Goal: Task Accomplishment & Management: Use online tool/utility

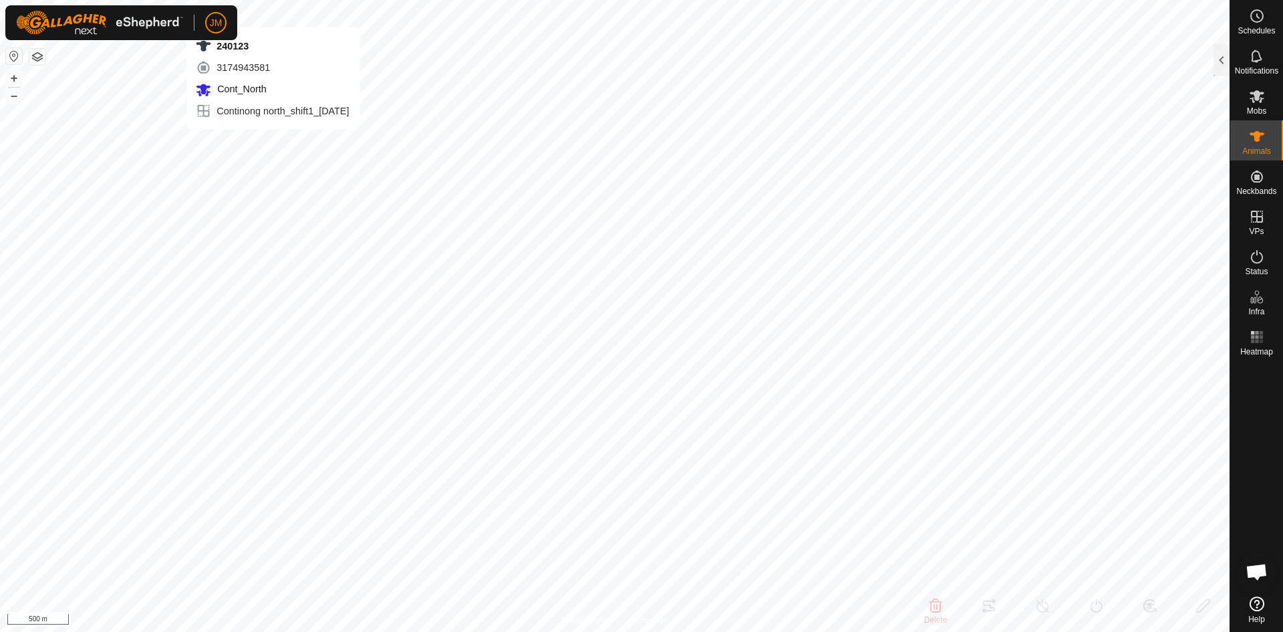
type input "240123"
type input "-"
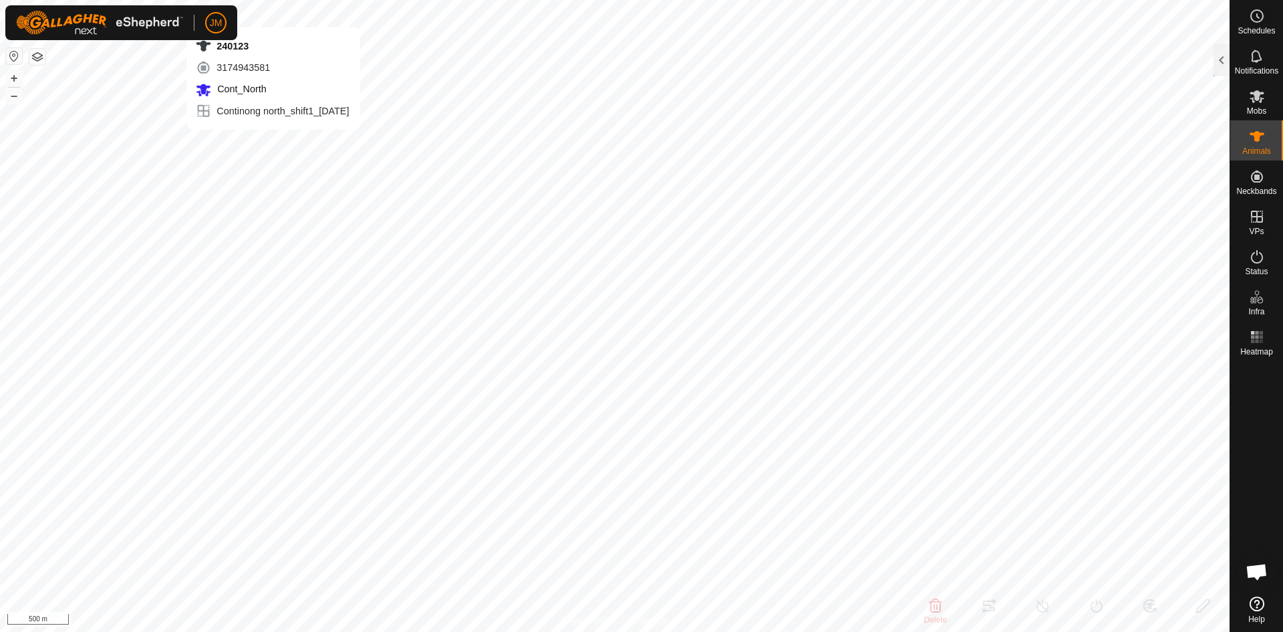
type input "-"
click at [1219, 61] on div at bounding box center [1222, 60] width 16 height 32
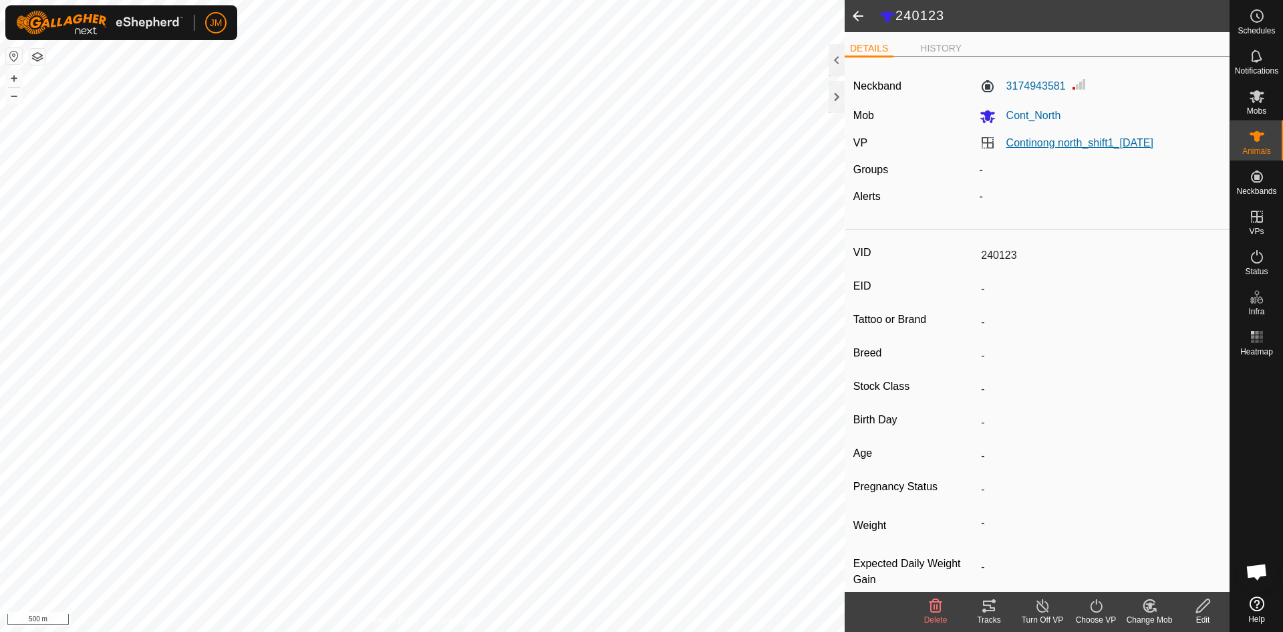
click at [1030, 144] on link "Continong north_shift1_[DATE]" at bounding box center [1079, 142] width 147 height 11
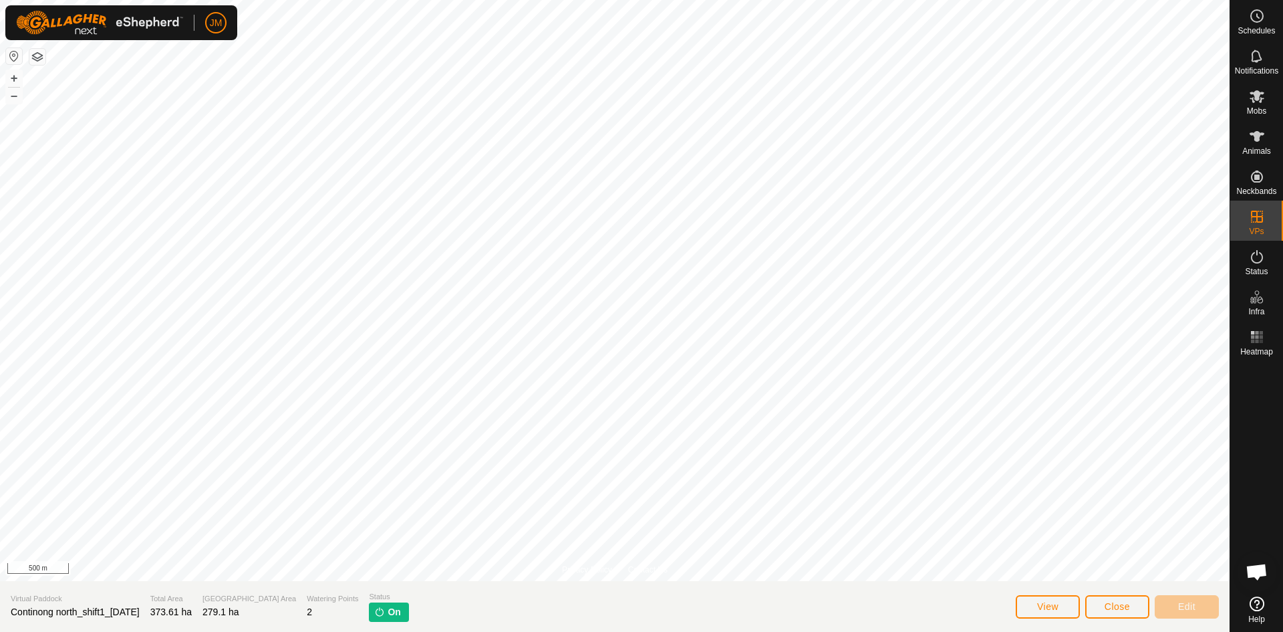
click at [132, 607] on span "Continong north_shift1_[DATE]" at bounding box center [75, 611] width 129 height 11
copy span "Continong north_shift1_[DATE]"
click at [1127, 606] on span "Close" at bounding box center [1117, 606] width 25 height 11
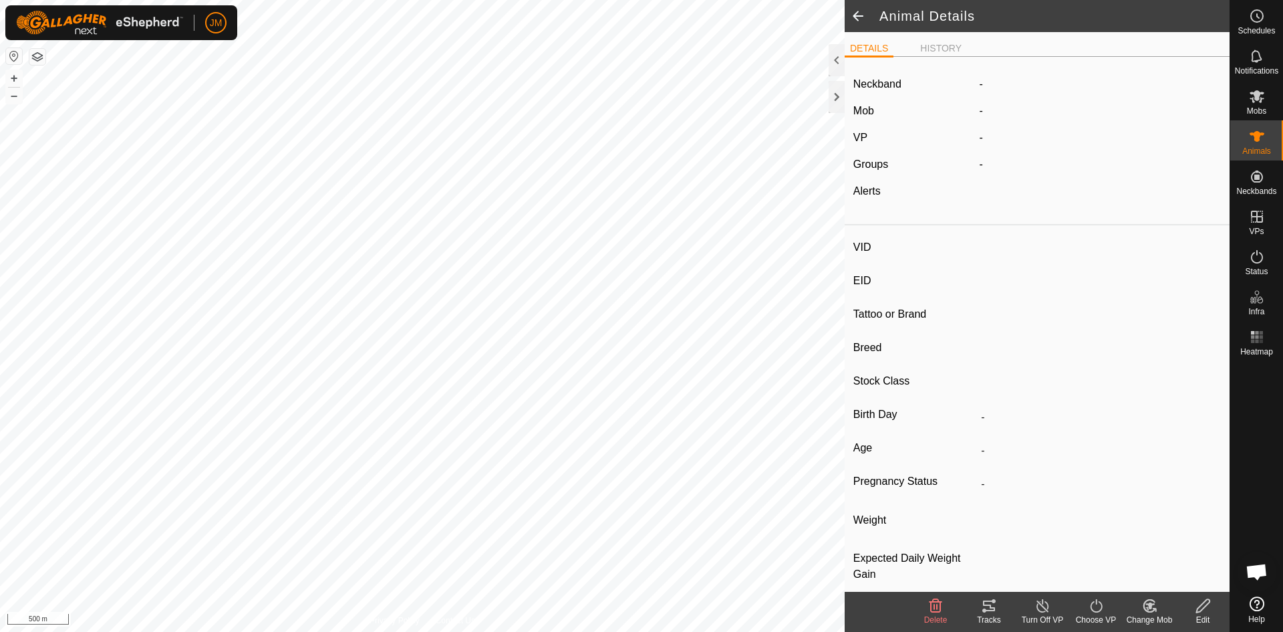
type input "240123"
type input "-"
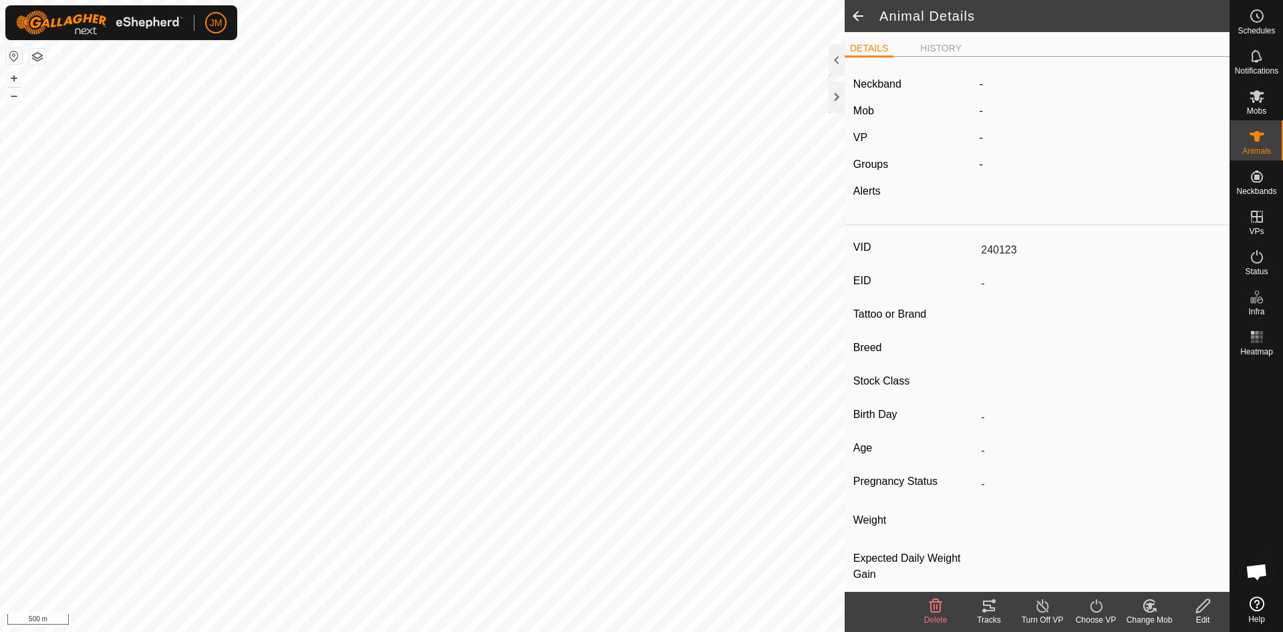
type input "-"
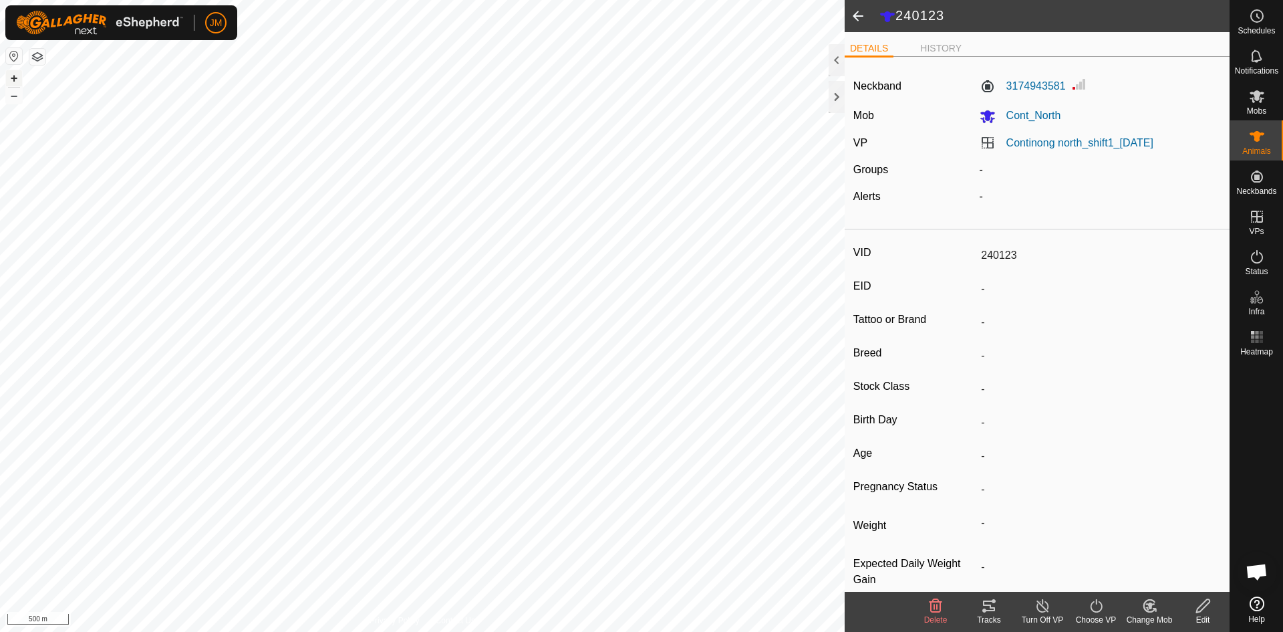
click at [17, 78] on button "+" at bounding box center [14, 78] width 16 height 16
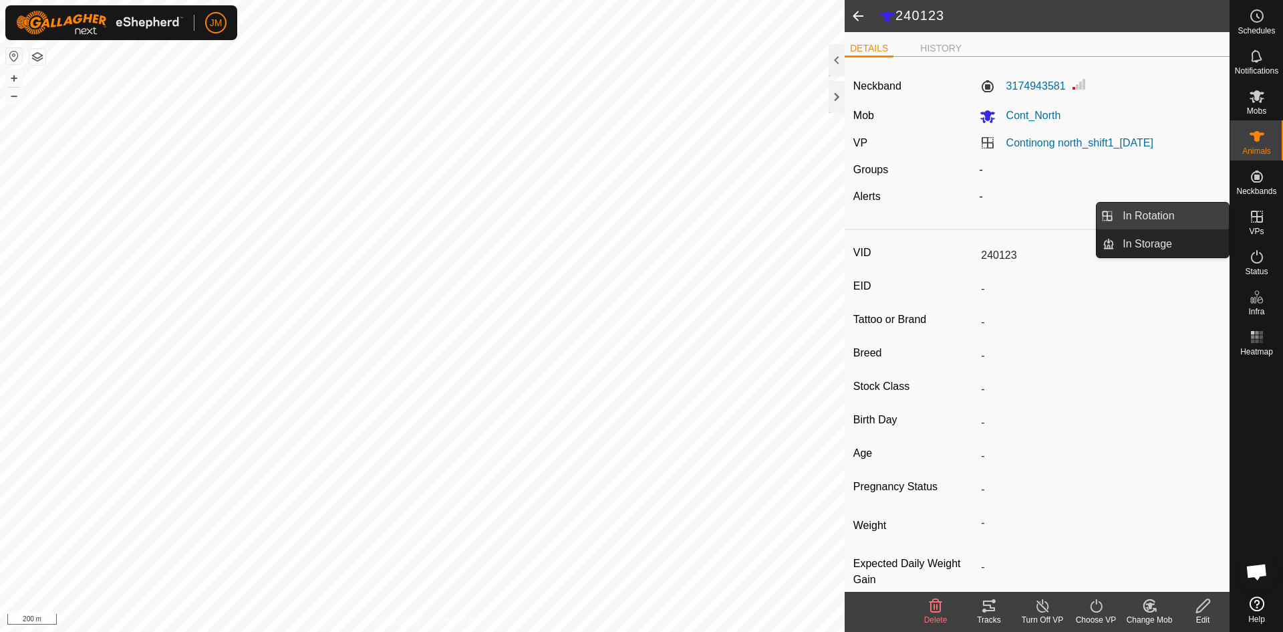
drag, startPoint x: 1229, startPoint y: 229, endPoint x: 1182, endPoint y: 217, distance: 48.3
click at [1182, 217] on link "In Rotation" at bounding box center [1172, 215] width 114 height 27
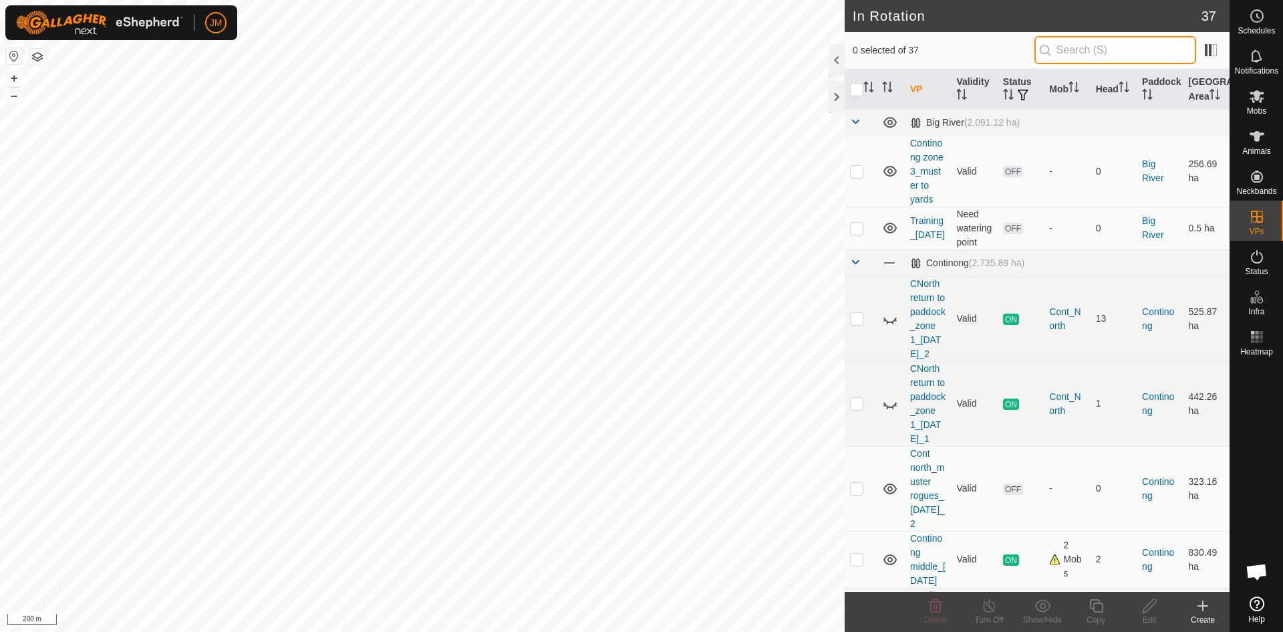
click at [1137, 61] on input "text" at bounding box center [1116, 50] width 162 height 28
paste input "Continong north_shift1_[DATE]"
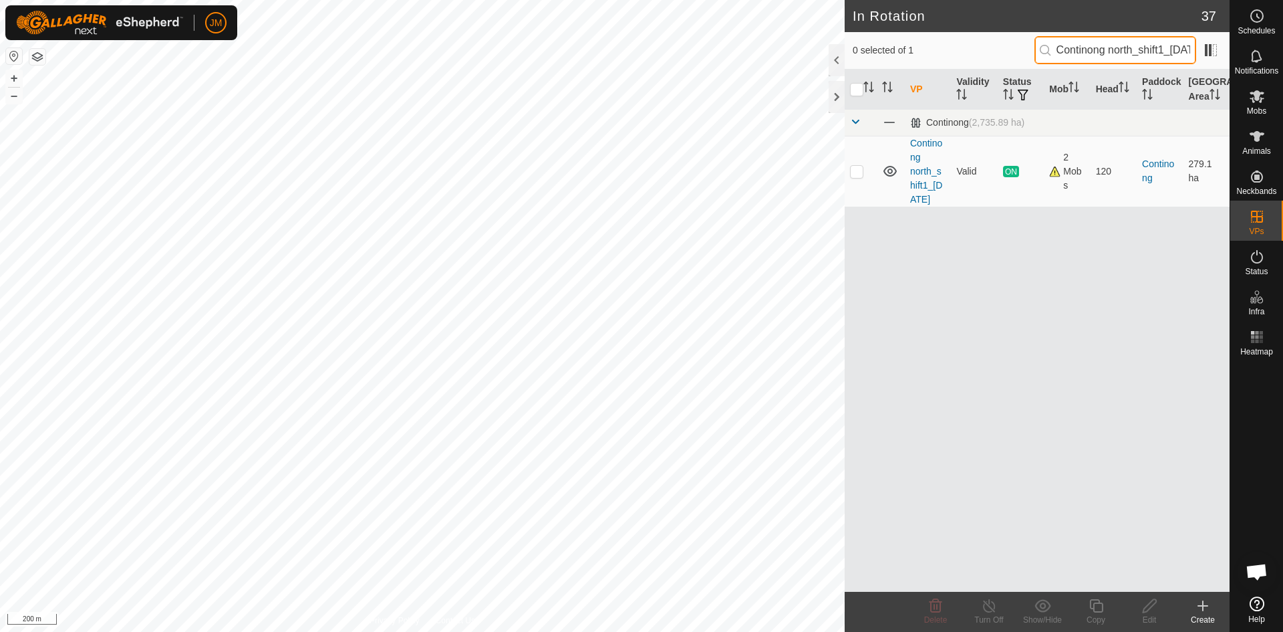
scroll to position [0, 41]
type input "Continong north_shift1_[DATE]"
click at [853, 176] on p-checkbox at bounding box center [856, 171] width 13 height 11
checkbox input "true"
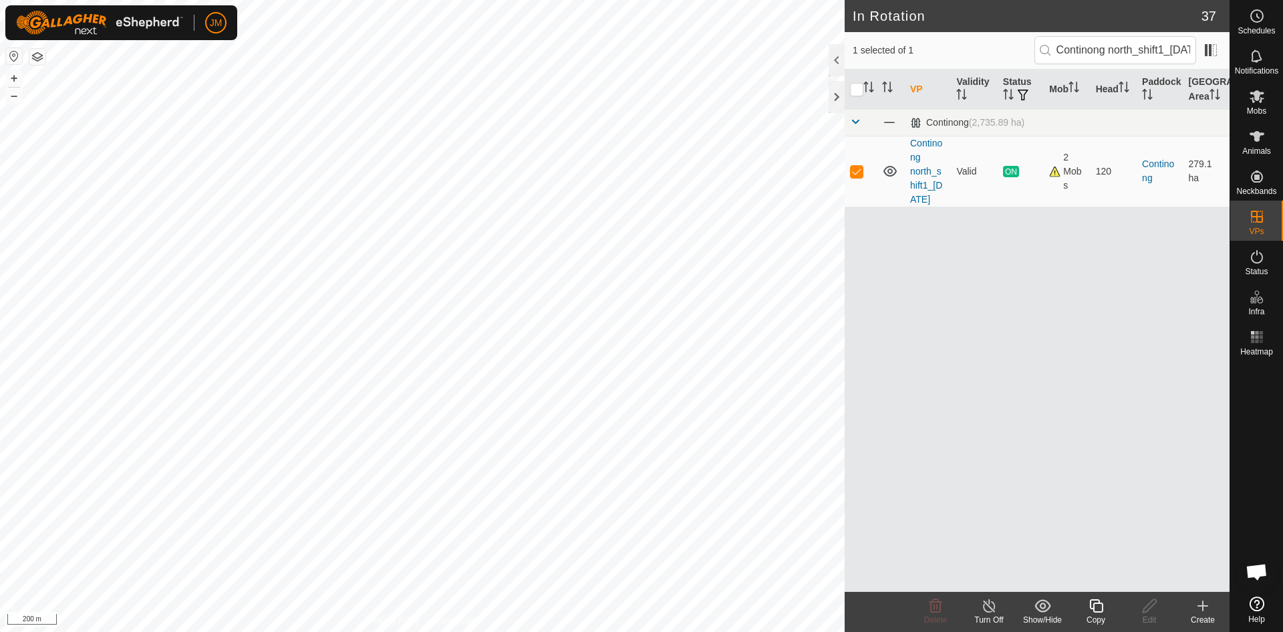
click at [1097, 610] on icon at bounding box center [1096, 605] width 17 height 16
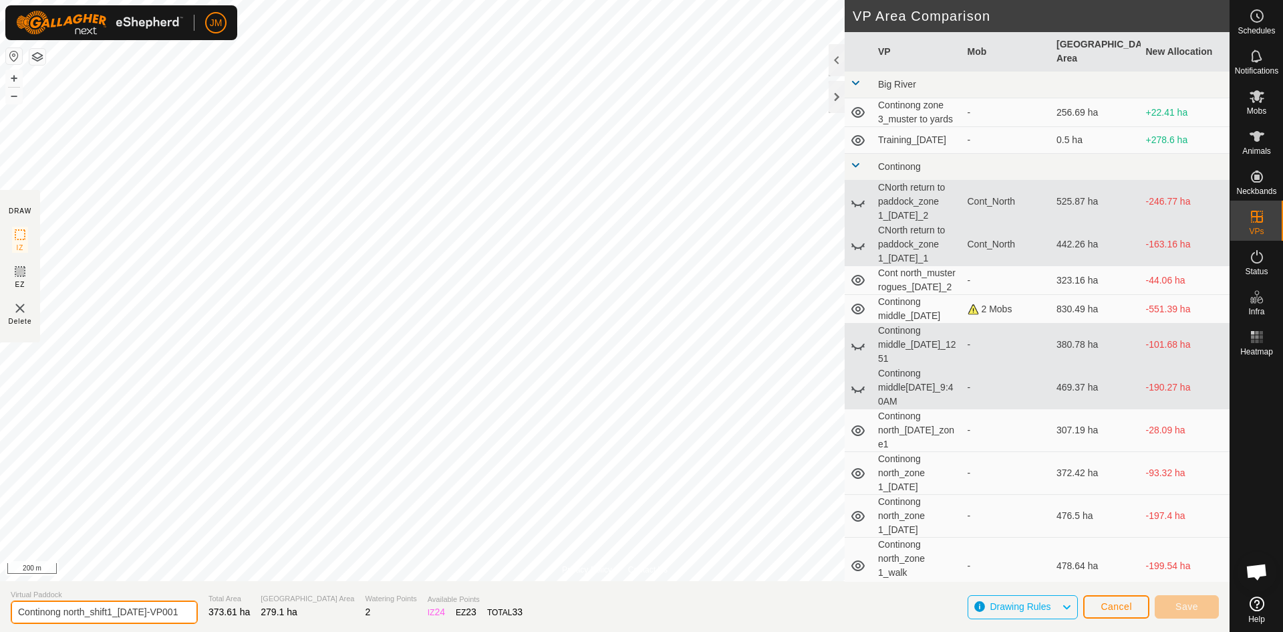
click at [77, 611] on input "Continong north_shift1_26Sept2025-VP001" at bounding box center [104, 611] width 187 height 23
click at [110, 613] on input "Continong north_shift1_26Sept2025-VP001" at bounding box center [104, 611] width 187 height 23
click at [126, 612] on input "Continong north_shift2_26Sept2025-VP001" at bounding box center [104, 611] width 187 height 23
drag, startPoint x: 164, startPoint y: 607, endPoint x: 209, endPoint y: 613, distance: 44.5
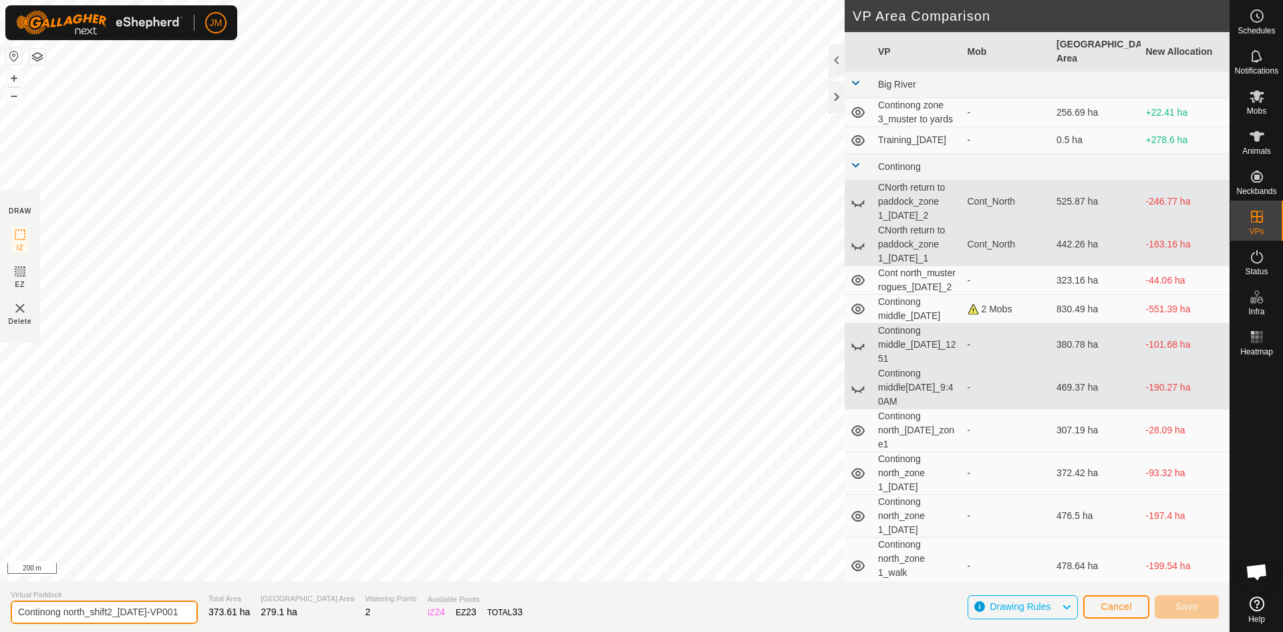
click at [209, 613] on section "Virtual Paddock Continong north_shift2_01Oct2025-VP001 Total Area 373.61 ha Gra…" at bounding box center [615, 606] width 1230 height 51
type input "Continong north_shift2_[DATE]"
click at [13, 74] on button "+" at bounding box center [14, 78] width 16 height 16
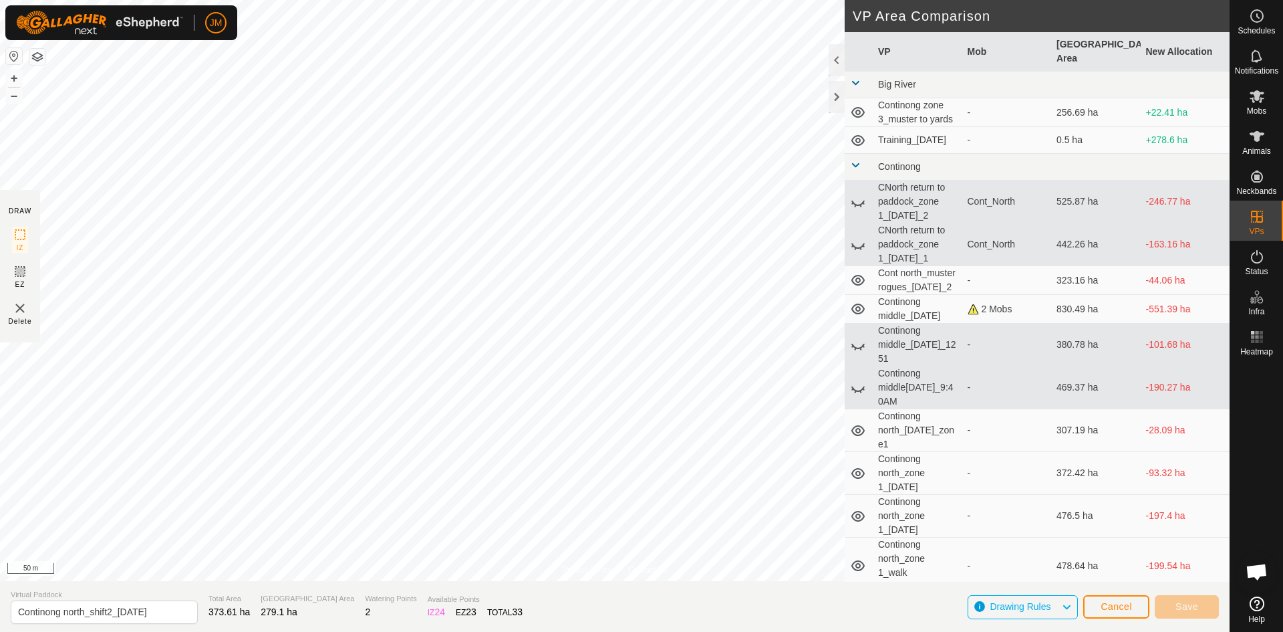
click at [865, 279] on div "Privacy Policy Contact Us Continong north_shift1_26Sept2025 Type: Inclusion Zon…" at bounding box center [615, 316] width 1230 height 632
click at [15, 97] on button "–" at bounding box center [14, 96] width 16 height 16
click at [837, 108] on div at bounding box center [837, 97] width 16 height 32
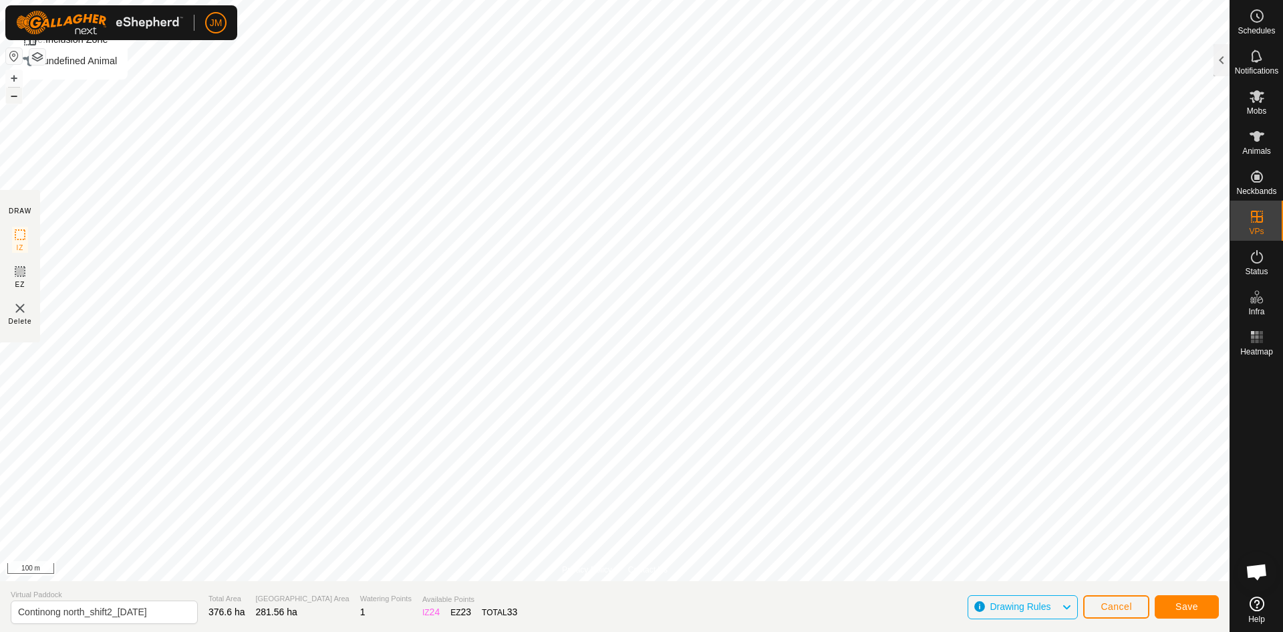
click at [13, 93] on button "–" at bounding box center [14, 96] width 16 height 16
click at [13, 81] on button "+" at bounding box center [14, 78] width 16 height 16
click at [14, 99] on button "–" at bounding box center [14, 96] width 16 height 16
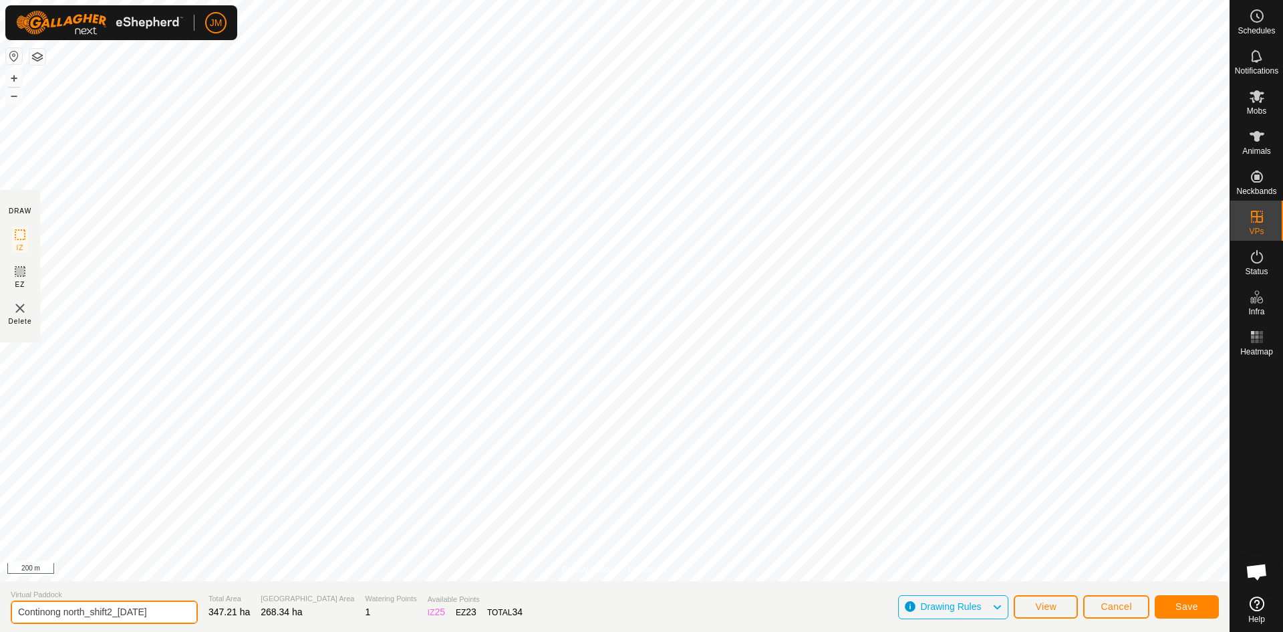
click at [177, 612] on input "Continong north_shift2_[DATE]" at bounding box center [104, 611] width 187 height 23
click at [1194, 609] on span "Save" at bounding box center [1187, 606] width 23 height 11
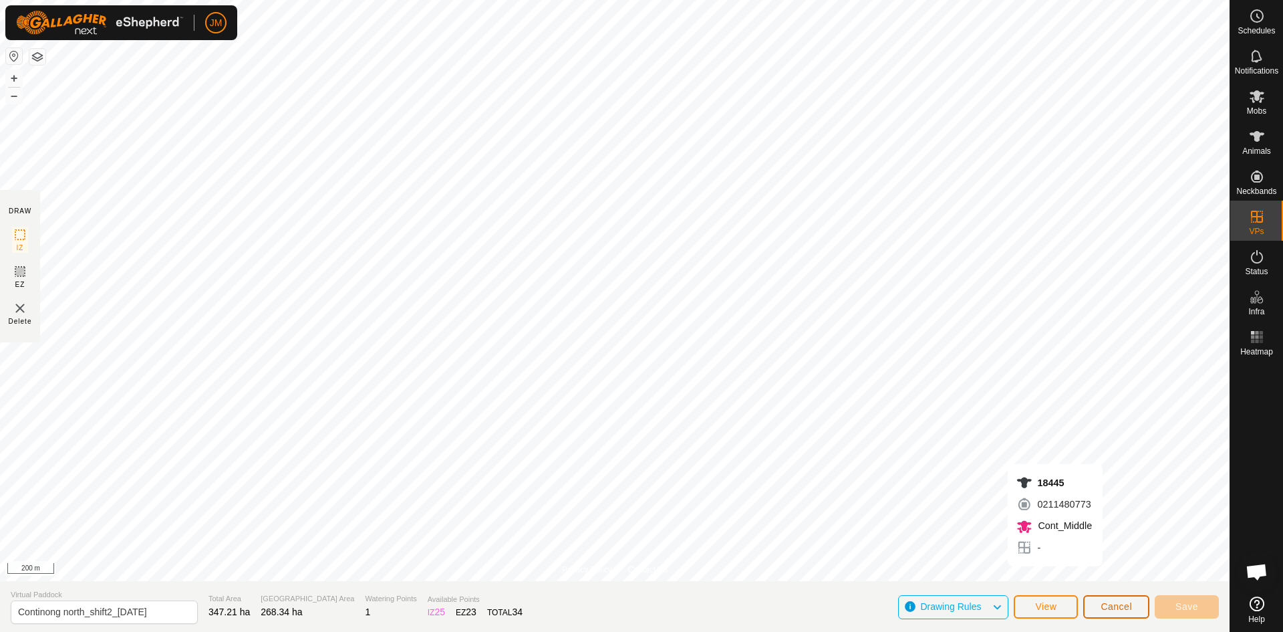
click at [1109, 600] on button "Cancel" at bounding box center [1116, 606] width 66 height 23
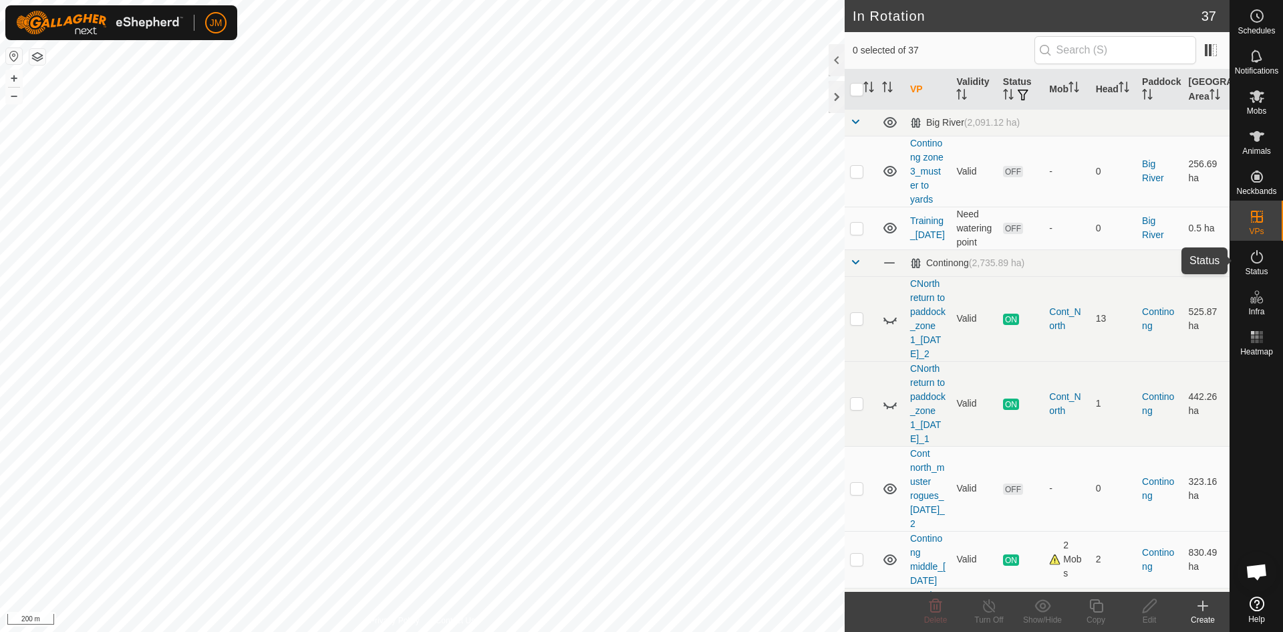
drag, startPoint x: 1260, startPoint y: 253, endPoint x: 1254, endPoint y: 258, distance: 7.1
click at [1260, 253] on icon at bounding box center [1257, 256] width 12 height 13
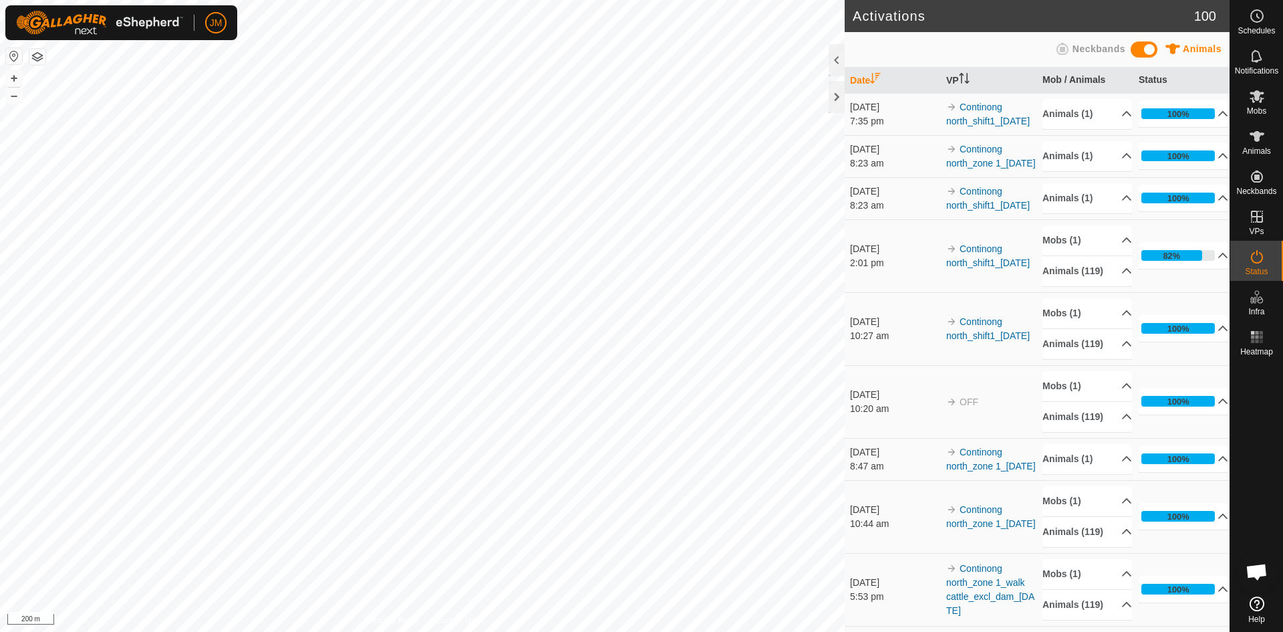
click at [1256, 260] on icon at bounding box center [1257, 257] width 16 height 16
drag, startPoint x: 987, startPoint y: 245, endPoint x: 956, endPoint y: 217, distance: 42.1
click at [956, 217] on td "Continong north_shift1_[DATE]" at bounding box center [989, 198] width 96 height 42
copy link "Continong north_shift1_[DATE]"
click at [1256, 96] on icon at bounding box center [1257, 96] width 15 height 13
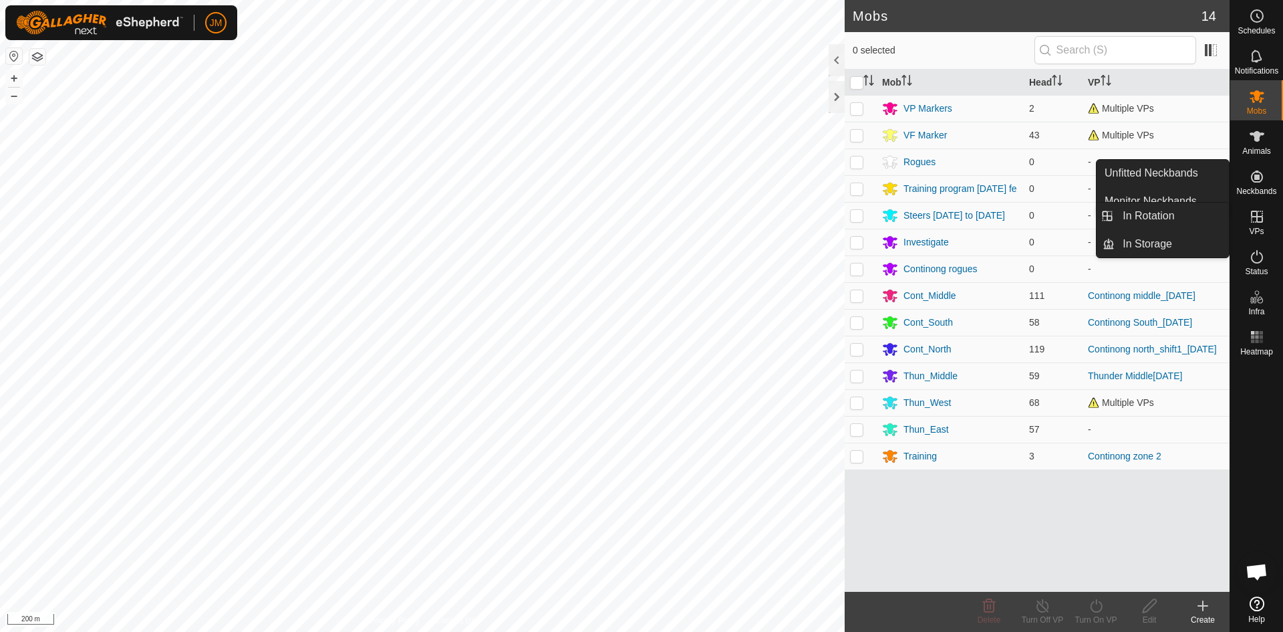
click at [1255, 219] on icon at bounding box center [1257, 217] width 16 height 16
click at [1165, 216] on link "In Rotation" at bounding box center [1172, 215] width 114 height 27
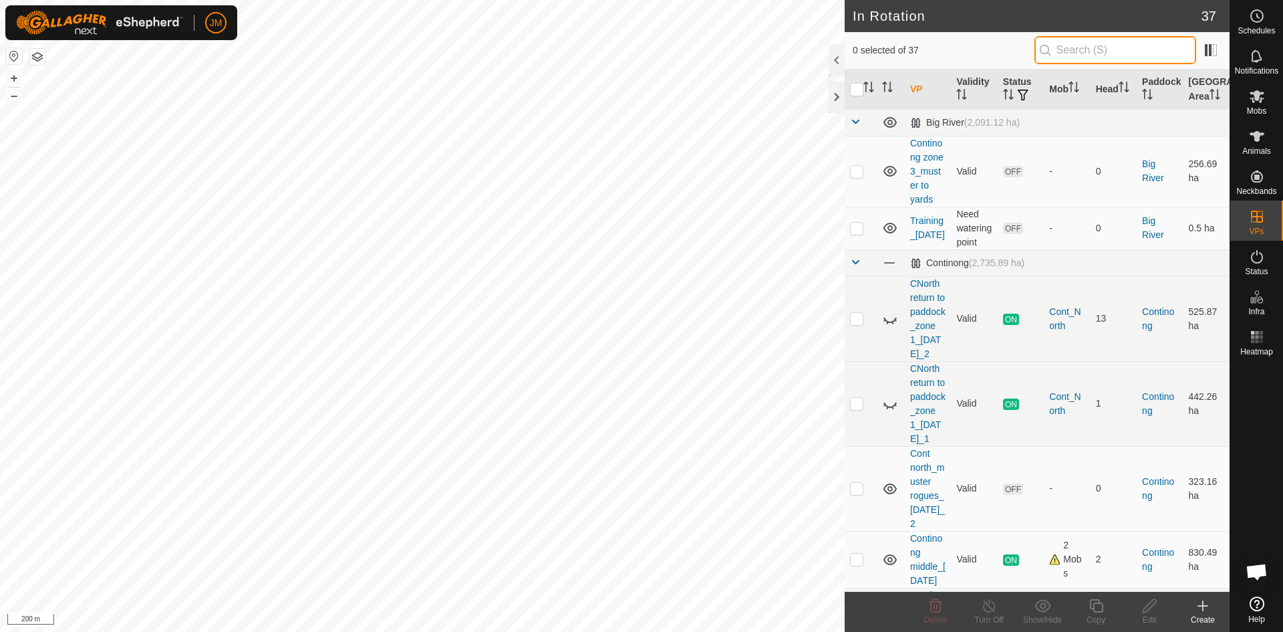
click at [1069, 51] on input "text" at bounding box center [1116, 50] width 162 height 28
paste input "Continong north_shift1_[DATE]"
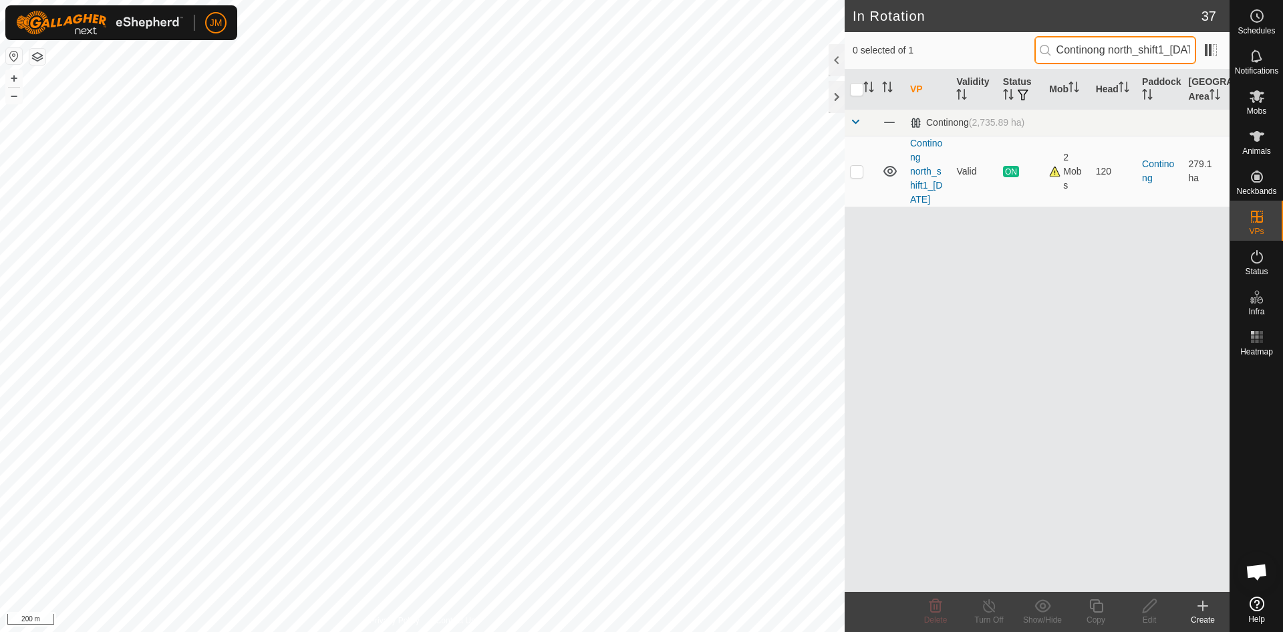
scroll to position [0, 41]
type input "Continong north_shift1_[DATE]"
click at [858, 176] on p-checkbox at bounding box center [856, 171] width 13 height 11
checkbox input "true"
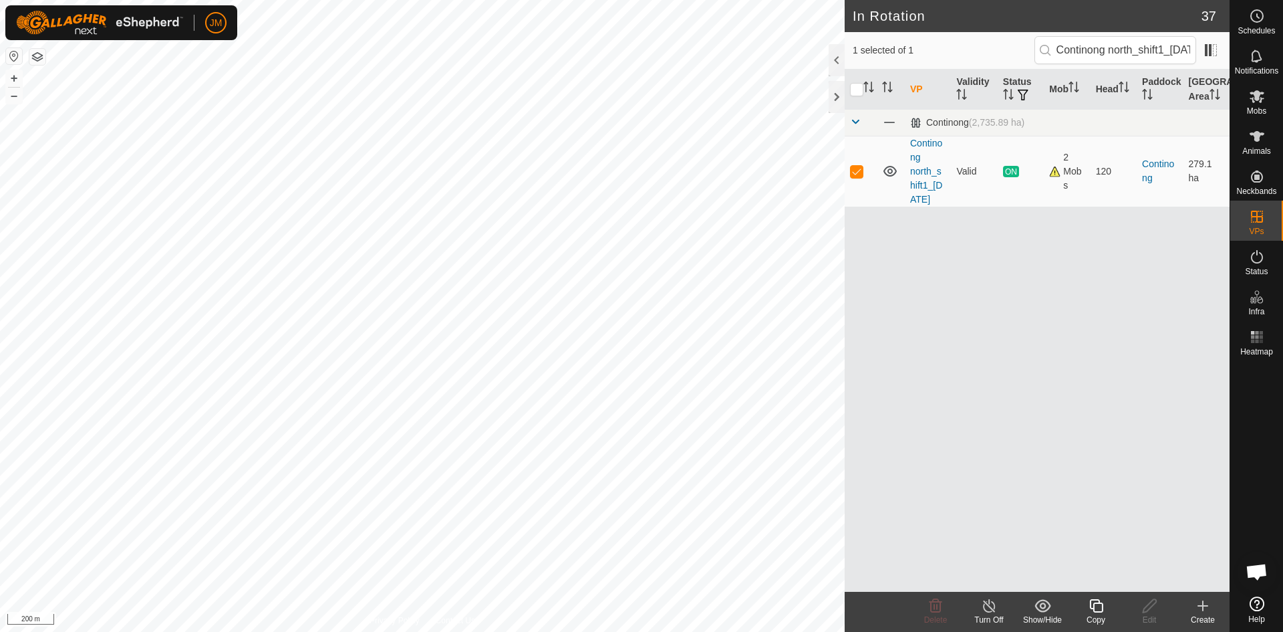
click at [1096, 607] on icon at bounding box center [1096, 605] width 17 height 16
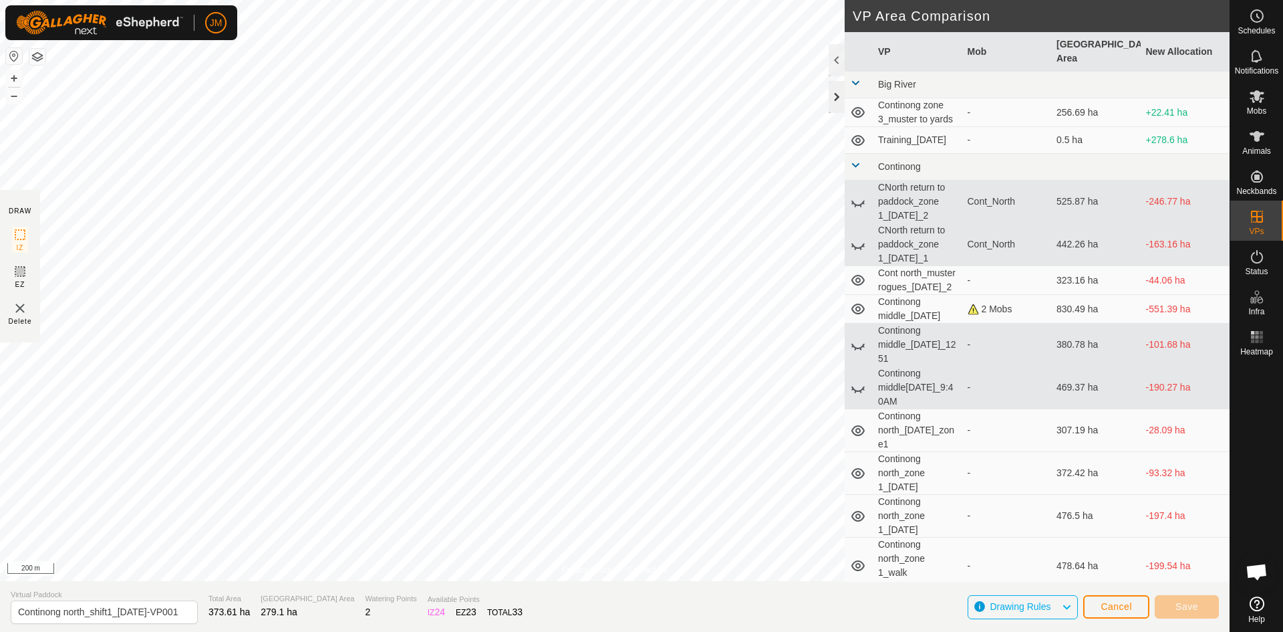
click at [839, 107] on div at bounding box center [837, 97] width 16 height 32
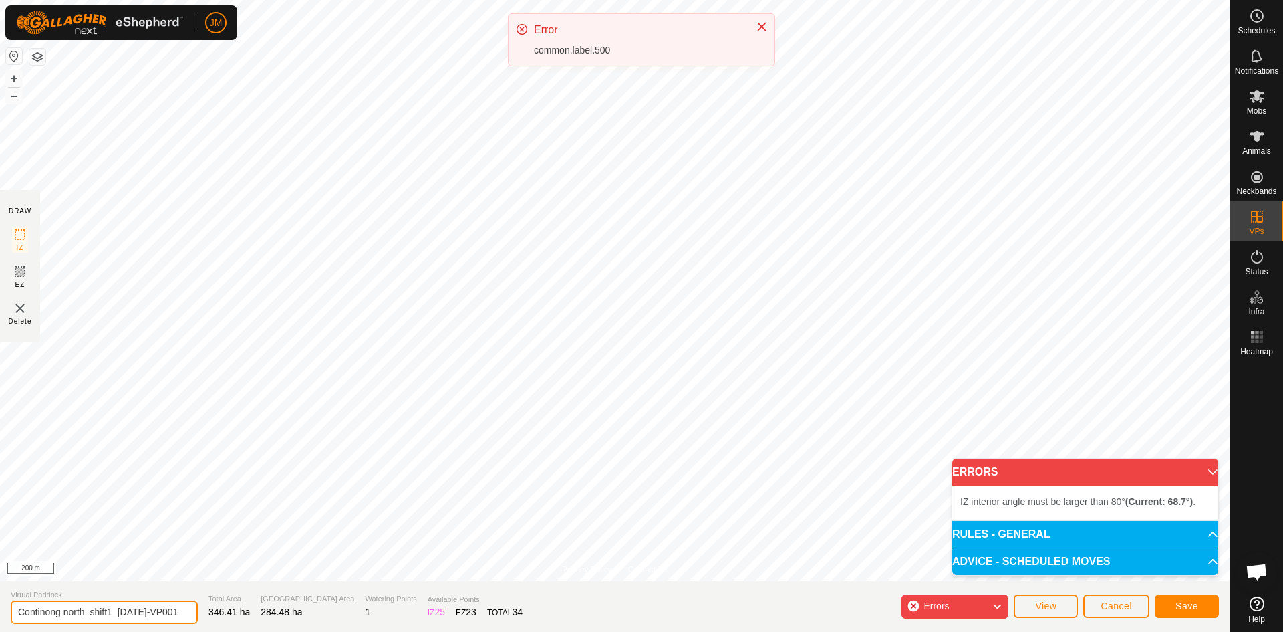
click at [130, 611] on input "Continong north_shift1_26Sept2025-VP001" at bounding box center [104, 611] width 187 height 23
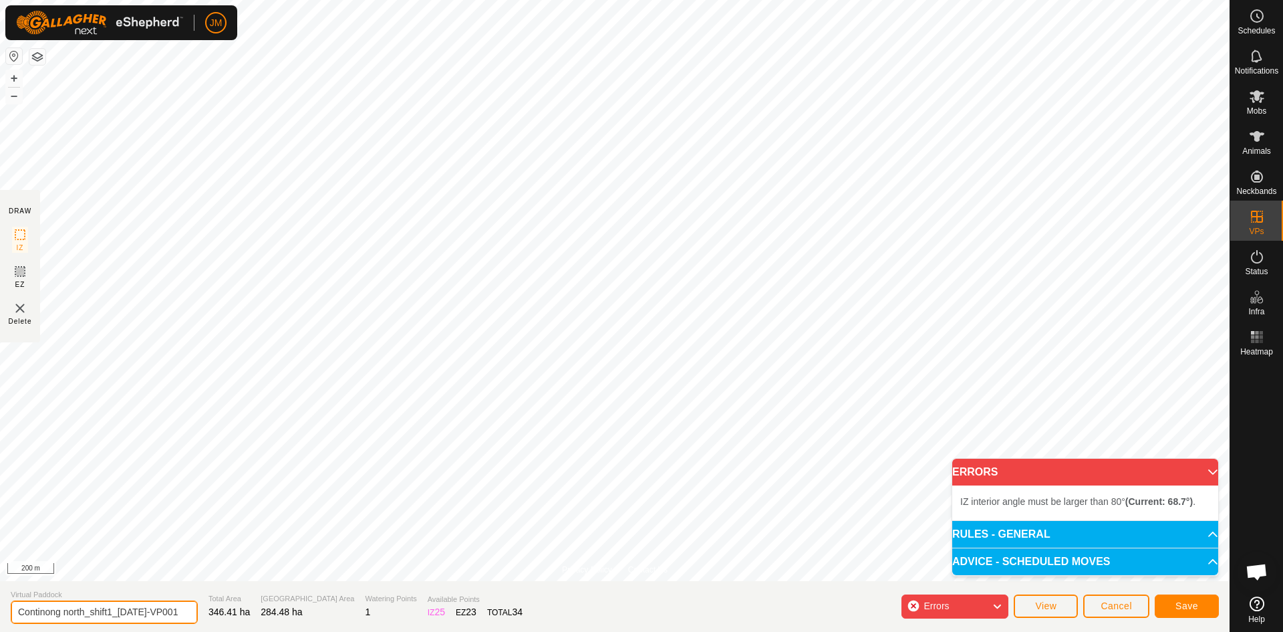
click at [114, 611] on input "Continong north_shift1_26Sept2025-VP001" at bounding box center [104, 611] width 187 height 23
click at [128, 611] on input "Continong north_shift2_26Sept2025-VP001" at bounding box center [104, 611] width 187 height 23
click at [146, 612] on input "Continong north_shift2_01Sept2025-VP001" at bounding box center [104, 611] width 187 height 23
drag, startPoint x: 164, startPoint y: 608, endPoint x: 208, endPoint y: 607, distance: 44.1
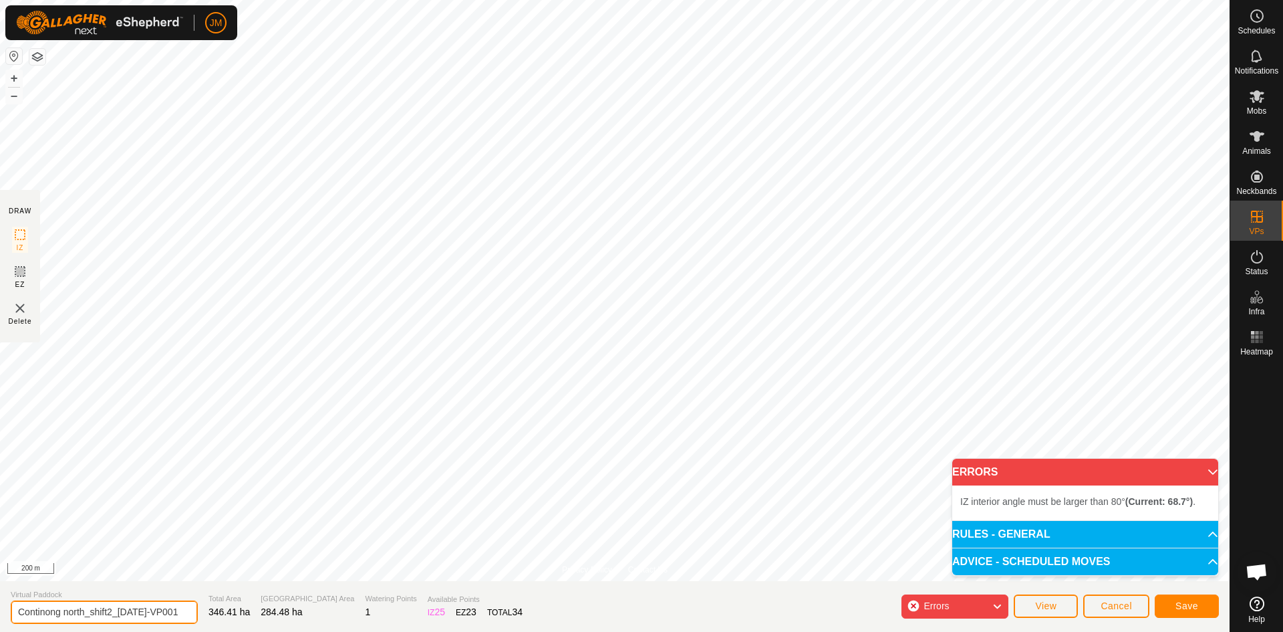
click at [208, 607] on section "Virtual Paddock Continong north_shift2_01Oct2025-VP001 Total Area 346.41 ha Gra…" at bounding box center [615, 606] width 1230 height 51
type input "Continong north_shift2_[DATE]"
click at [1180, 607] on span "Save" at bounding box center [1187, 605] width 23 height 11
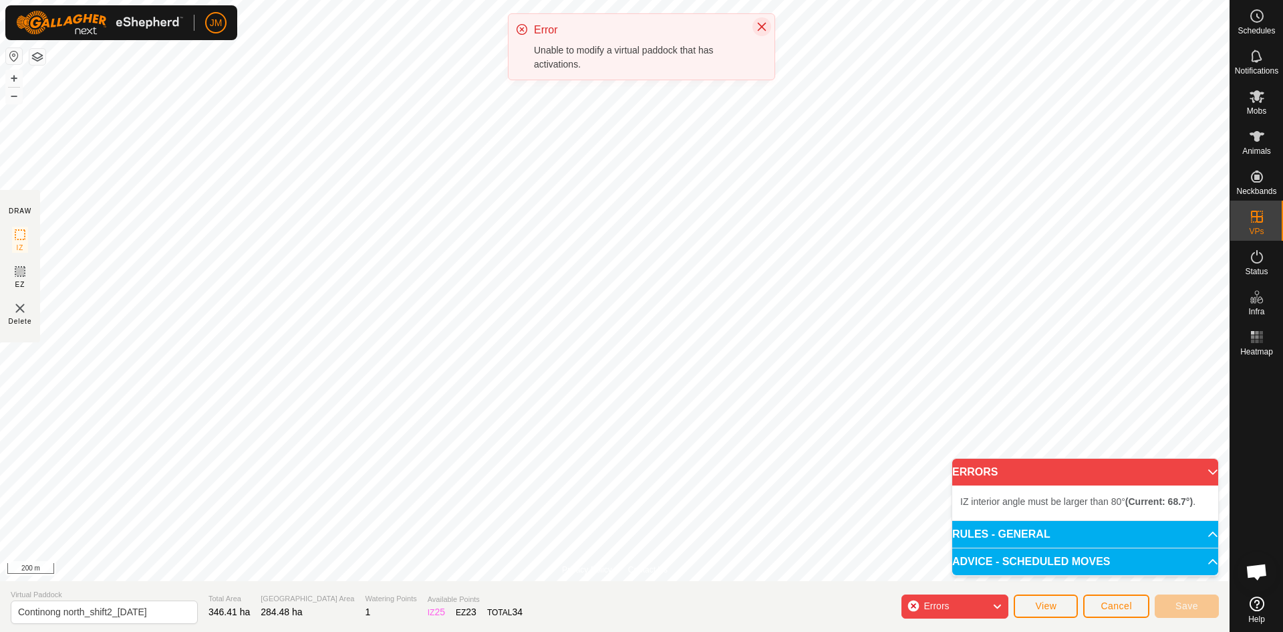
click at [763, 26] on icon "Close" at bounding box center [762, 27] width 9 height 9
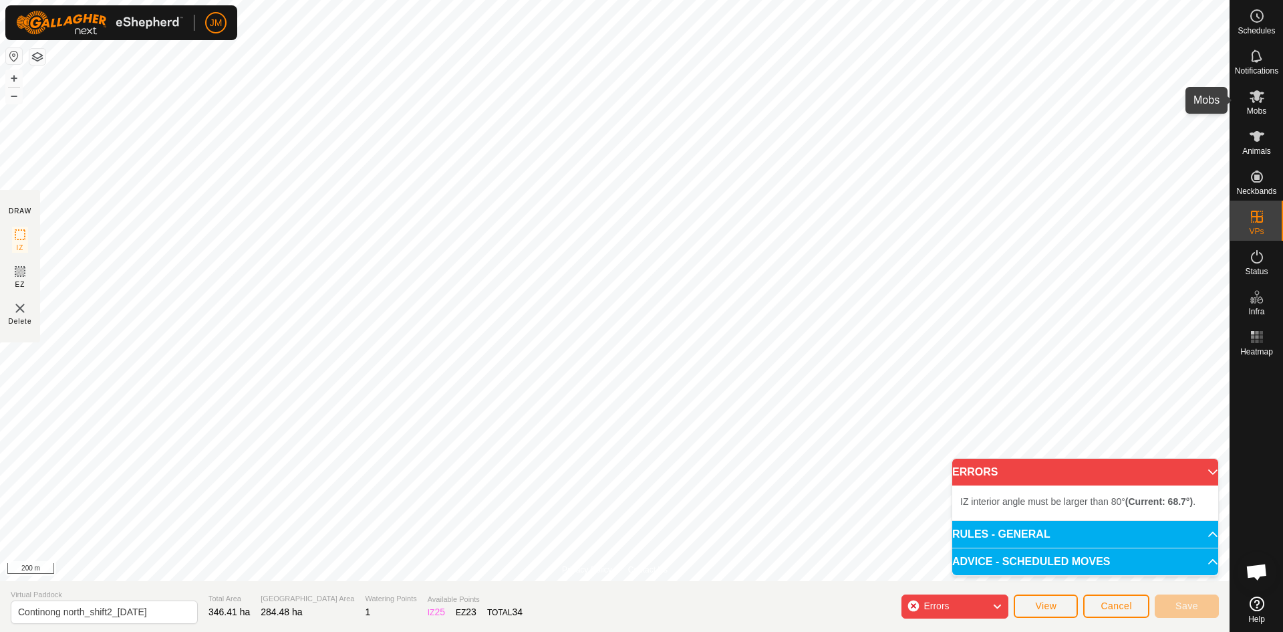
click at [1250, 112] on span "Mobs" at bounding box center [1256, 111] width 19 height 8
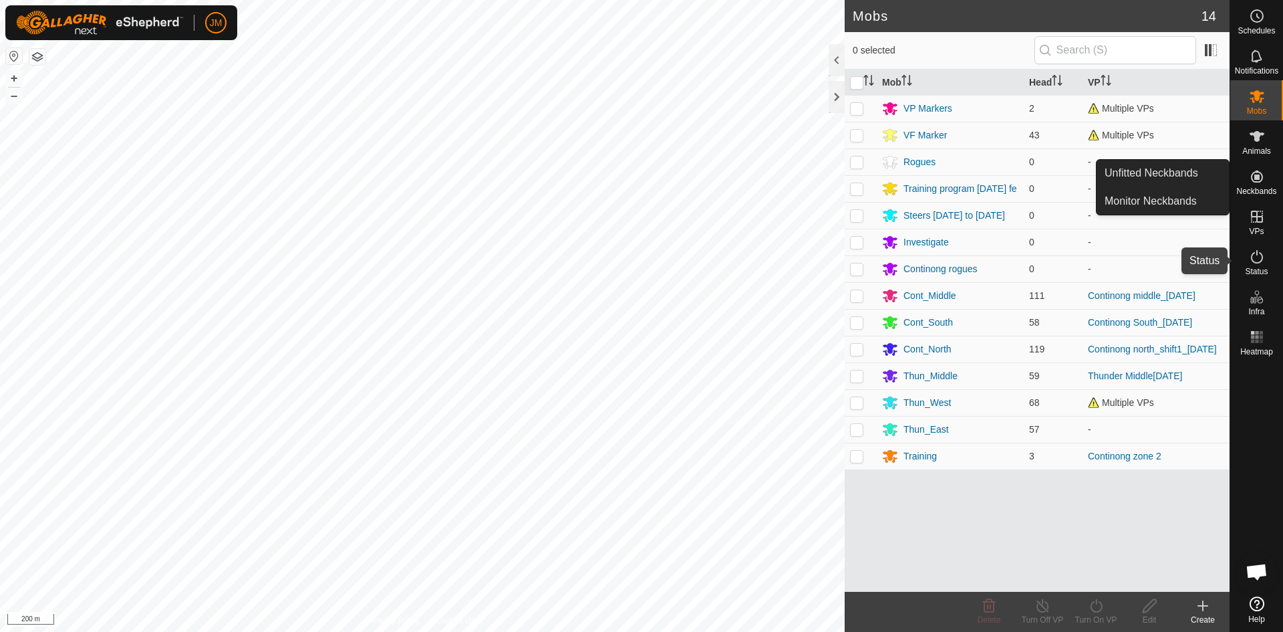
drag, startPoint x: 1249, startPoint y: 257, endPoint x: 1264, endPoint y: 256, distance: 14.8
click at [1249, 257] on icon at bounding box center [1257, 257] width 16 height 16
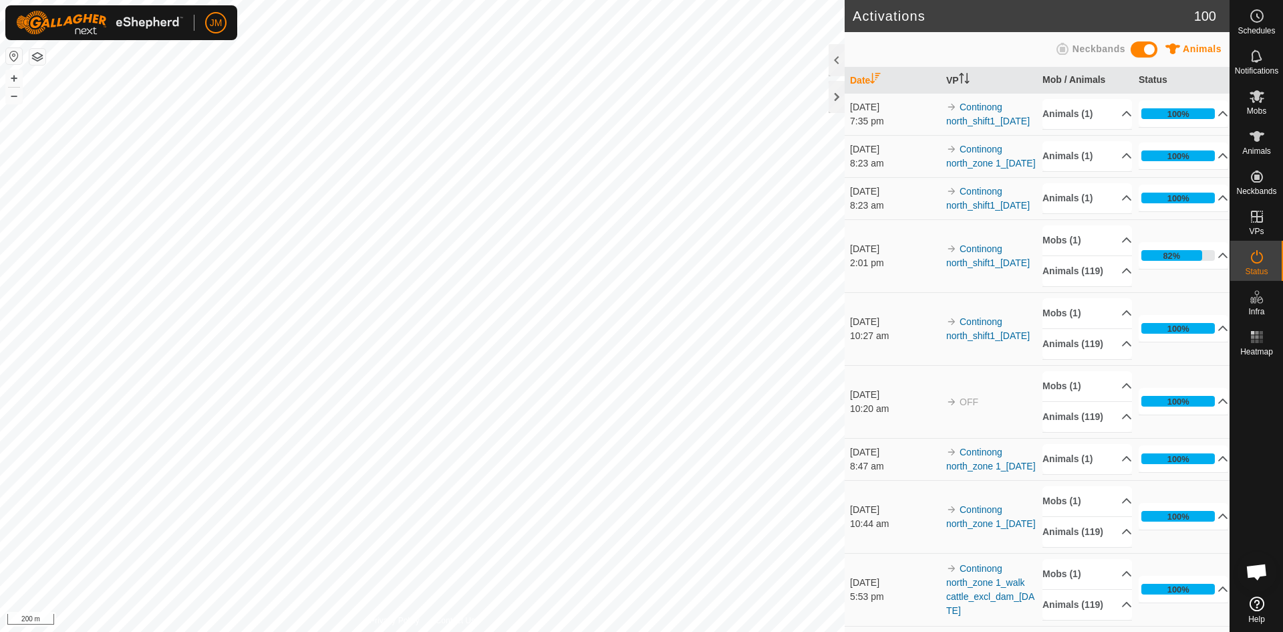
drag, startPoint x: 1013, startPoint y: 190, endPoint x: 954, endPoint y: 158, distance: 66.7
click at [954, 158] on td "Continong north_zone 1_21Sept2025" at bounding box center [989, 156] width 96 height 42
copy link "Continong north_zone 1_21Sept2025"
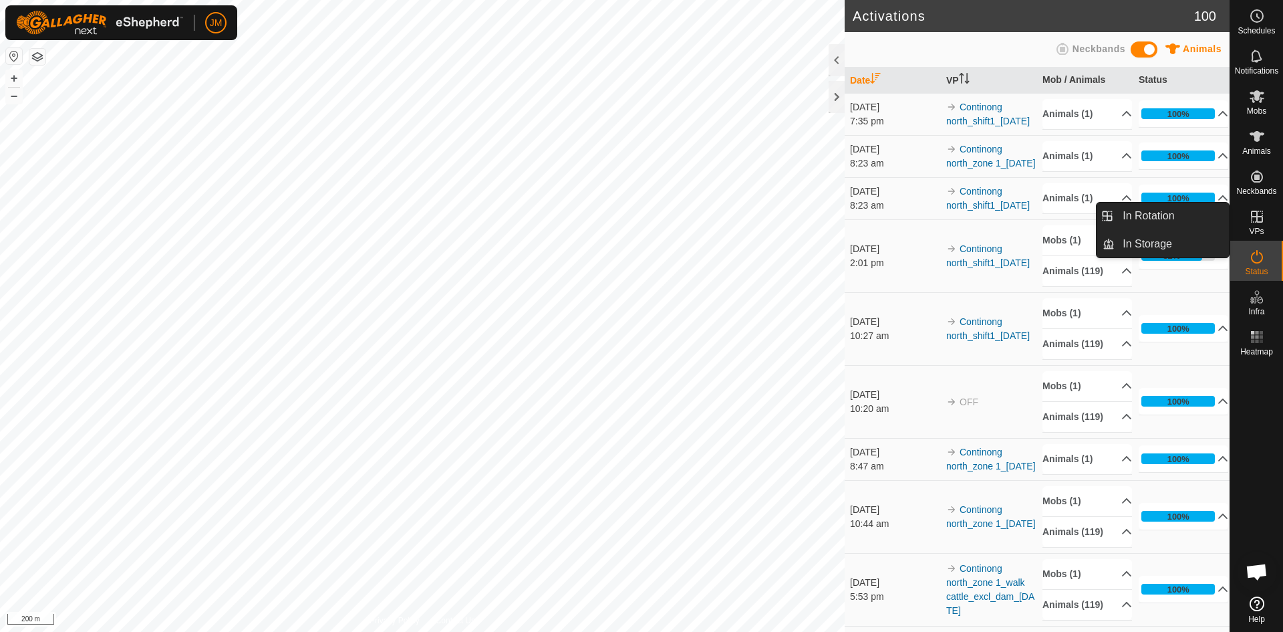
click at [1259, 215] on icon at bounding box center [1257, 217] width 16 height 16
click at [1166, 221] on link "In Rotation" at bounding box center [1172, 215] width 114 height 27
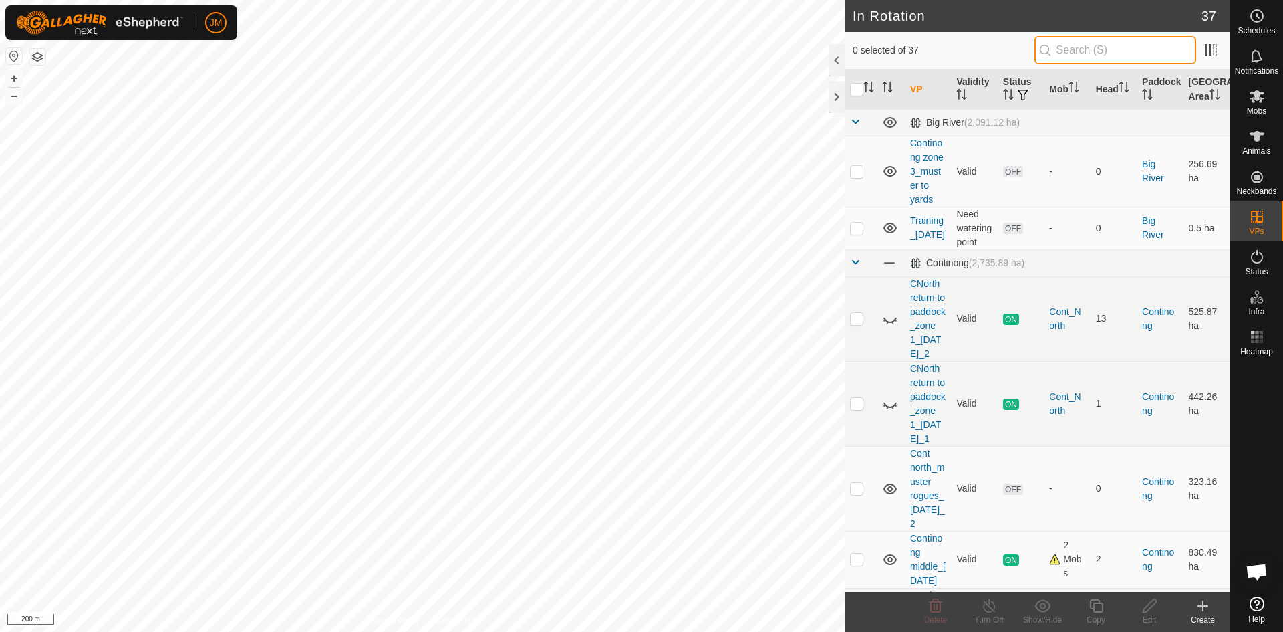
click at [1111, 46] on input "text" at bounding box center [1116, 50] width 162 height 28
paste input "Continong north_zone 1_21Sept2025"
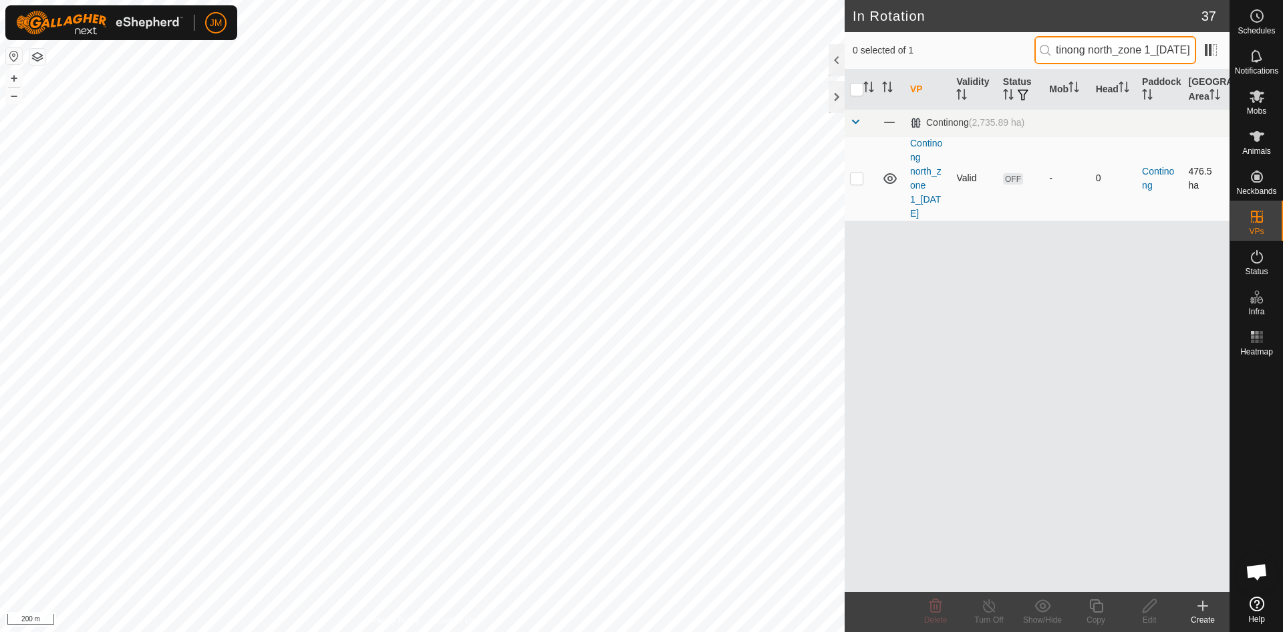
type input "Continong north_zone 1_21Sept2025"
click at [853, 180] on p-checkbox at bounding box center [856, 177] width 13 height 11
checkbox input "true"
click at [1091, 610] on icon at bounding box center [1096, 605] width 17 height 16
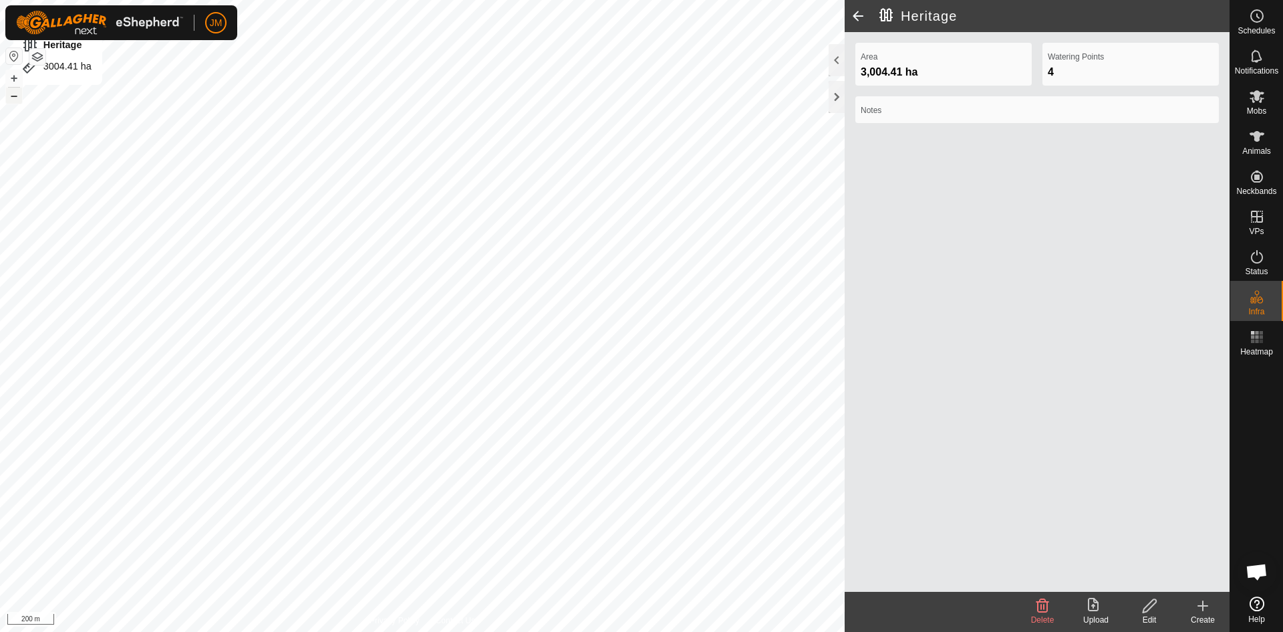
click at [17, 97] on button "–" at bounding box center [14, 96] width 16 height 16
click at [838, 98] on div at bounding box center [837, 97] width 16 height 32
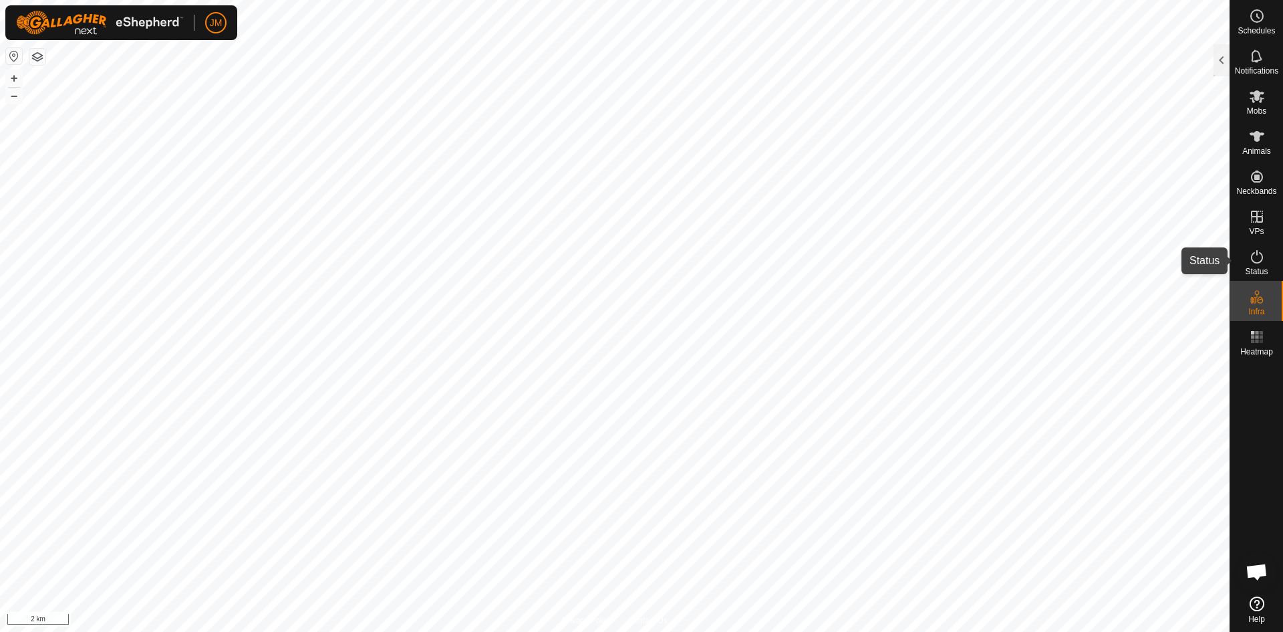
drag, startPoint x: 1256, startPoint y: 254, endPoint x: 1256, endPoint y: 232, distance: 22.1
click at [1256, 254] on icon at bounding box center [1257, 257] width 16 height 16
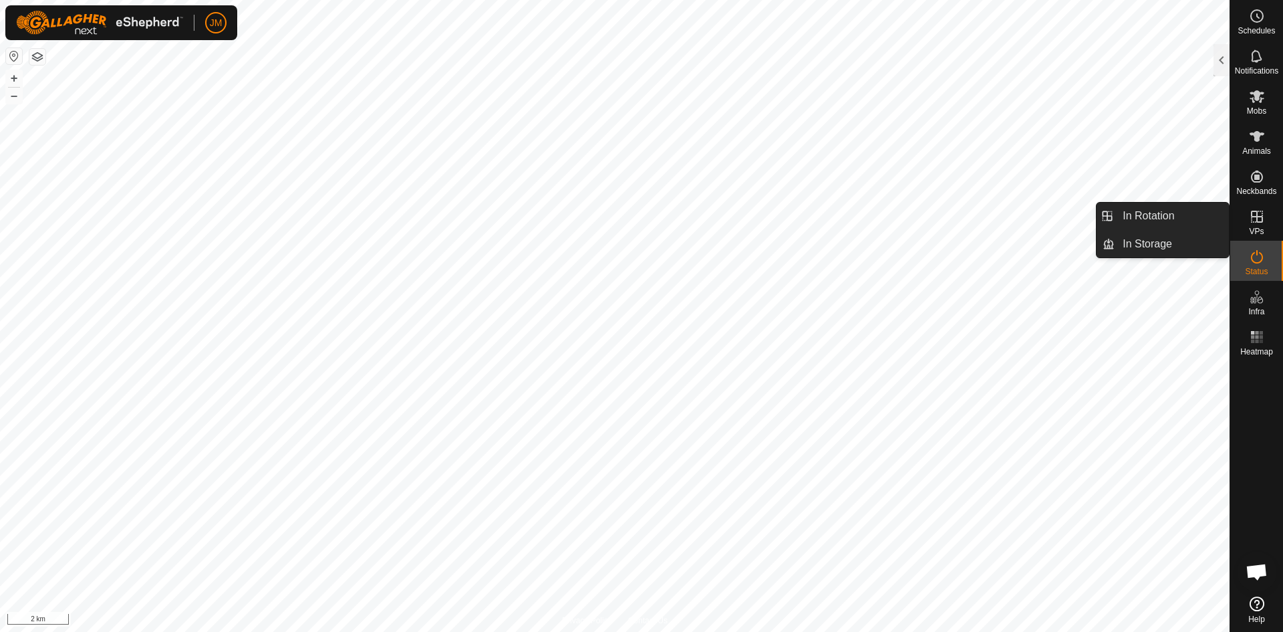
click at [1256, 227] on ul "In Rotation In Storage" at bounding box center [1216, 231] width 132 height 55
click at [1260, 218] on icon at bounding box center [1257, 217] width 16 height 16
click at [1188, 220] on link "In Rotation" at bounding box center [1172, 215] width 114 height 27
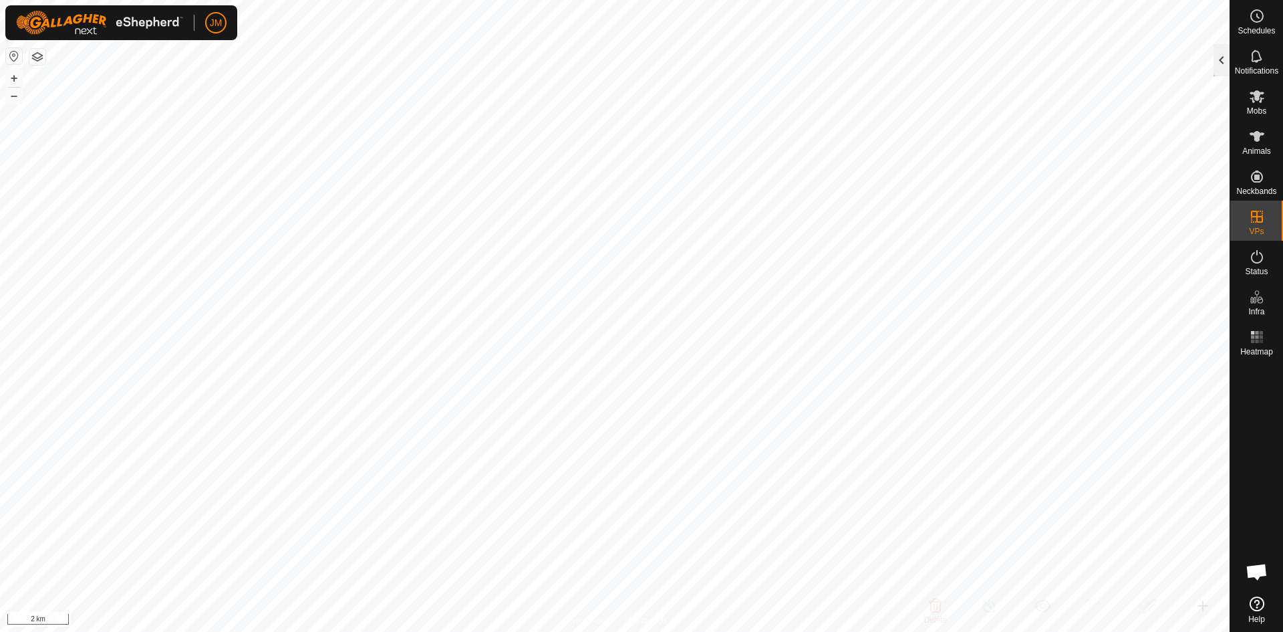
click at [1224, 71] on div at bounding box center [1222, 60] width 16 height 32
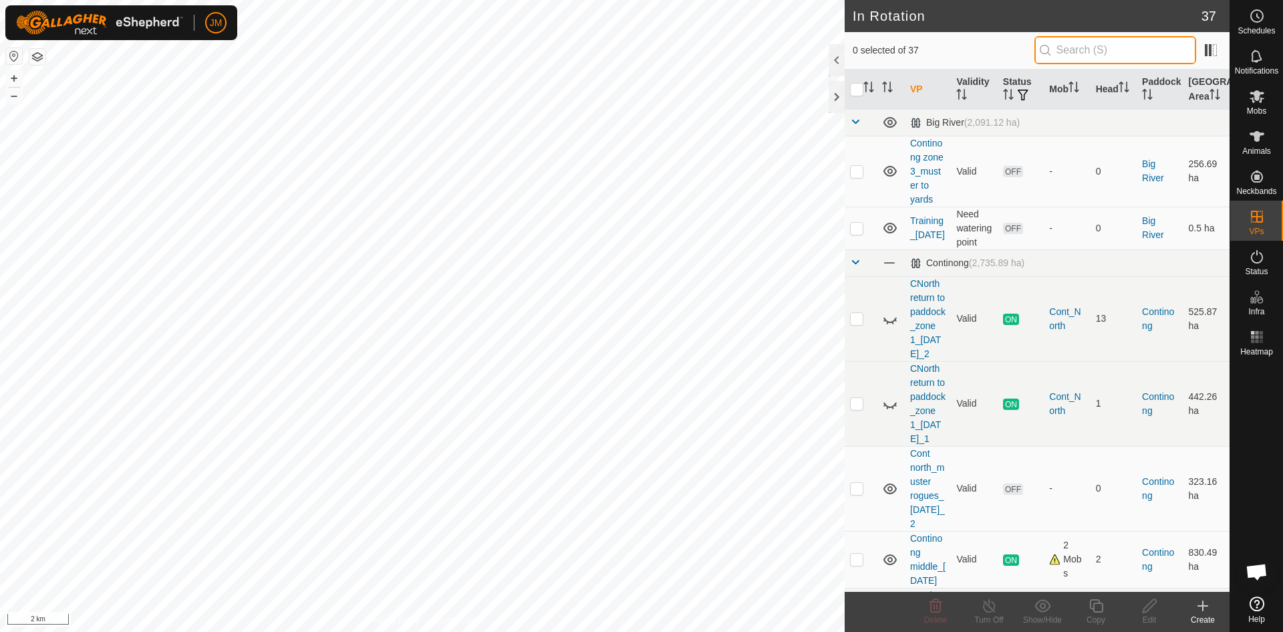
click at [1084, 51] on input "text" at bounding box center [1116, 50] width 162 height 28
paste input "Continong north_zone 1_21Sept2025"
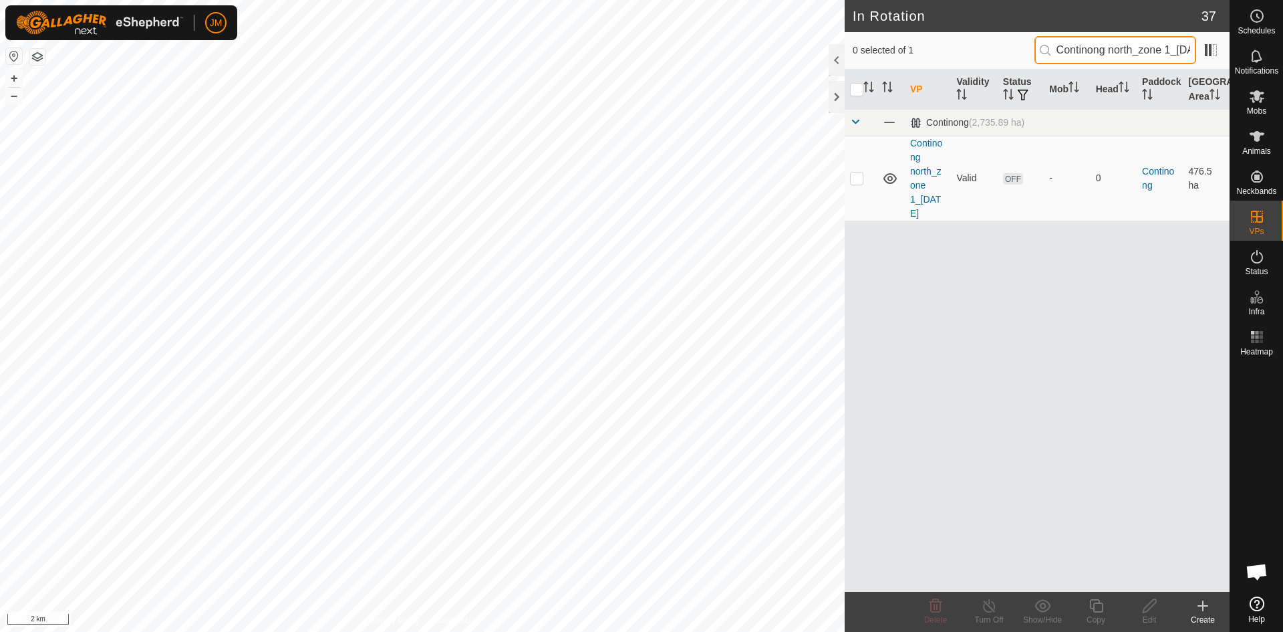
scroll to position [0, 47]
type input "Continong north_zone 1_21Sept2025"
click at [859, 184] on td at bounding box center [861, 178] width 32 height 85
checkbox input "true"
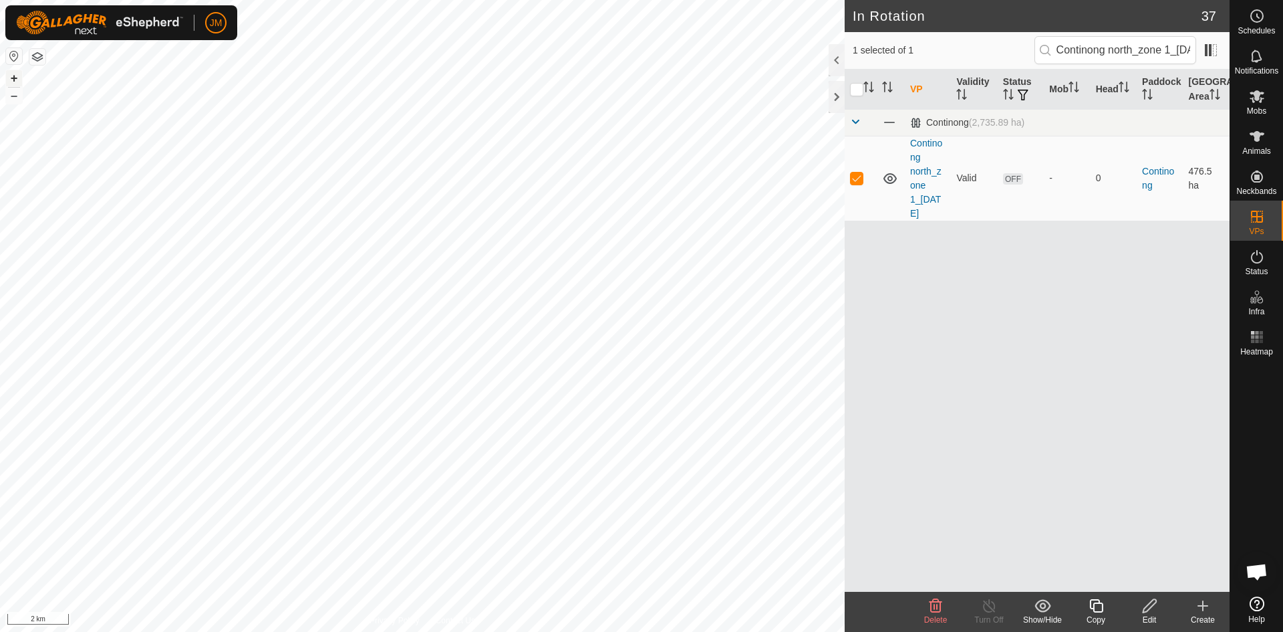
click at [13, 78] on button "+" at bounding box center [14, 78] width 16 height 16
drag, startPoint x: 947, startPoint y: 207, endPoint x: 910, endPoint y: 144, distance: 72.8
click at [910, 144] on td "Continong north_zone 1_21Sept2025" at bounding box center [928, 178] width 46 height 85
copy link "Continong north_zone 1_21Sept2025"
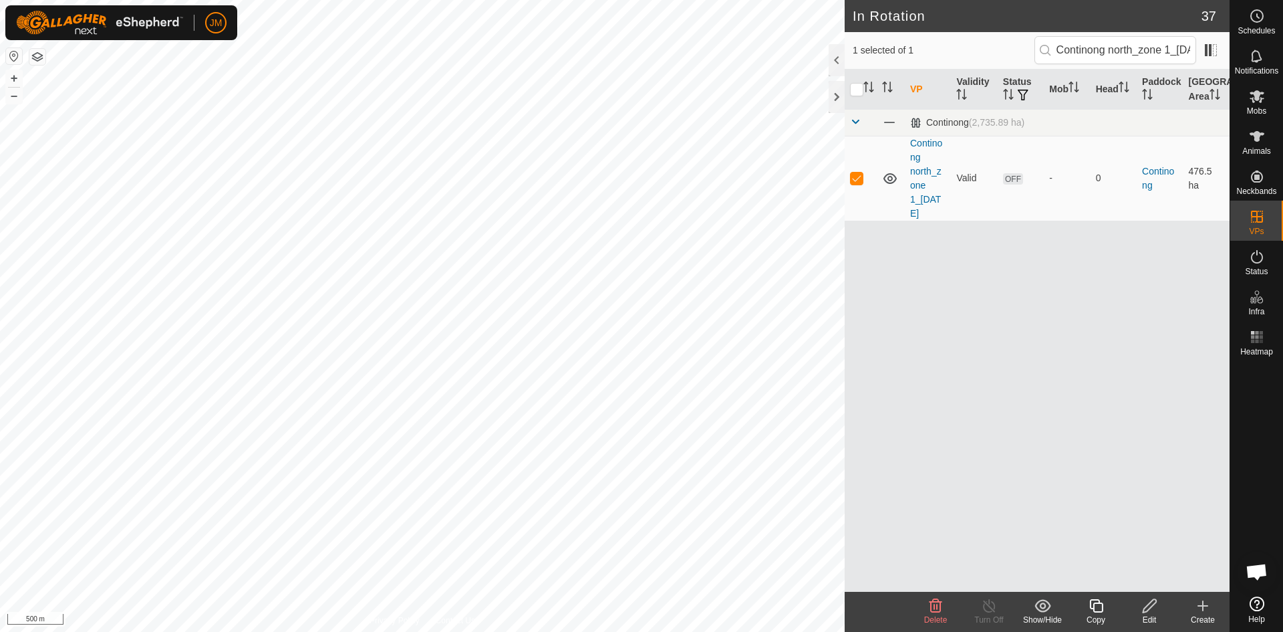
click at [1094, 607] on icon at bounding box center [1095, 605] width 13 height 13
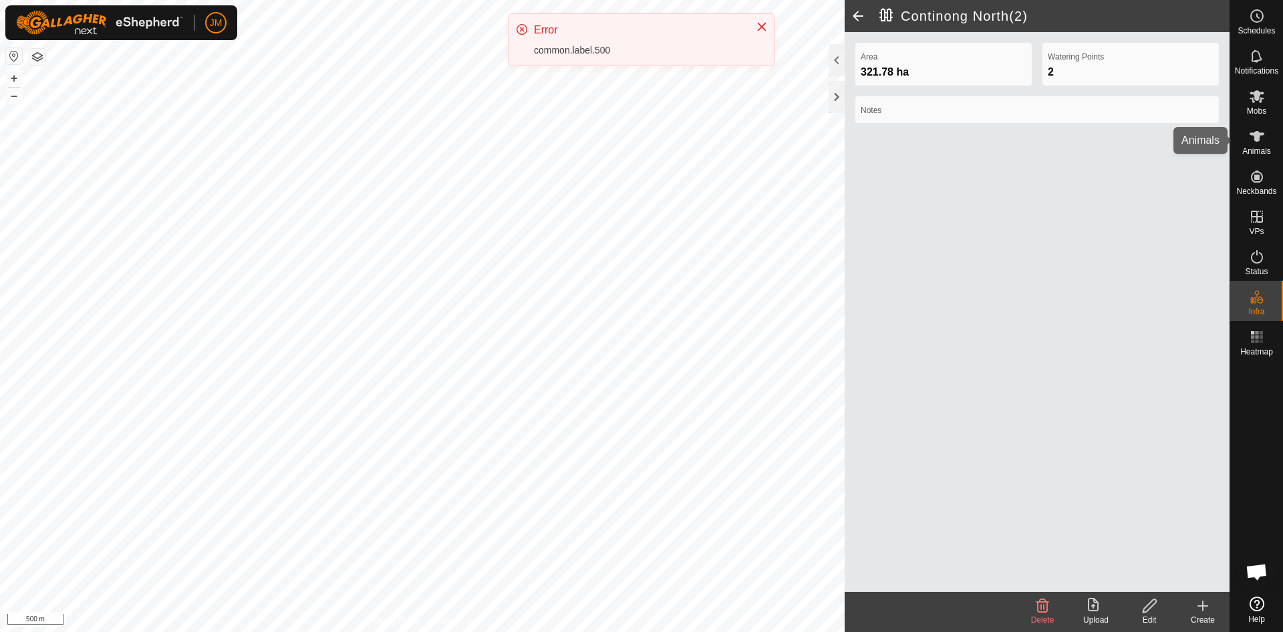
drag, startPoint x: 1258, startPoint y: 142, endPoint x: 1258, endPoint y: 218, distance: 75.5
click at [1258, 142] on icon at bounding box center [1257, 136] width 16 height 16
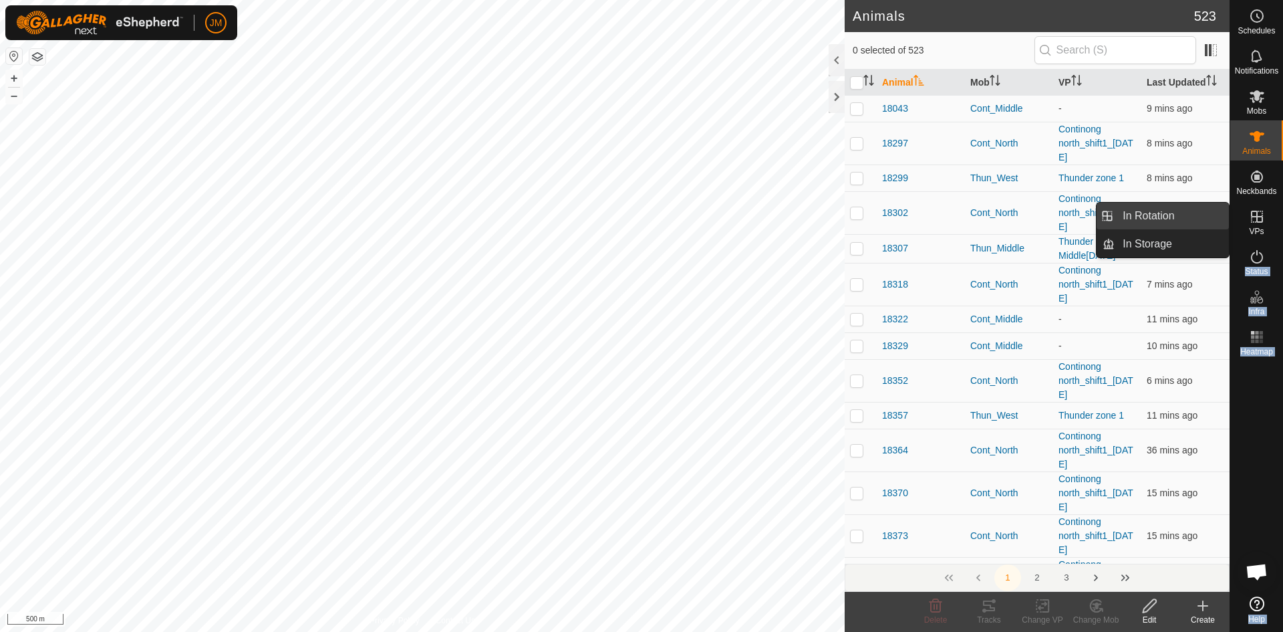
drag, startPoint x: 1258, startPoint y: 259, endPoint x: 1166, endPoint y: 210, distance: 104.1
click at [1230, 210] on es-menu-bar "Schedules Notifications Mobs Animals Neckbands VPs Status Infra Heatmap Help In…" at bounding box center [1256, 316] width 53 height 632
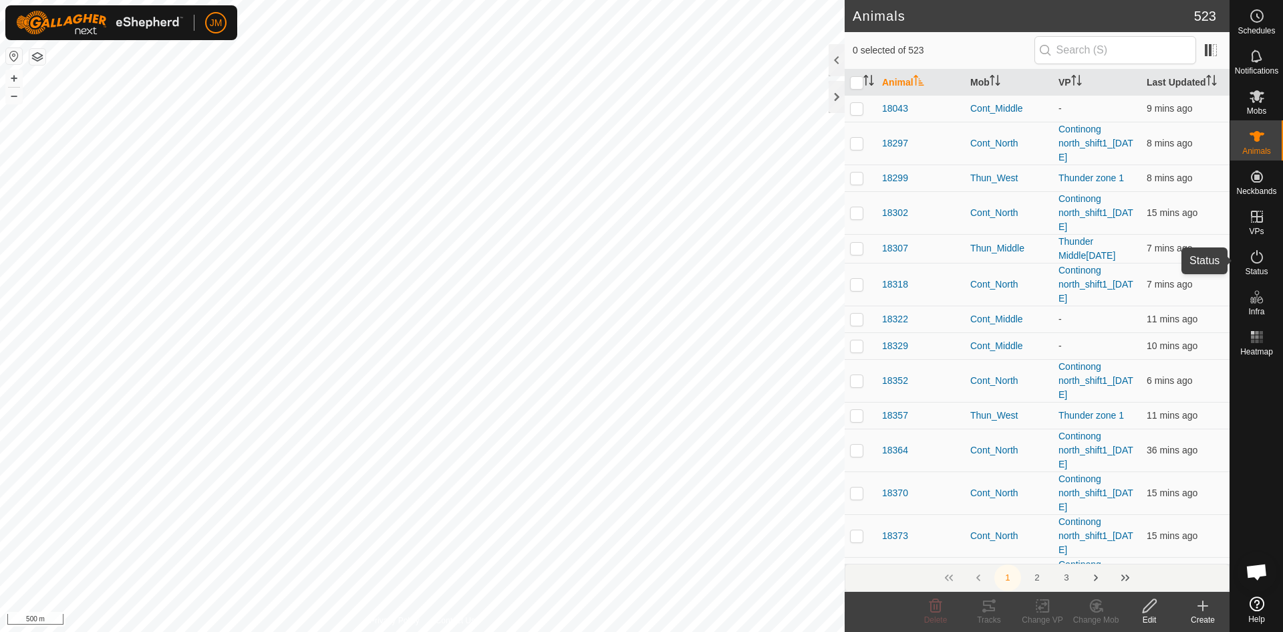
click at [1249, 253] on icon at bounding box center [1257, 257] width 16 height 16
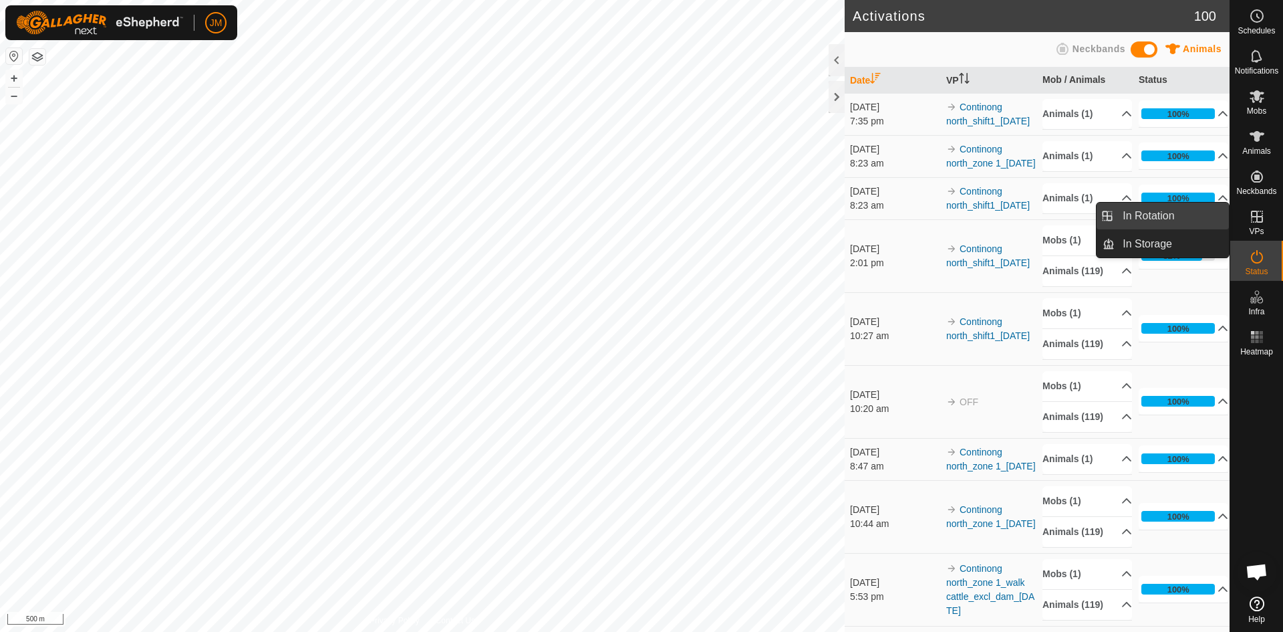
click at [1187, 219] on link "In Rotation" at bounding box center [1172, 215] width 114 height 27
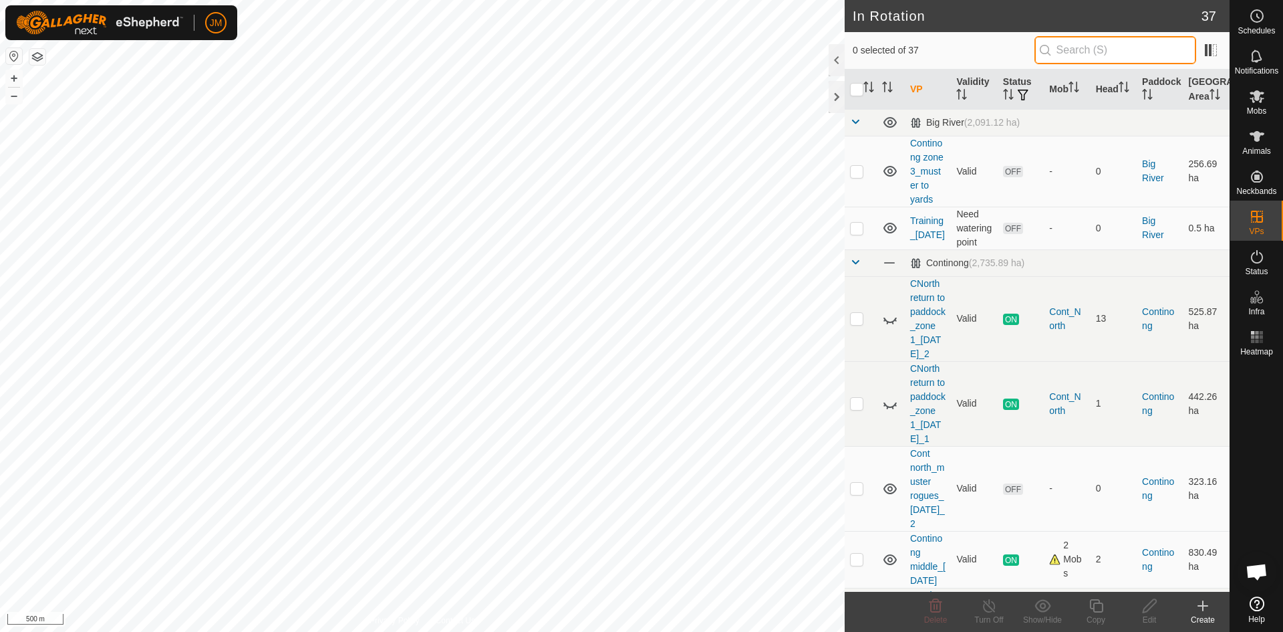
click at [1079, 47] on input "text" at bounding box center [1116, 50] width 162 height 28
paste input "Continong north_zone 1_21Sept2025"
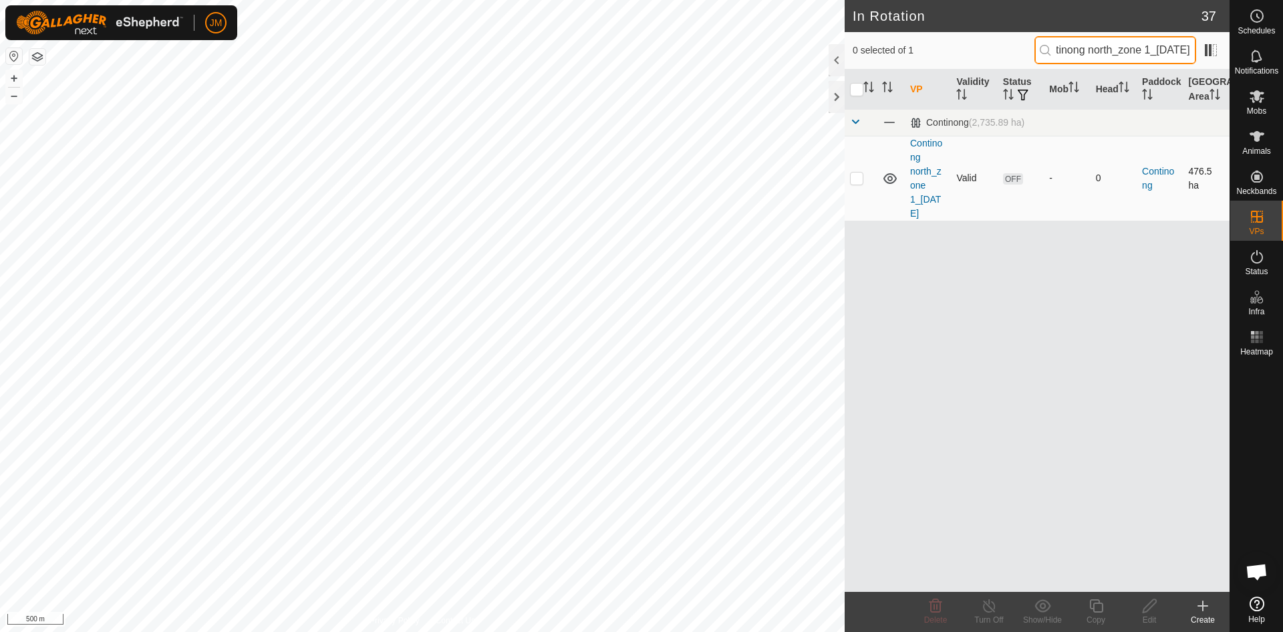
type input "Continong north_zone 1_21Sept2025"
click at [856, 178] on p-checkbox at bounding box center [856, 177] width 13 height 11
checkbox input "true"
click at [1096, 608] on icon at bounding box center [1096, 605] width 17 height 16
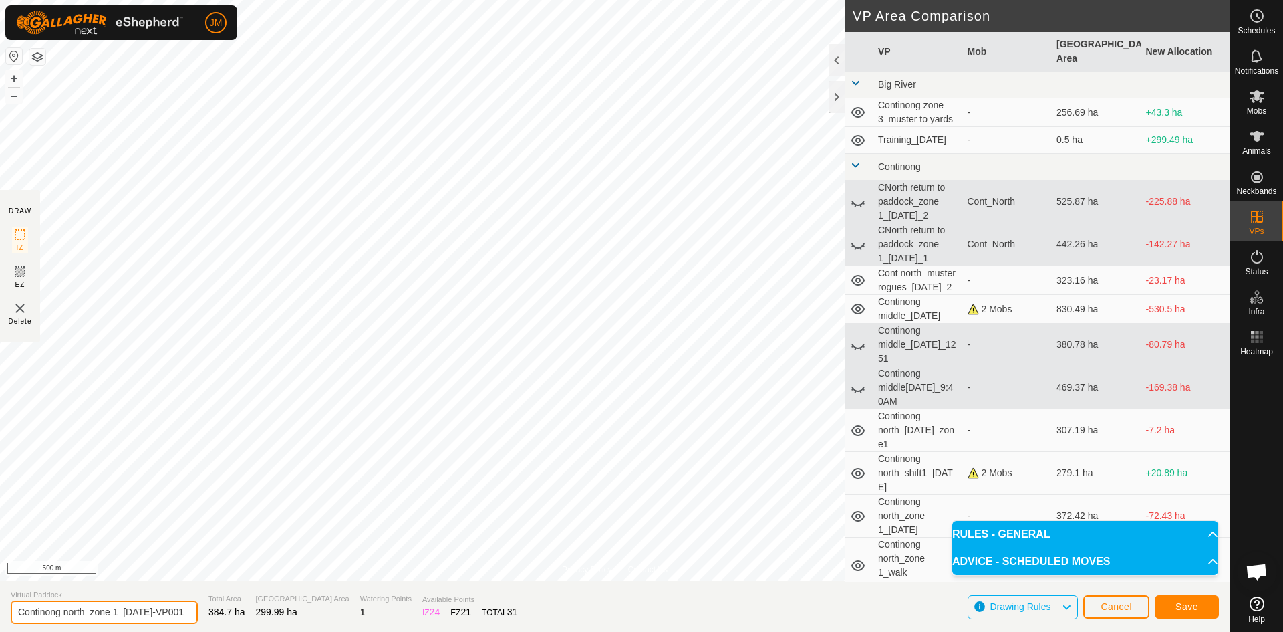
drag, startPoint x: 116, startPoint y: 612, endPoint x: 92, endPoint y: 609, distance: 24.2
click at [92, 609] on input "Continong north_zone 1_21Sept2025-VP001" at bounding box center [104, 611] width 187 height 23
drag, startPoint x: 165, startPoint y: 611, endPoint x: 186, endPoint y: 612, distance: 20.8
click at [186, 612] on section "Virtual Paddock Continong north_shift2_01Oct2025-VP001 Total Area 384.7 ha Graz…" at bounding box center [615, 606] width 1230 height 51
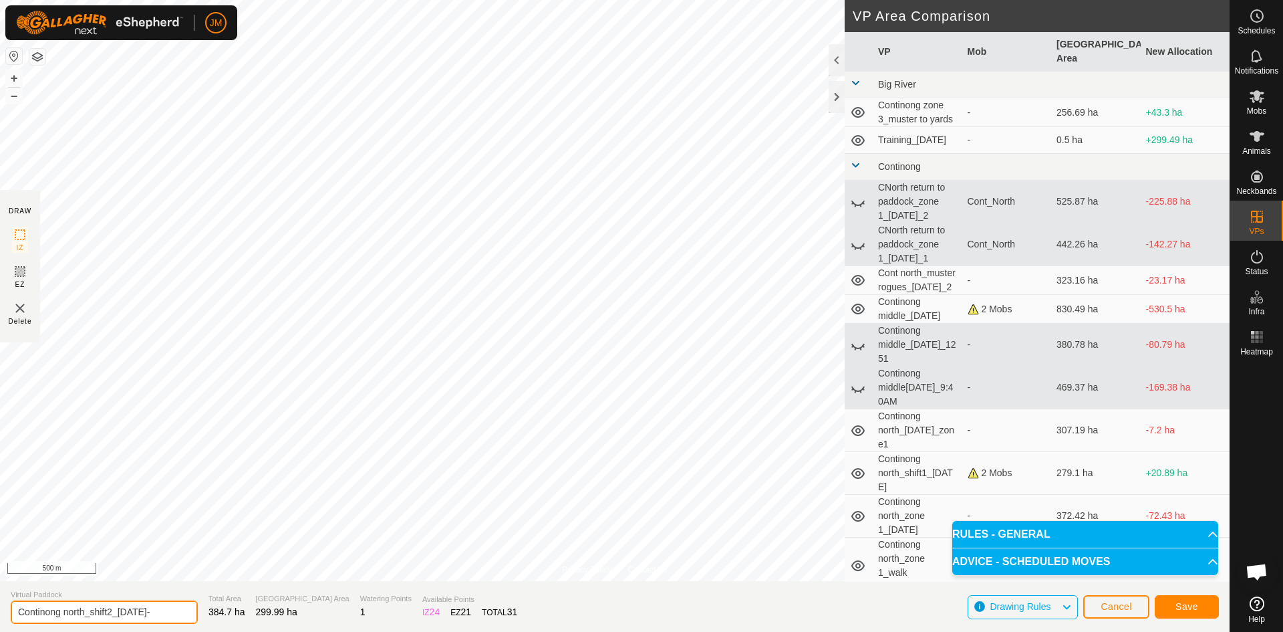
scroll to position [0, 0]
type input "Continong north_shift2_[DATE]"
click at [177, 610] on input "Continong north_shift2_[DATE]" at bounding box center [104, 611] width 187 height 23
click at [1192, 605] on span "Save" at bounding box center [1187, 606] width 23 height 11
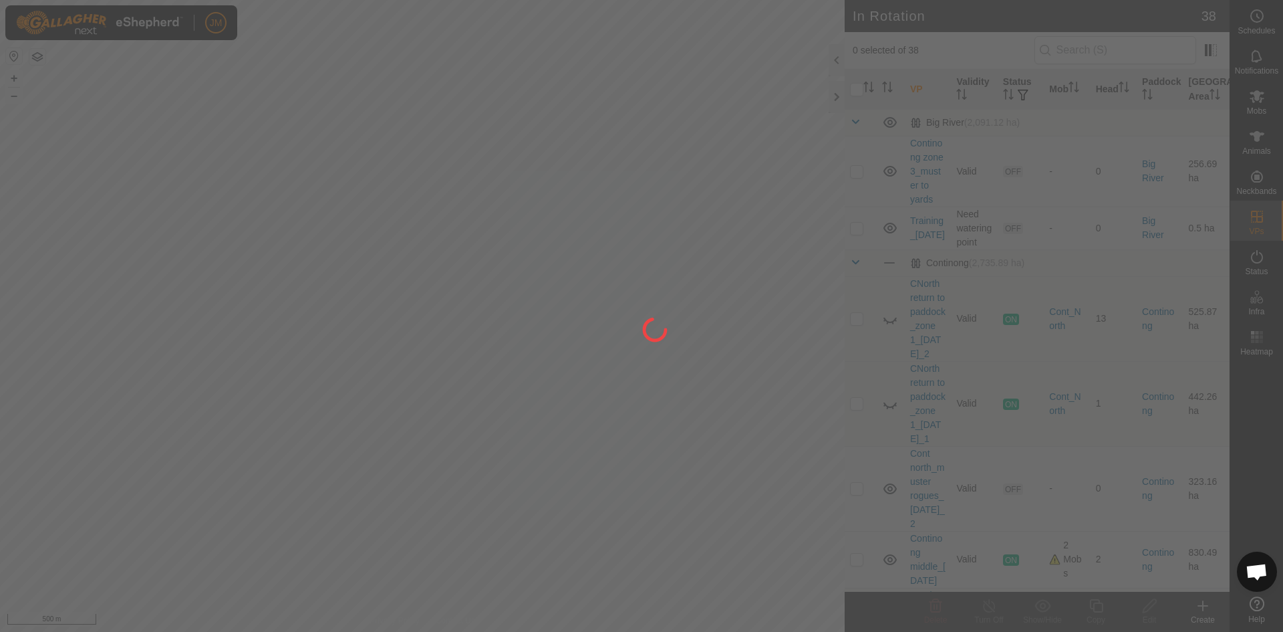
click at [435, 252] on div "JM Schedules Notifications Mobs Animals Neckbands VPs Status Infra Heatmap Help…" at bounding box center [641, 316] width 1283 height 632
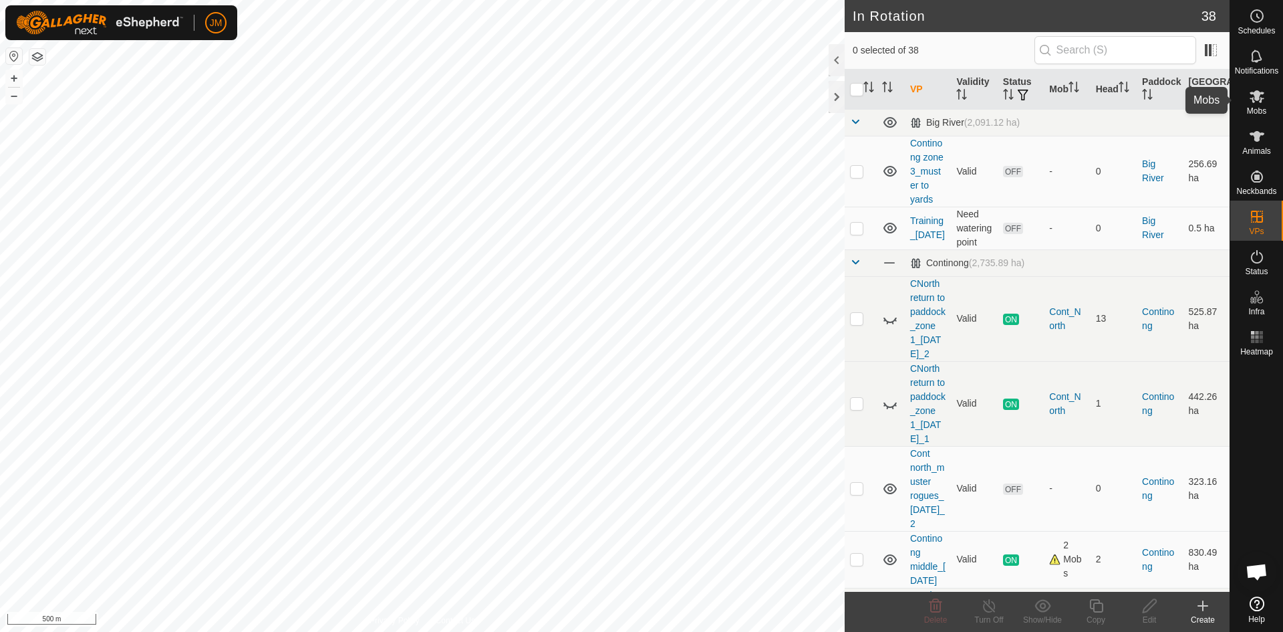
click at [1259, 102] on icon at bounding box center [1257, 96] width 16 height 16
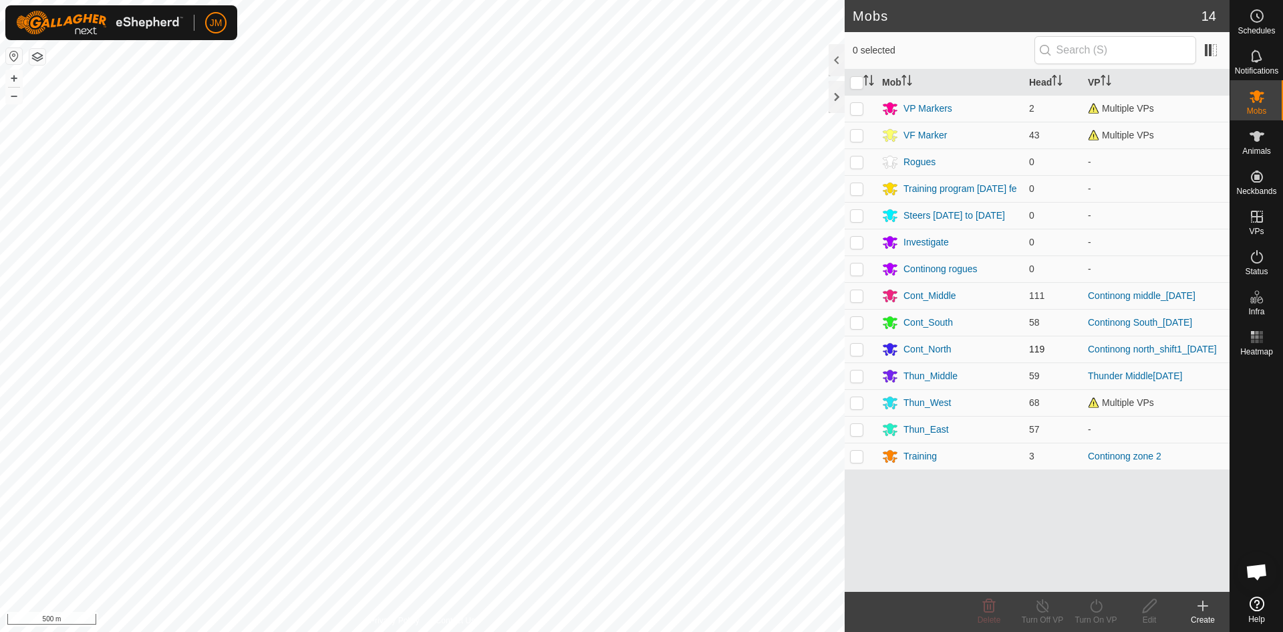
click at [856, 353] on p-checkbox at bounding box center [856, 349] width 13 height 11
checkbox input "true"
click at [868, 81] on icon "Activate to sort" at bounding box center [868, 80] width 11 height 11
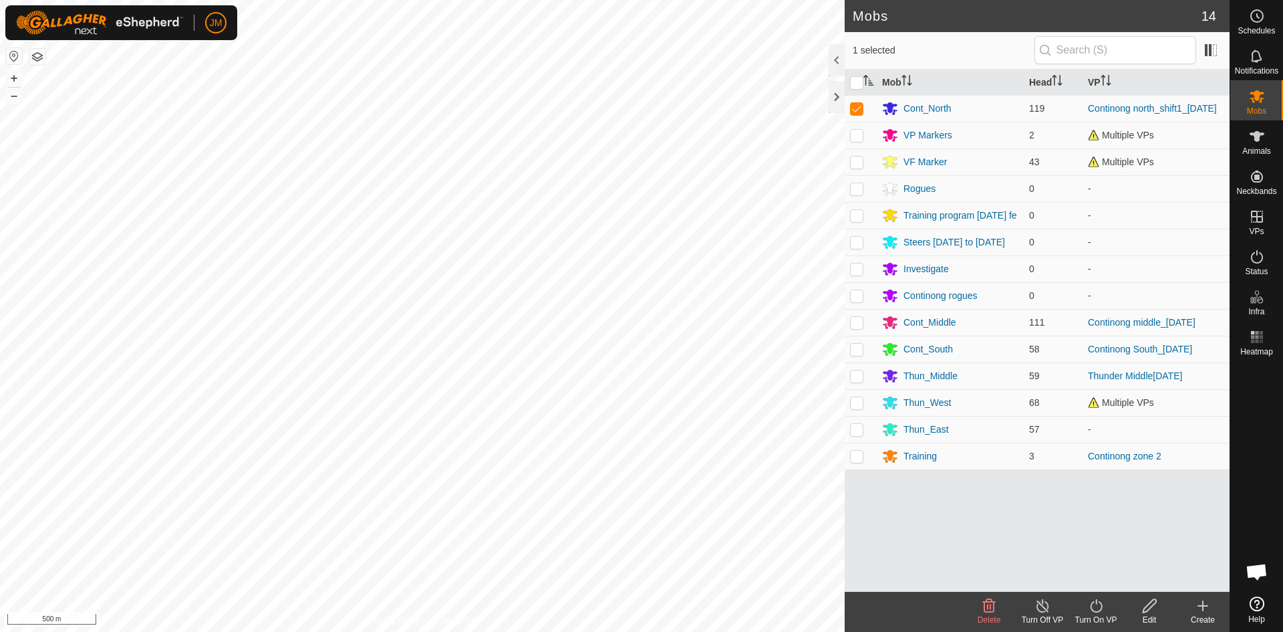
click at [1092, 609] on icon at bounding box center [1096, 605] width 12 height 13
click at [1102, 573] on link "Now" at bounding box center [1136, 576] width 132 height 27
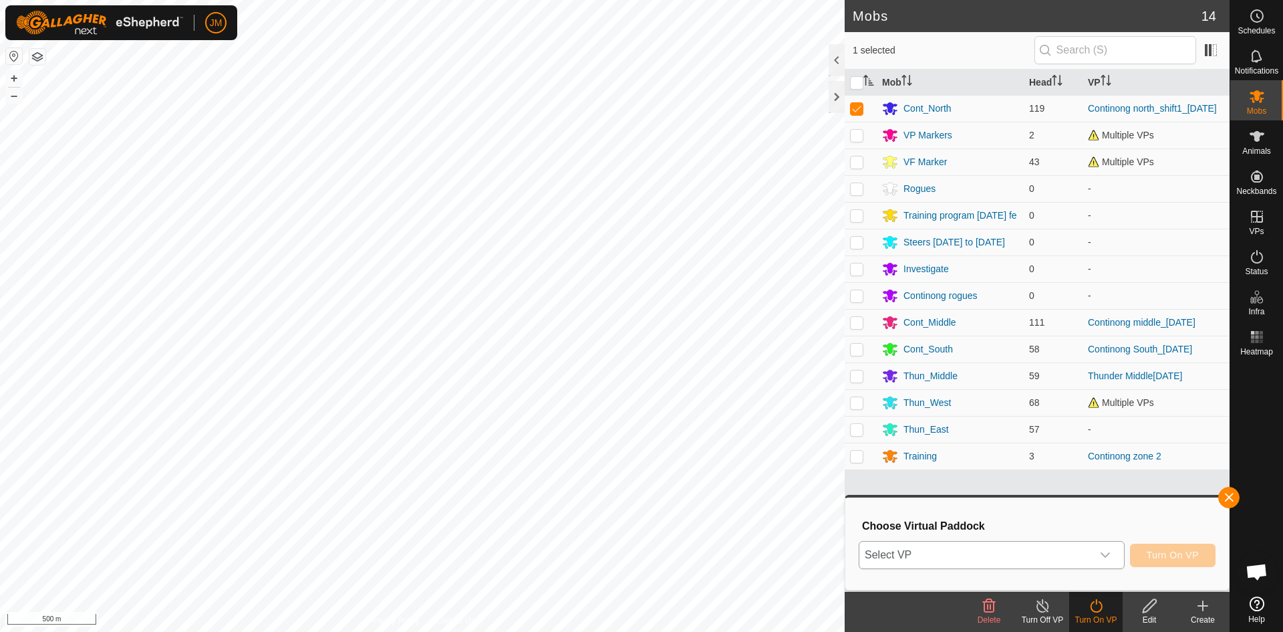
click at [964, 562] on span "Select VP" at bounding box center [975, 554] width 233 height 27
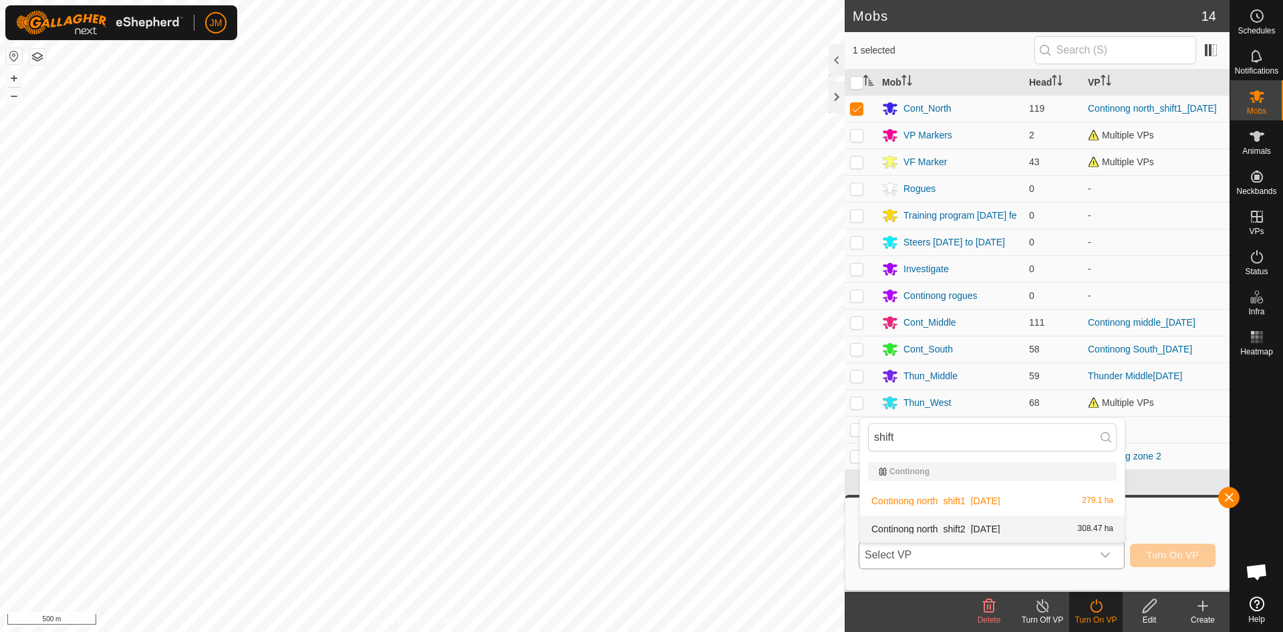
type input "shift"
click at [998, 529] on li "Continong north_shift2_01Oct2025 308.47 ha" at bounding box center [992, 528] width 265 height 27
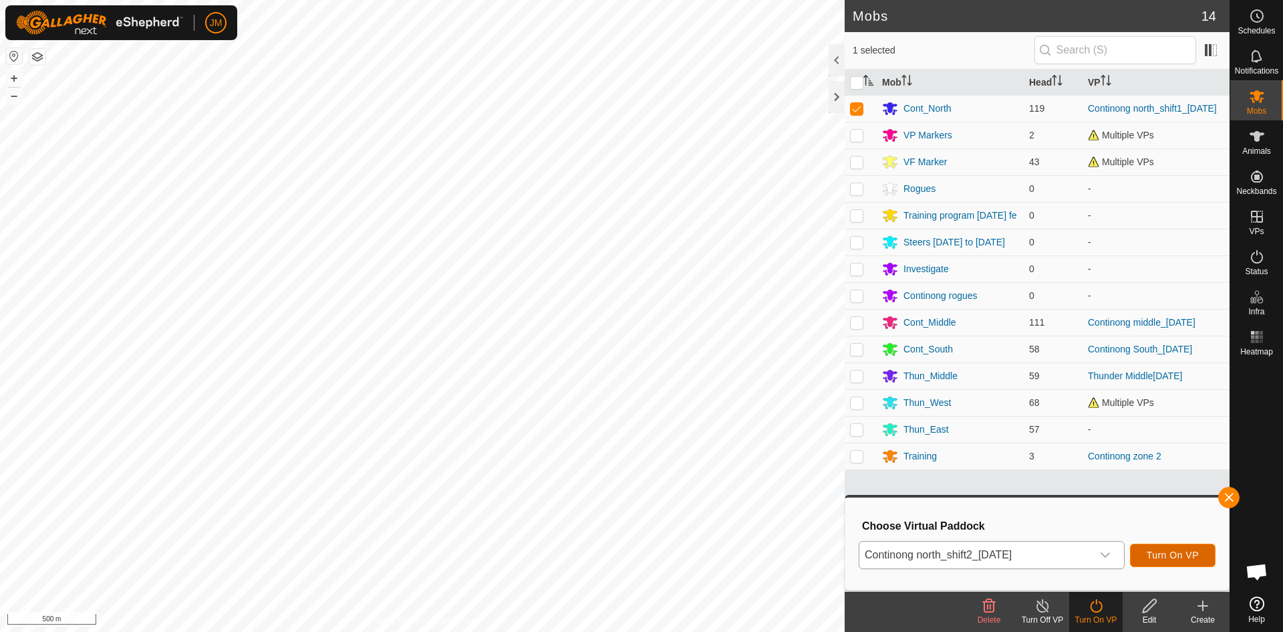
click at [1180, 557] on span "Turn On VP" at bounding box center [1173, 554] width 52 height 11
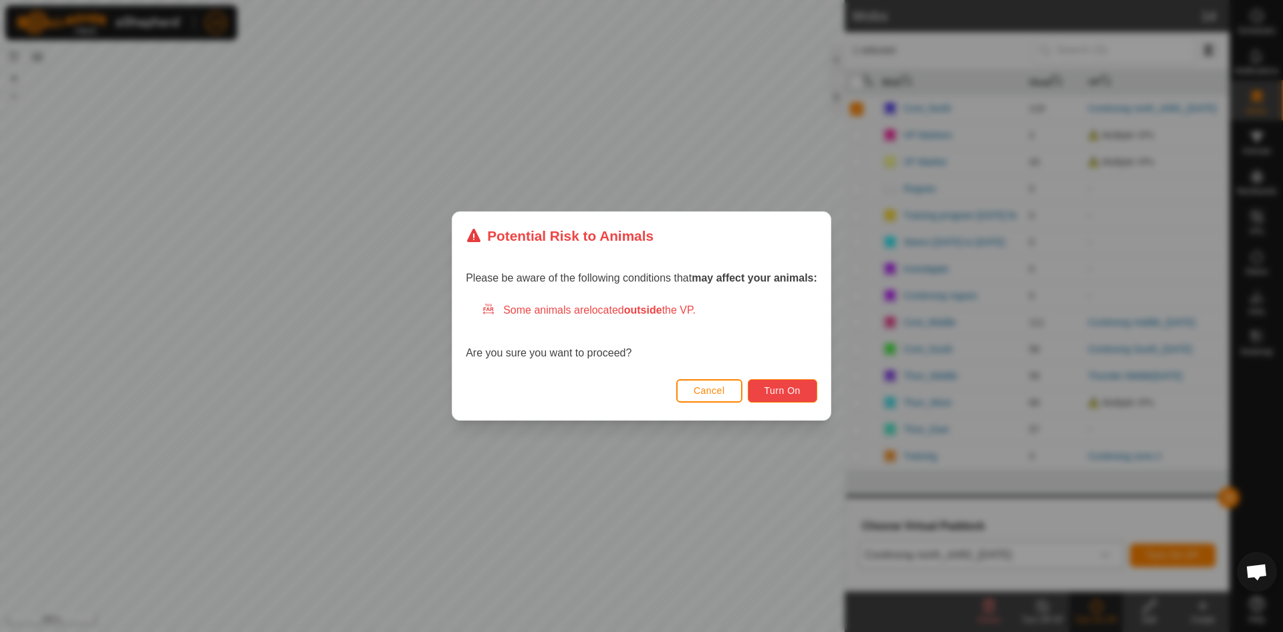
click at [776, 386] on span "Turn On" at bounding box center [783, 390] width 36 height 11
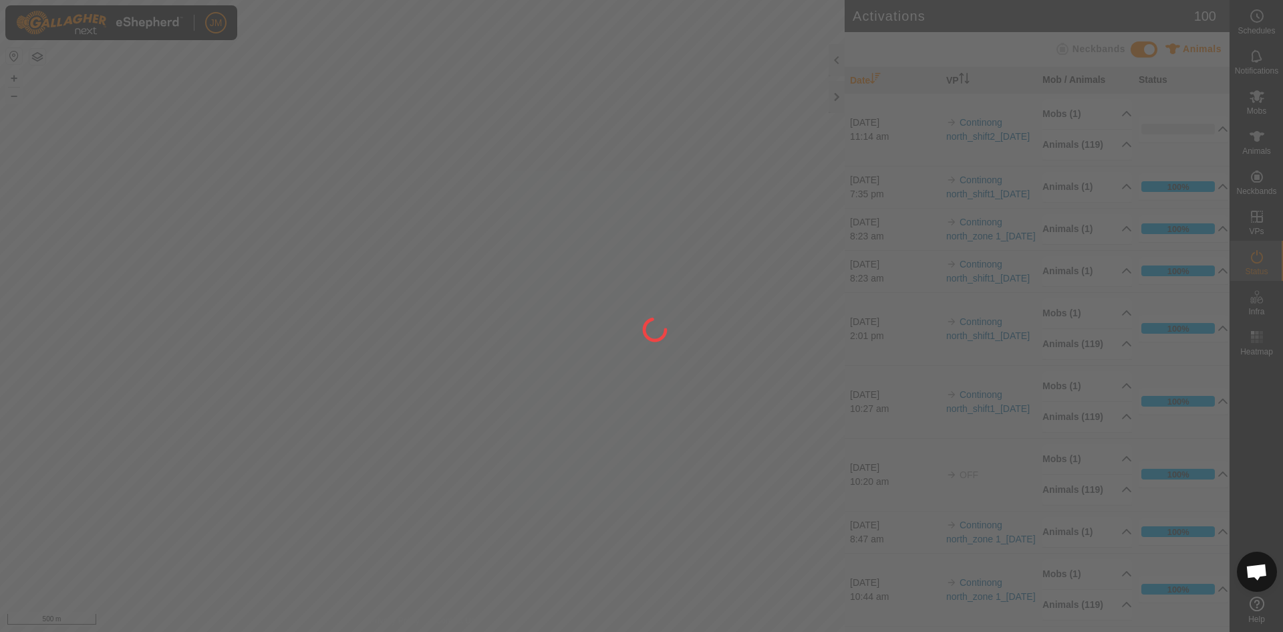
click at [837, 100] on div at bounding box center [641, 316] width 1283 height 632
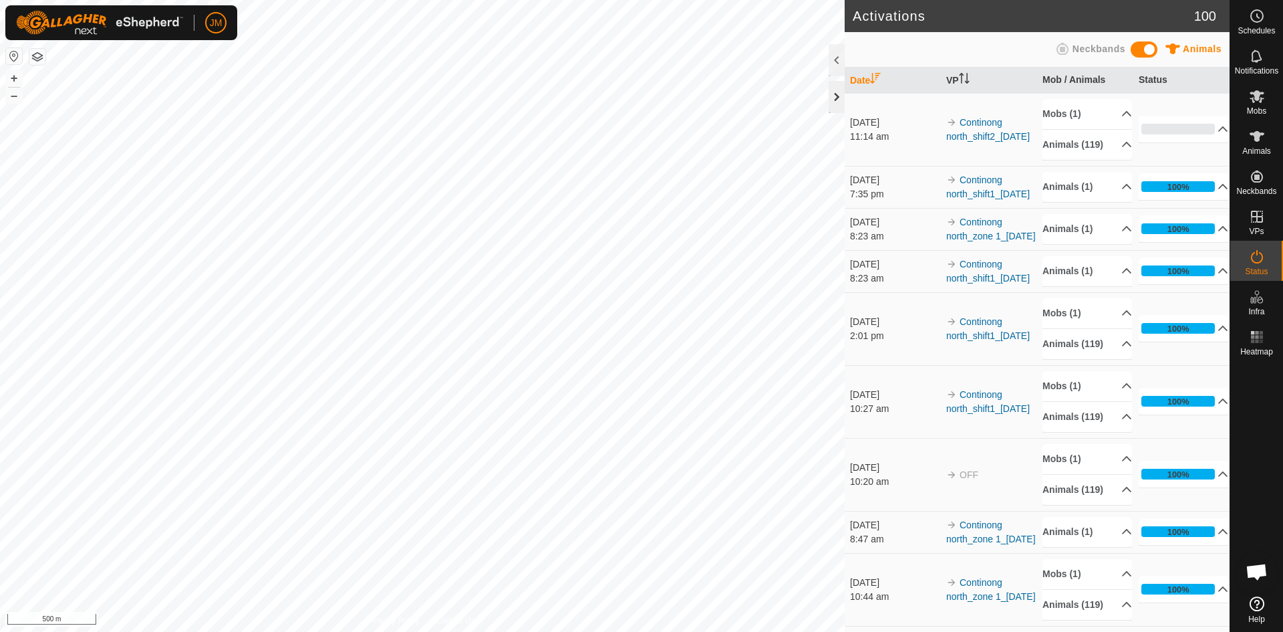
click at [835, 101] on div at bounding box center [837, 97] width 16 height 32
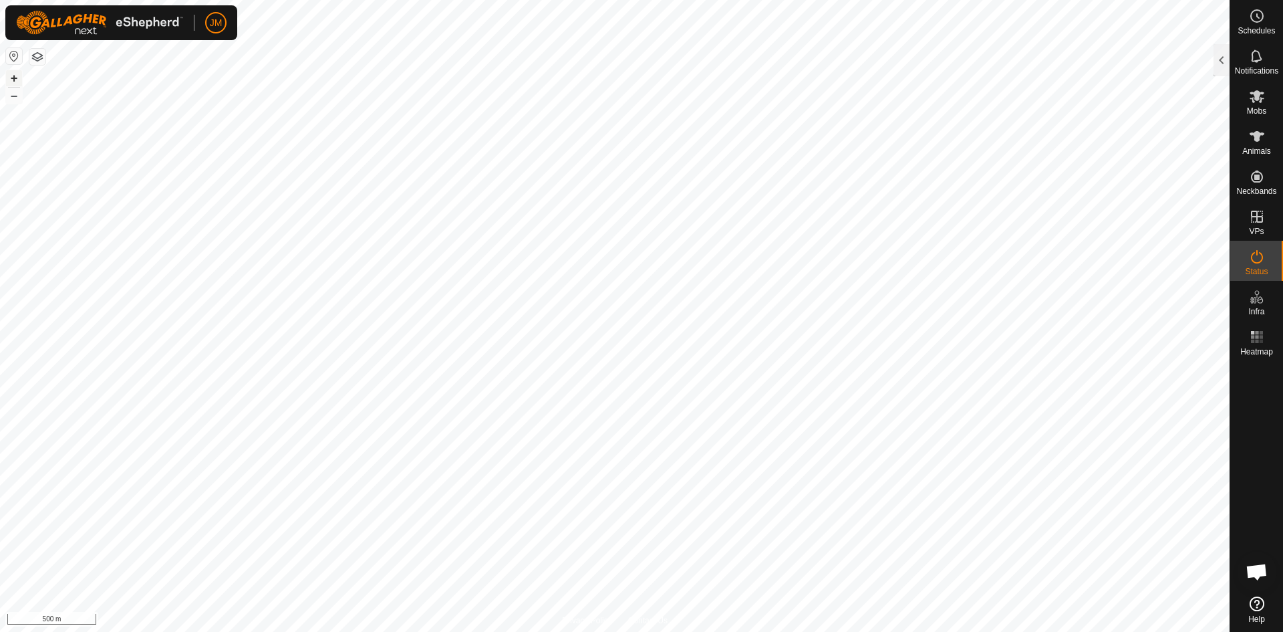
click at [9, 77] on button "+" at bounding box center [14, 78] width 16 height 16
click at [17, 79] on button "+" at bounding box center [14, 78] width 16 height 16
click at [19, 91] on button "–" at bounding box center [14, 96] width 16 height 16
click at [15, 99] on button "–" at bounding box center [14, 96] width 16 height 16
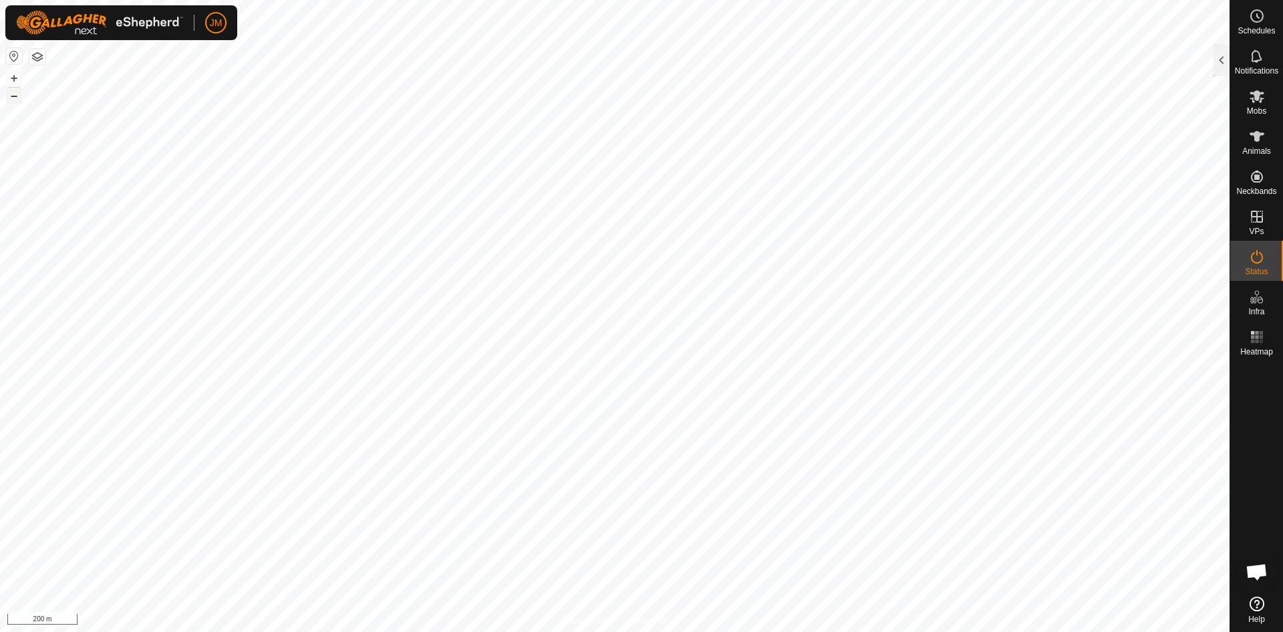
click at [15, 99] on button "–" at bounding box center [14, 96] width 16 height 16
type input "21325"
type input "-"
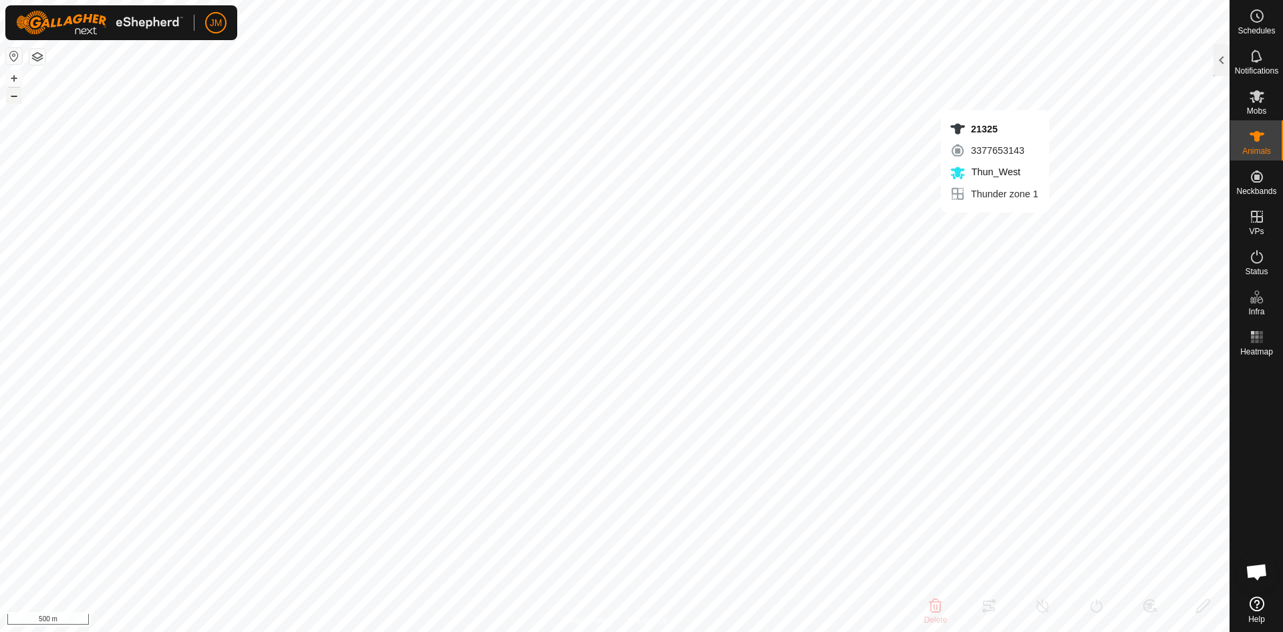
type input "-"
type input "220123"
type input "-"
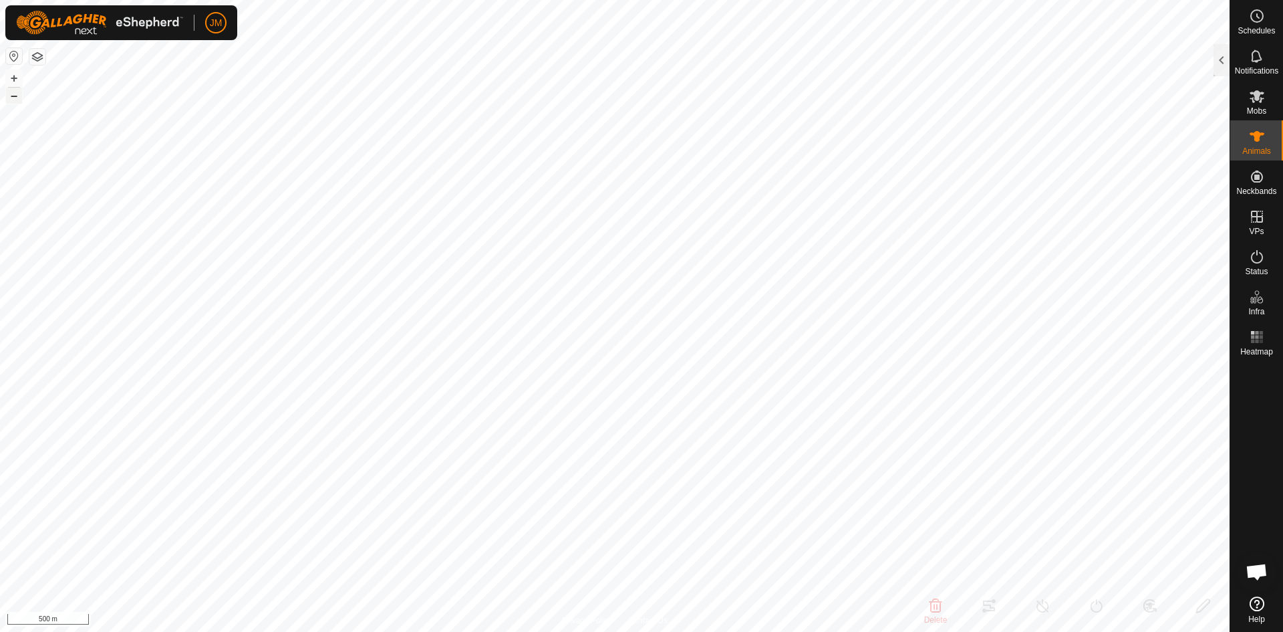
type input "-"
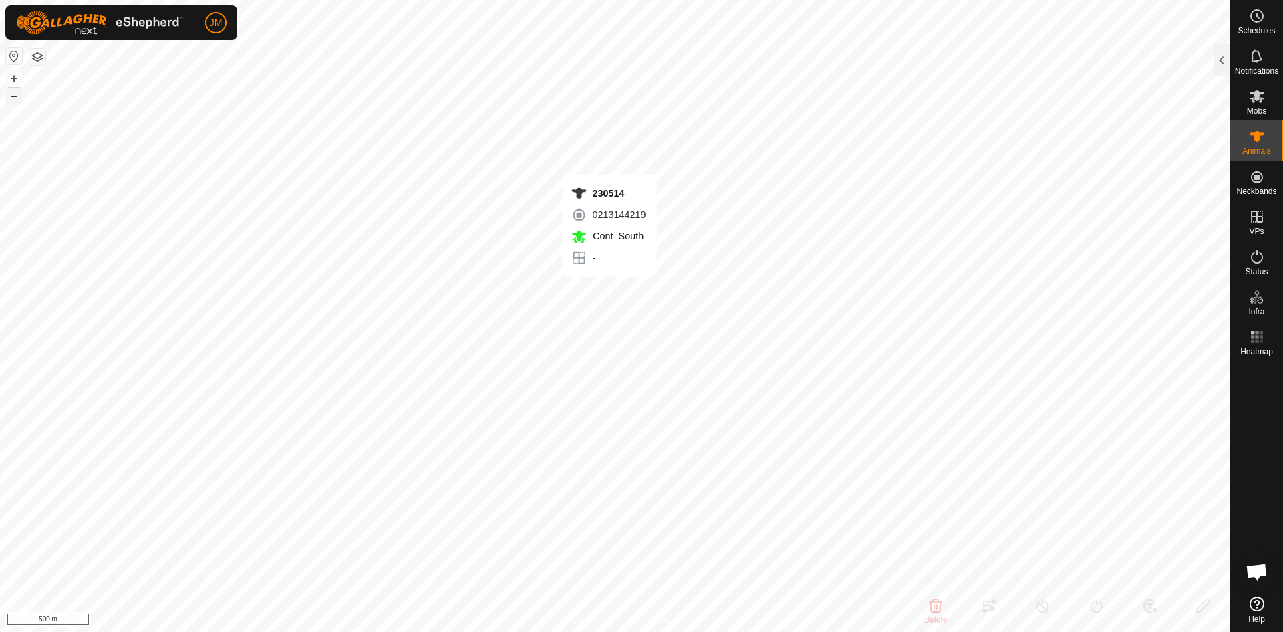
type input "230514"
type input "-"
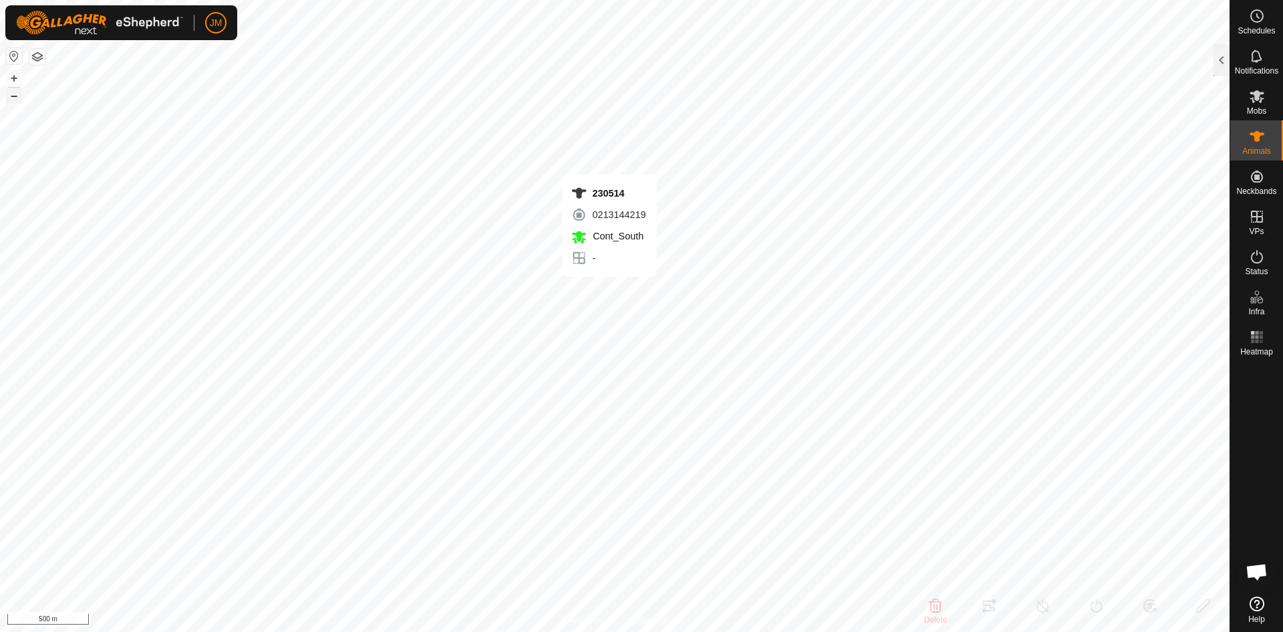
type input "-"
type input "230514"
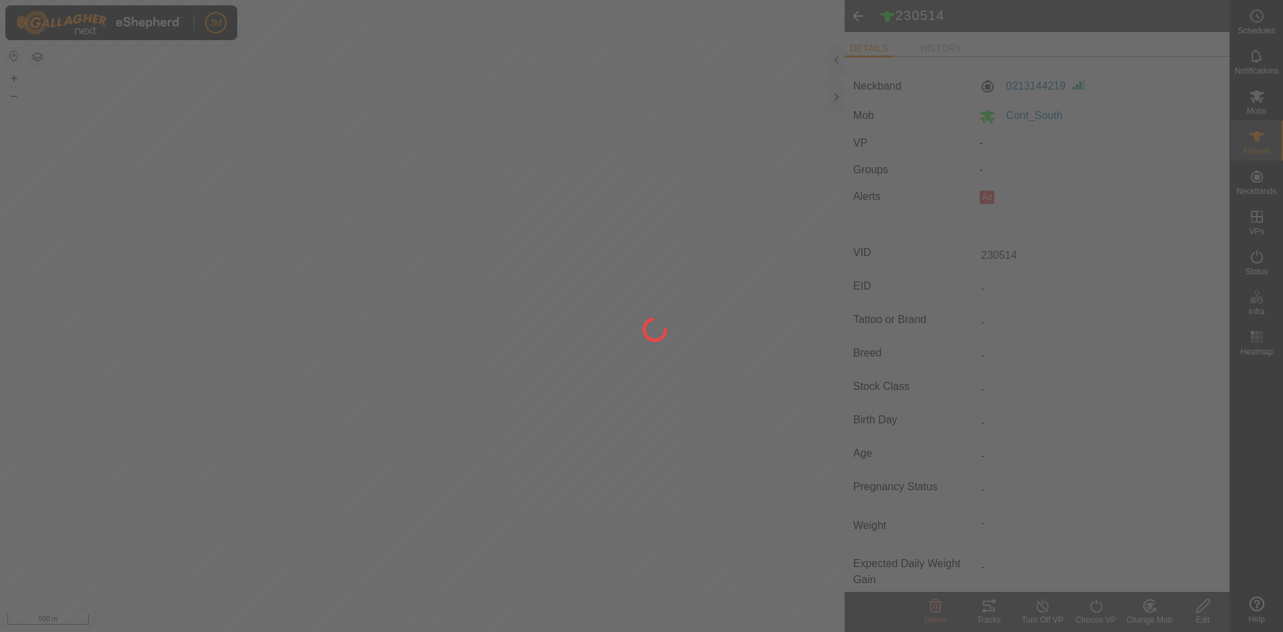
click at [835, 93] on div at bounding box center [641, 316] width 1283 height 632
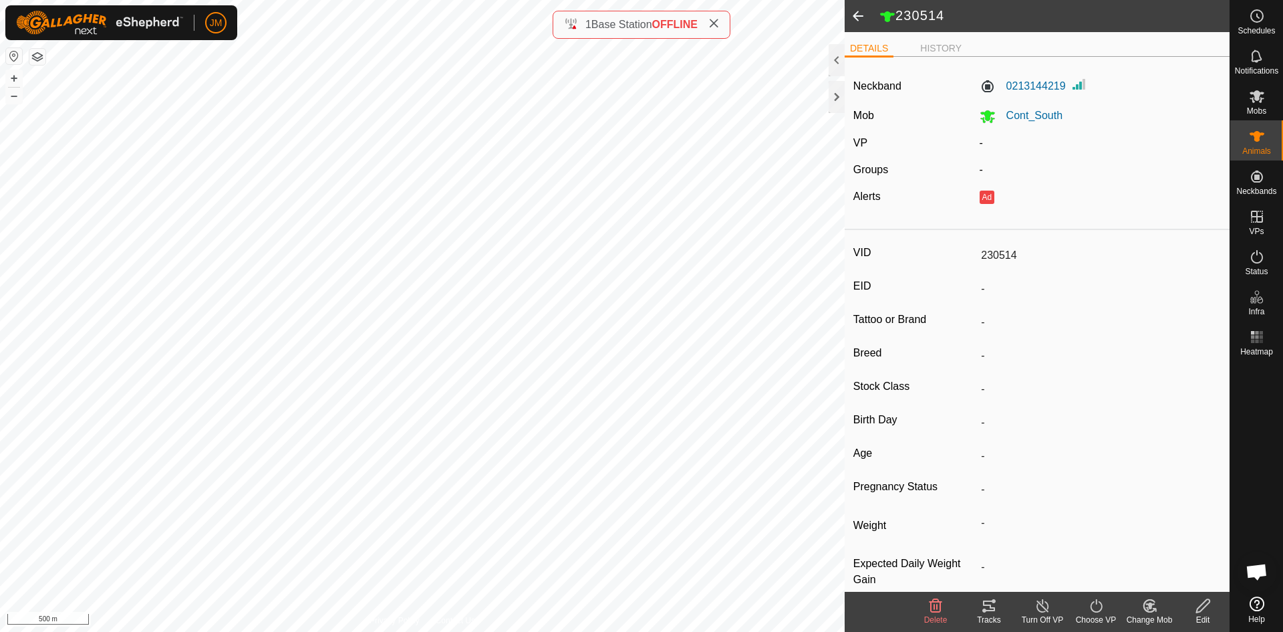
click at [718, 23] on icon at bounding box center [713, 23] width 11 height 11
click at [832, 91] on div at bounding box center [837, 97] width 16 height 32
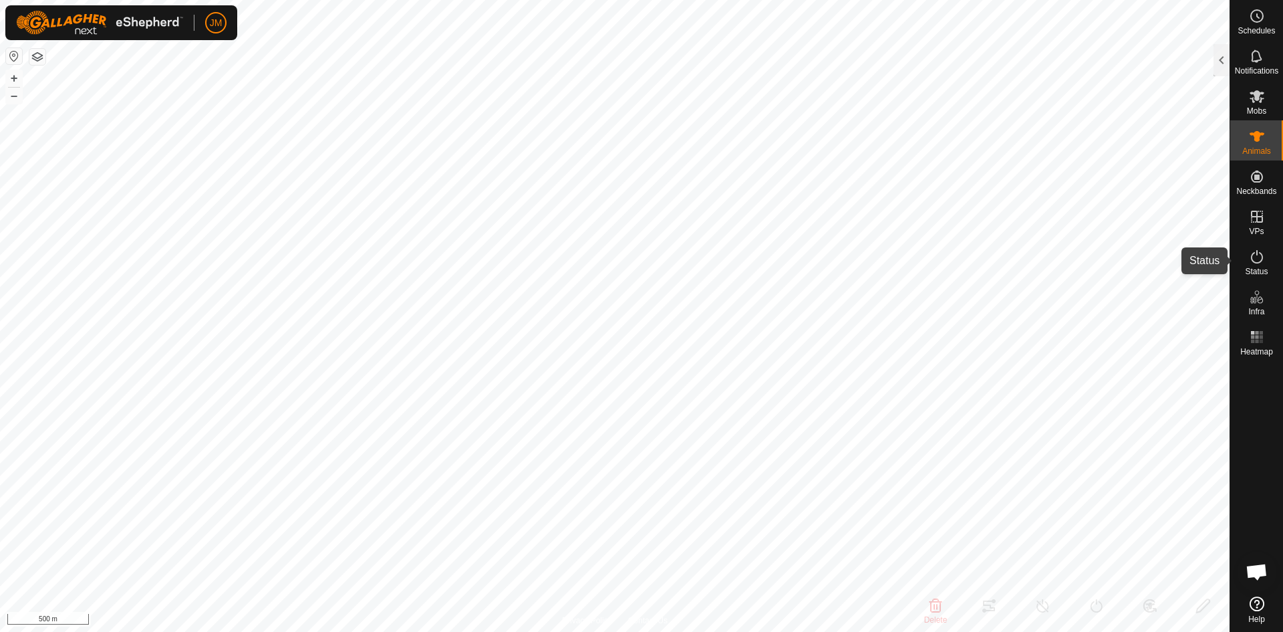
click at [1258, 262] on icon at bounding box center [1257, 256] width 12 height 13
click at [1252, 258] on icon at bounding box center [1257, 257] width 16 height 16
click at [1222, 64] on div at bounding box center [1222, 60] width 16 height 32
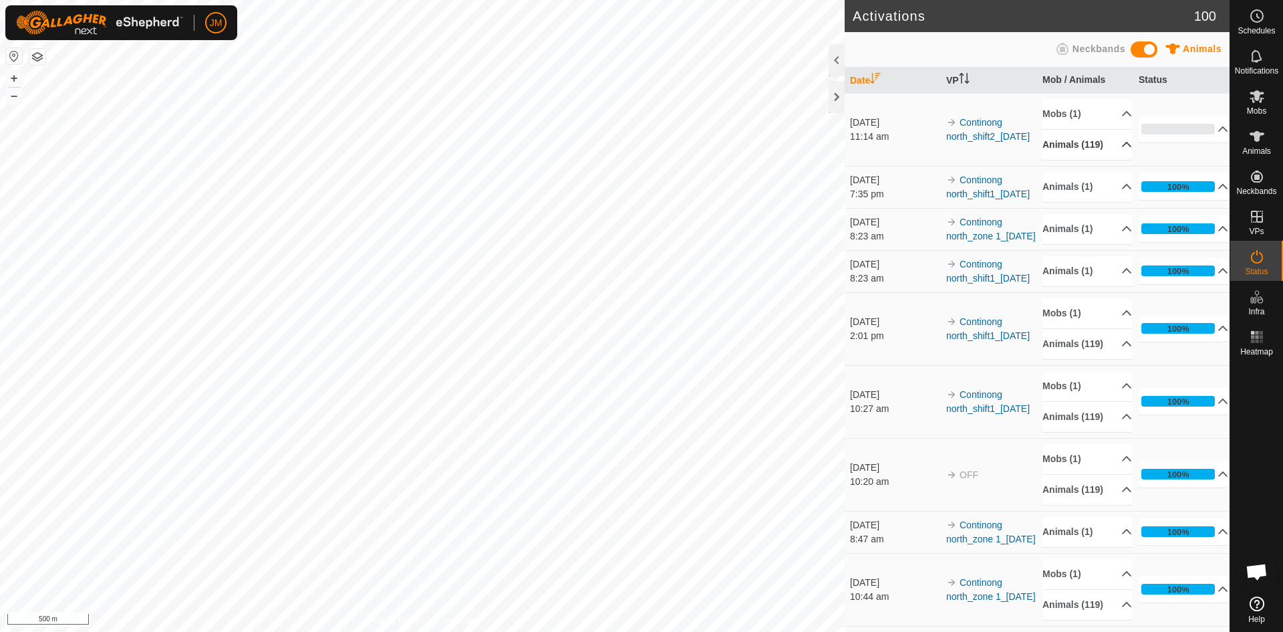
click at [1095, 151] on p-accordion-header "Animals (119)" at bounding box center [1088, 145] width 90 height 30
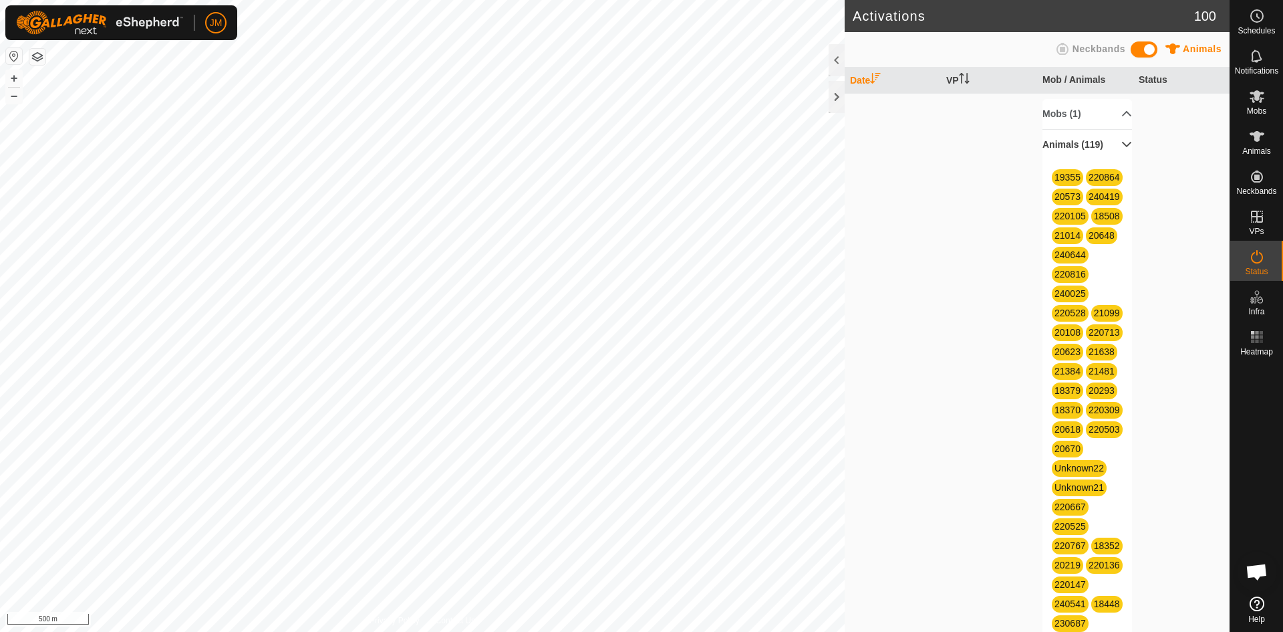
click at [1110, 147] on p-accordion-header "Animals (119)" at bounding box center [1088, 145] width 90 height 30
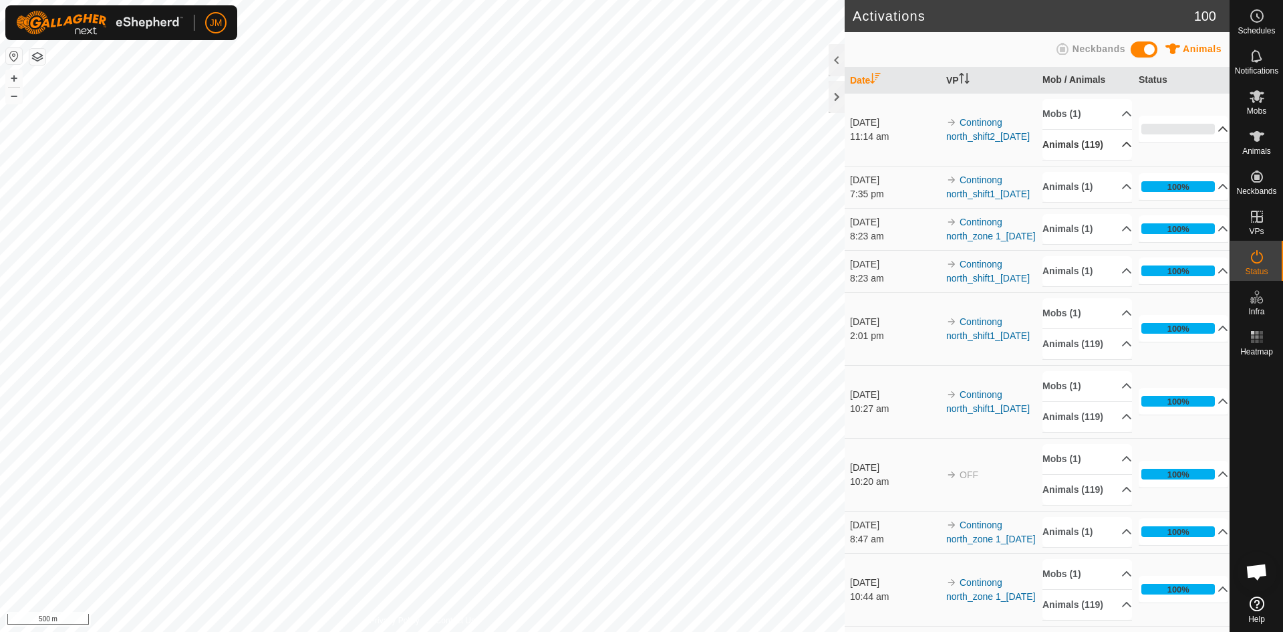
click at [1209, 123] on p-accordion-header "0%" at bounding box center [1184, 129] width 90 height 27
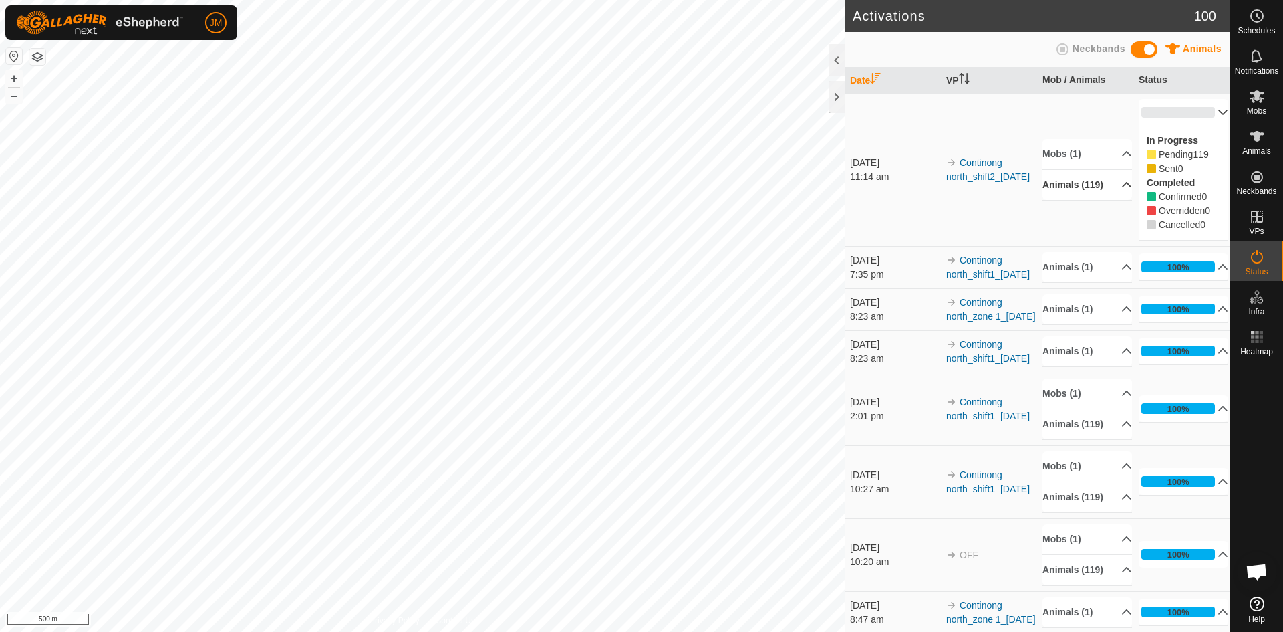
click at [1103, 184] on p-accordion-header "Animals (119)" at bounding box center [1088, 185] width 90 height 30
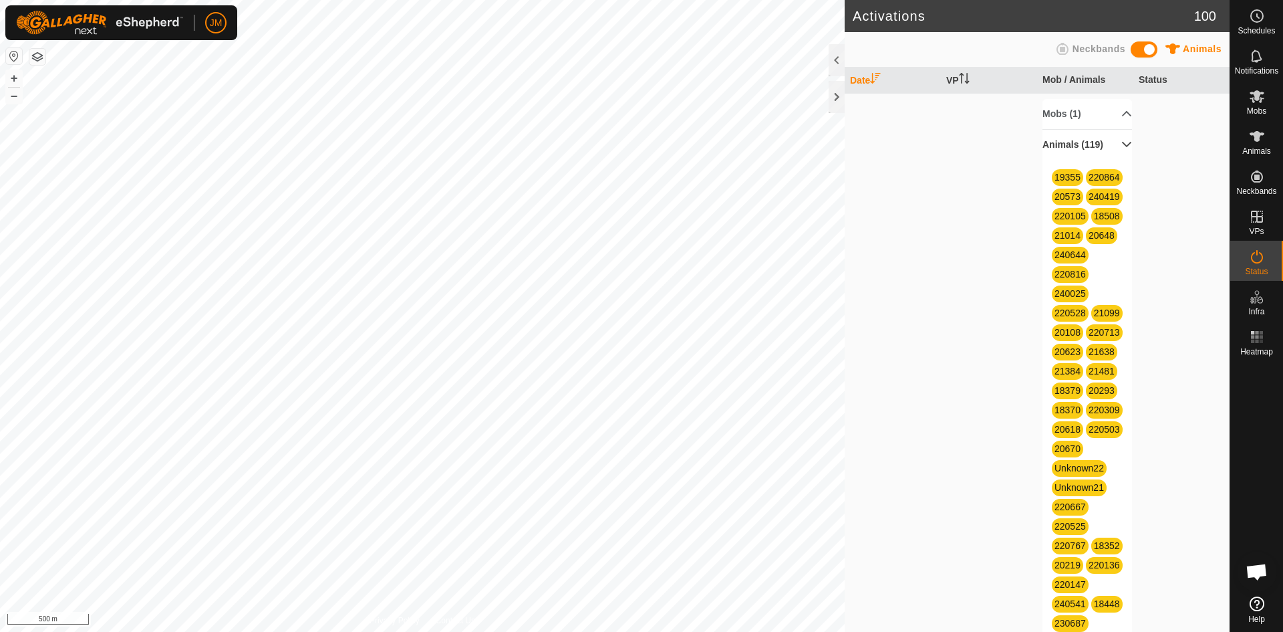
click at [1107, 140] on p-accordion-header "Animals (119)" at bounding box center [1088, 145] width 90 height 30
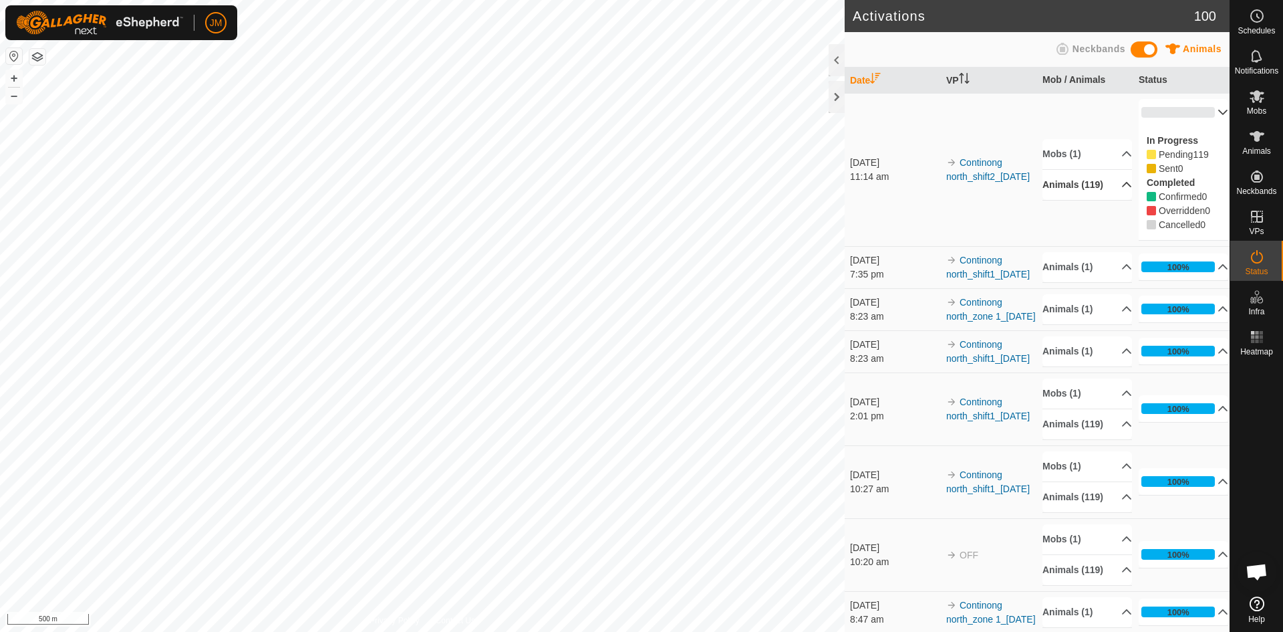
click at [1190, 113] on p-accordion-header "0%" at bounding box center [1184, 112] width 90 height 27
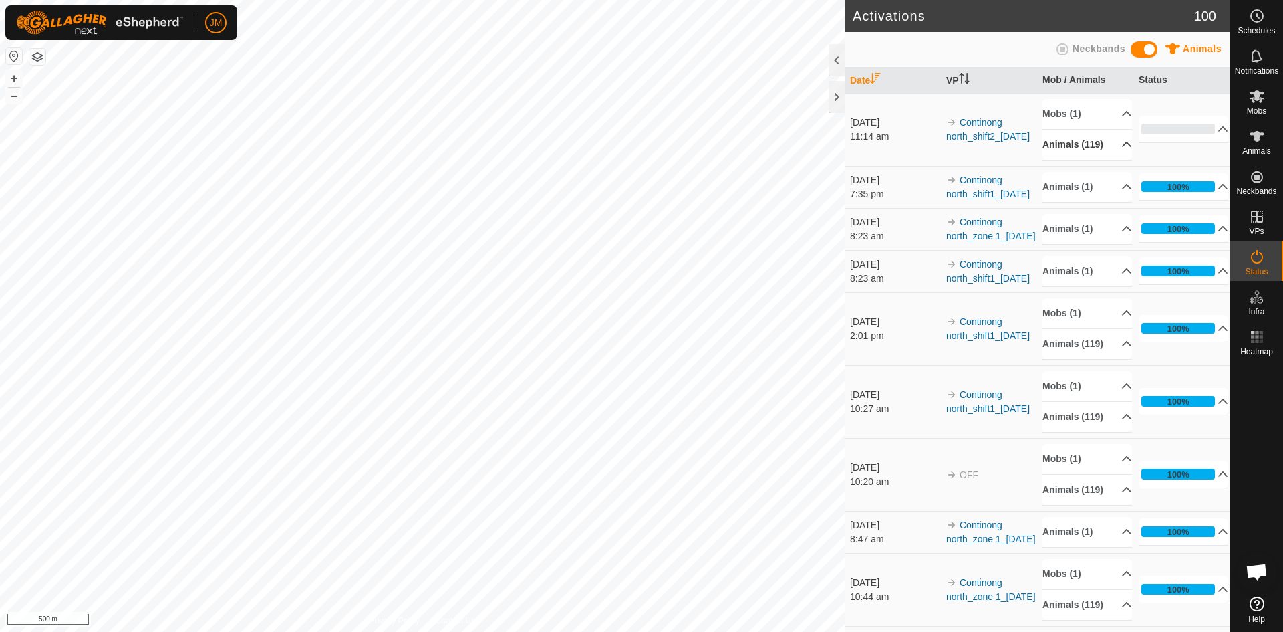
click at [1109, 145] on p-accordion-header "Animals (119)" at bounding box center [1088, 145] width 90 height 30
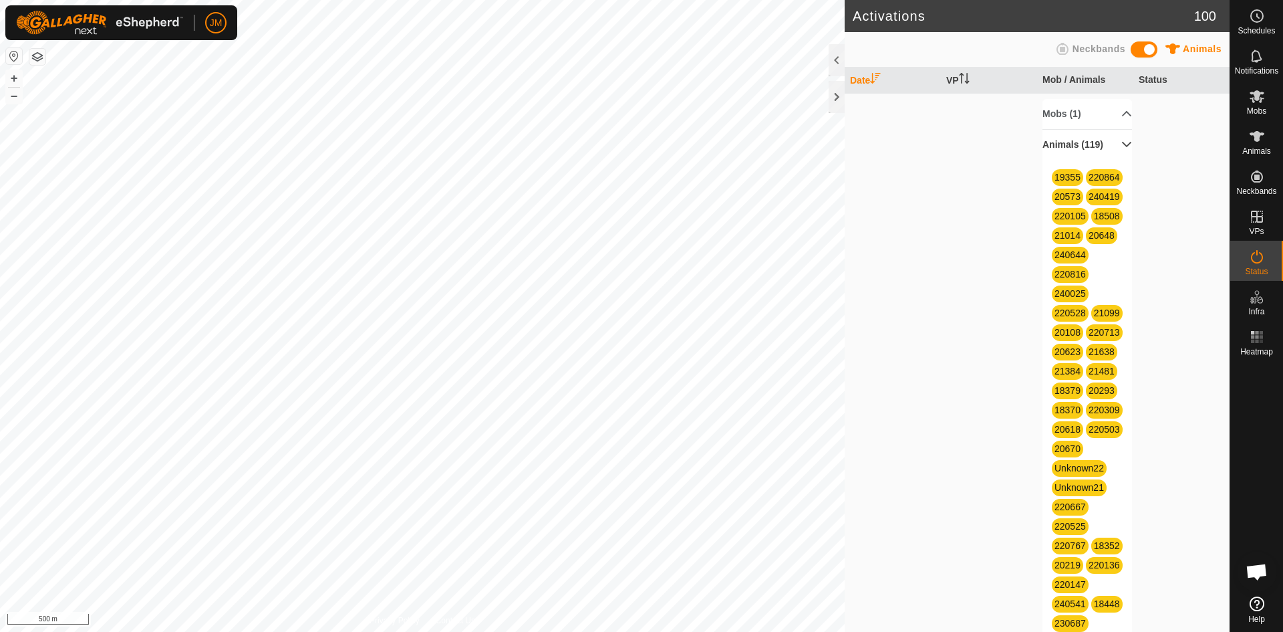
click at [1113, 143] on p-accordion-header "Animals (119)" at bounding box center [1088, 145] width 90 height 30
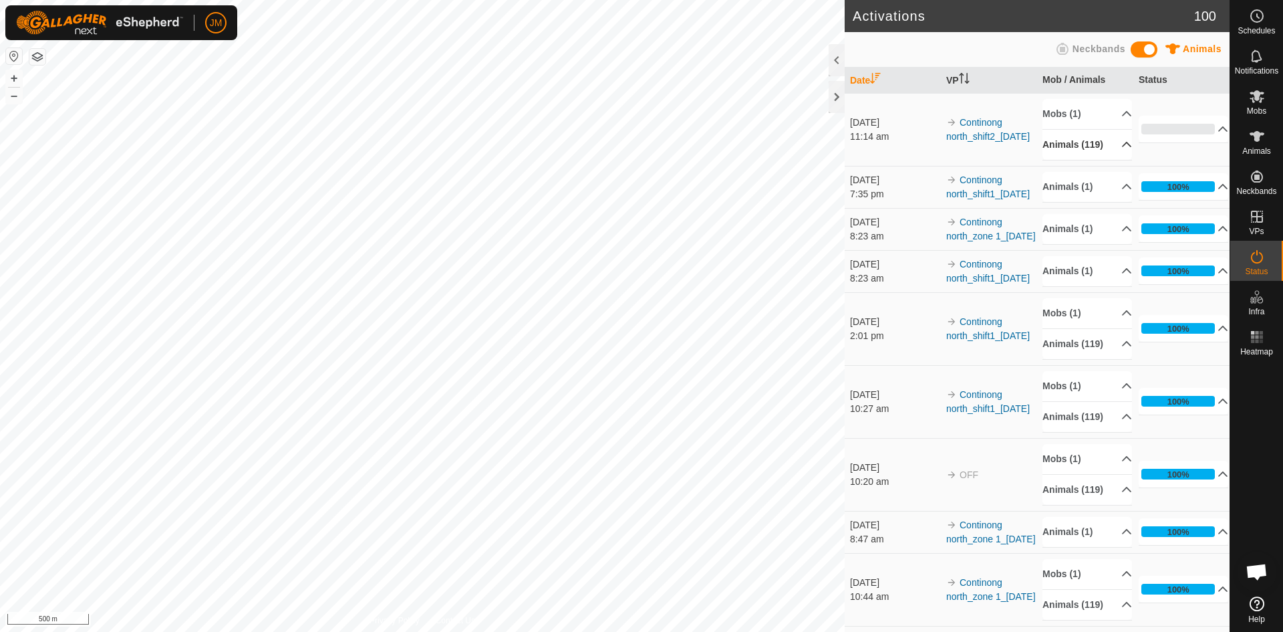
drag, startPoint x: 1025, startPoint y: 155, endPoint x: 938, endPoint y: 116, distance: 94.5
click at [941, 116] on td "Continong north_shift2_[DATE]" at bounding box center [989, 129] width 96 height 73
click at [983, 140] on td "Continong north_shift2_[DATE]" at bounding box center [989, 129] width 96 height 73
drag, startPoint x: 937, startPoint y: 111, endPoint x: 986, endPoint y: 146, distance: 60.4
click at [986, 146] on tr "1 Oct 2025 11:14 am Continong north_shift2_01Oct2025 Mobs (1) Cont_North Animal…" at bounding box center [1037, 129] width 385 height 73
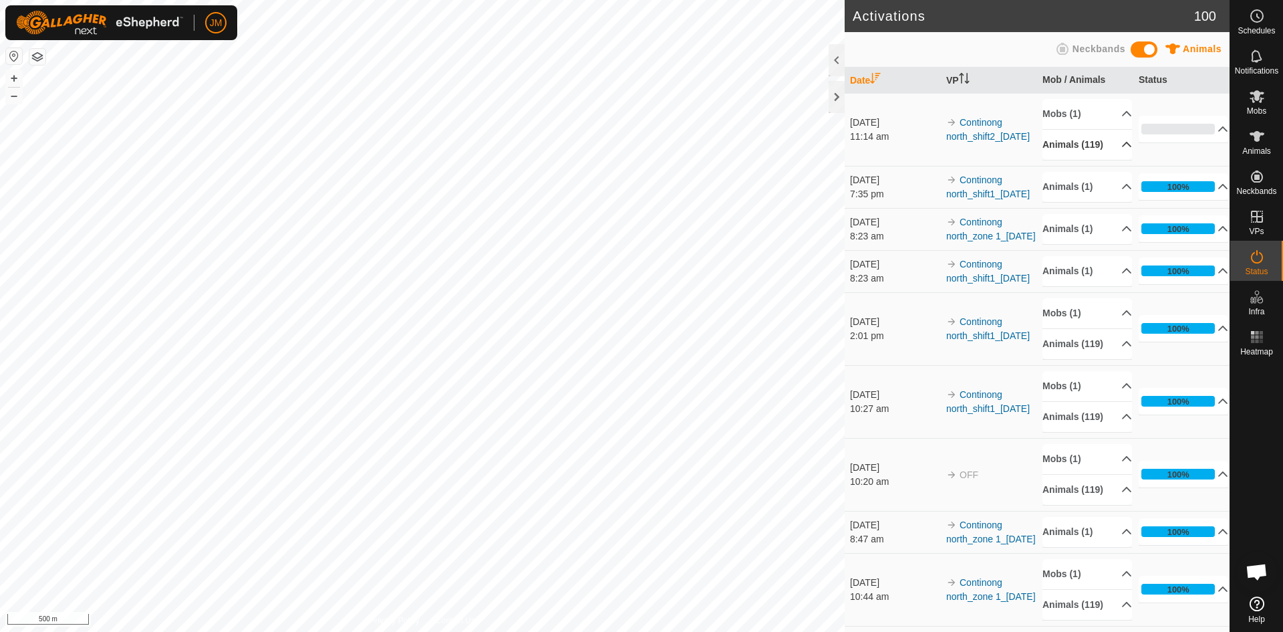
click at [986, 146] on td "Continong north_shift2_[DATE]" at bounding box center [989, 129] width 96 height 73
click at [831, 90] on div at bounding box center [837, 97] width 16 height 32
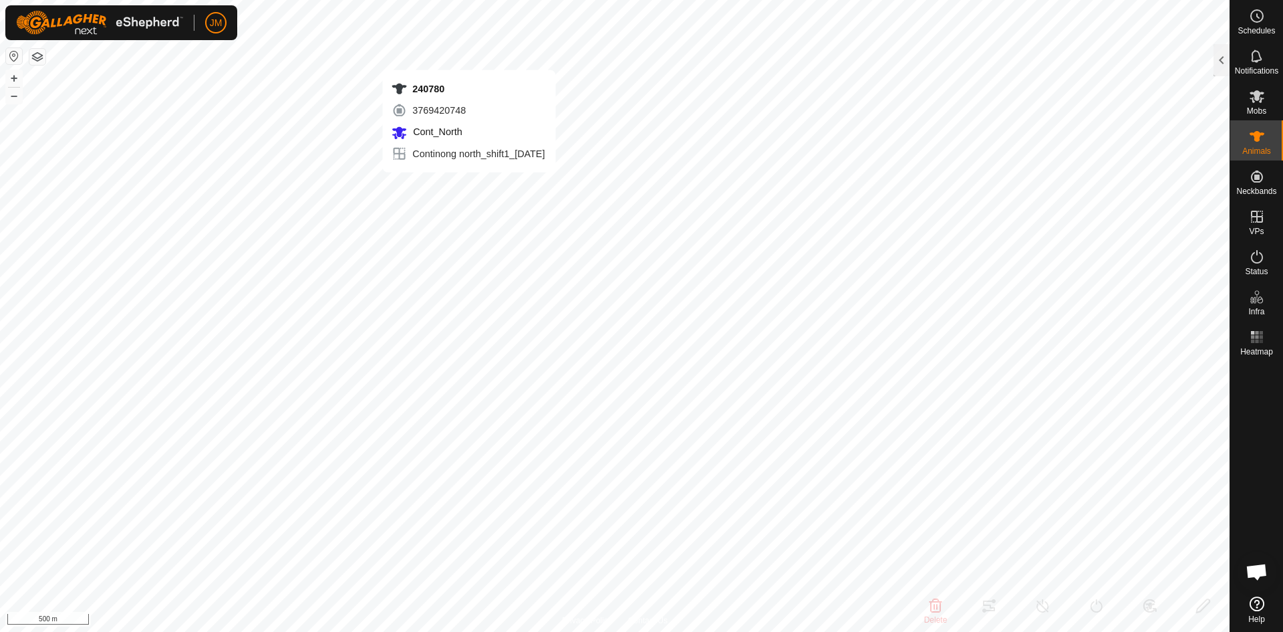
type input "240780"
type input "-"
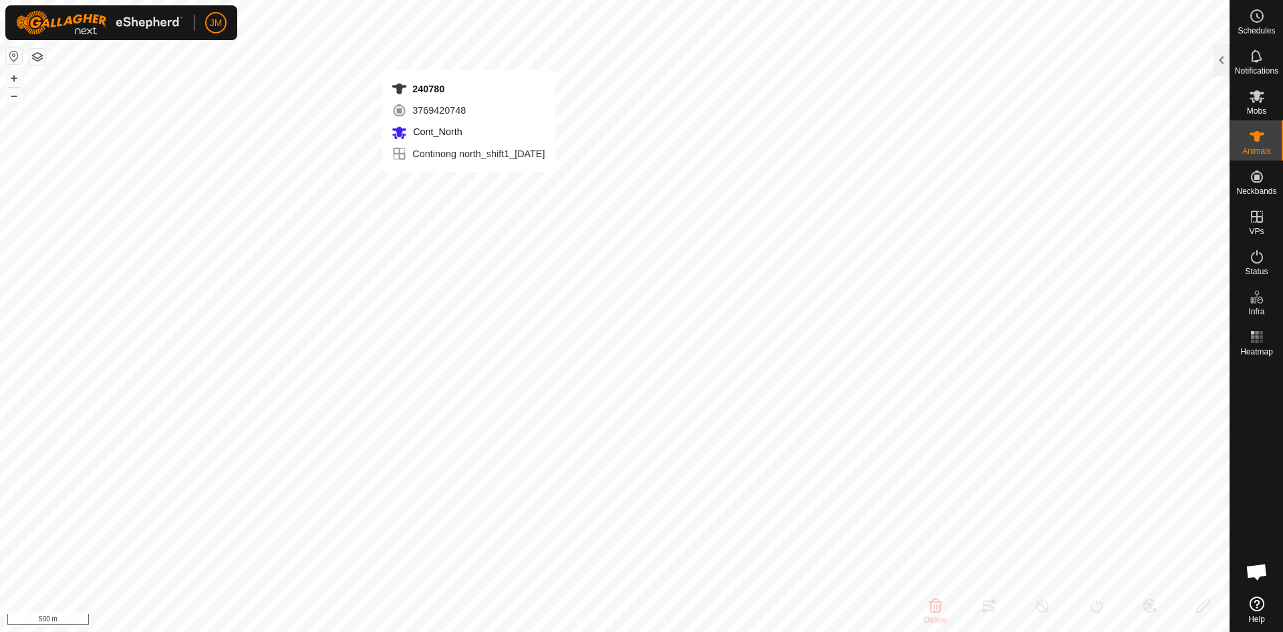
type input "-"
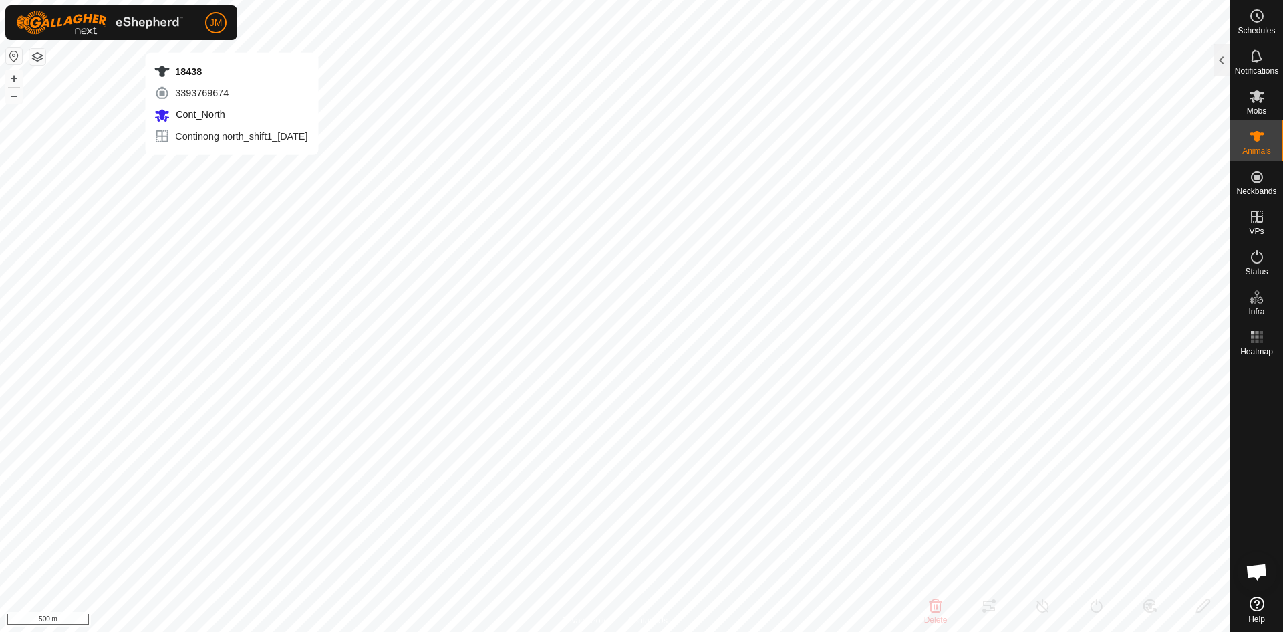
type input "18438"
type input "-"
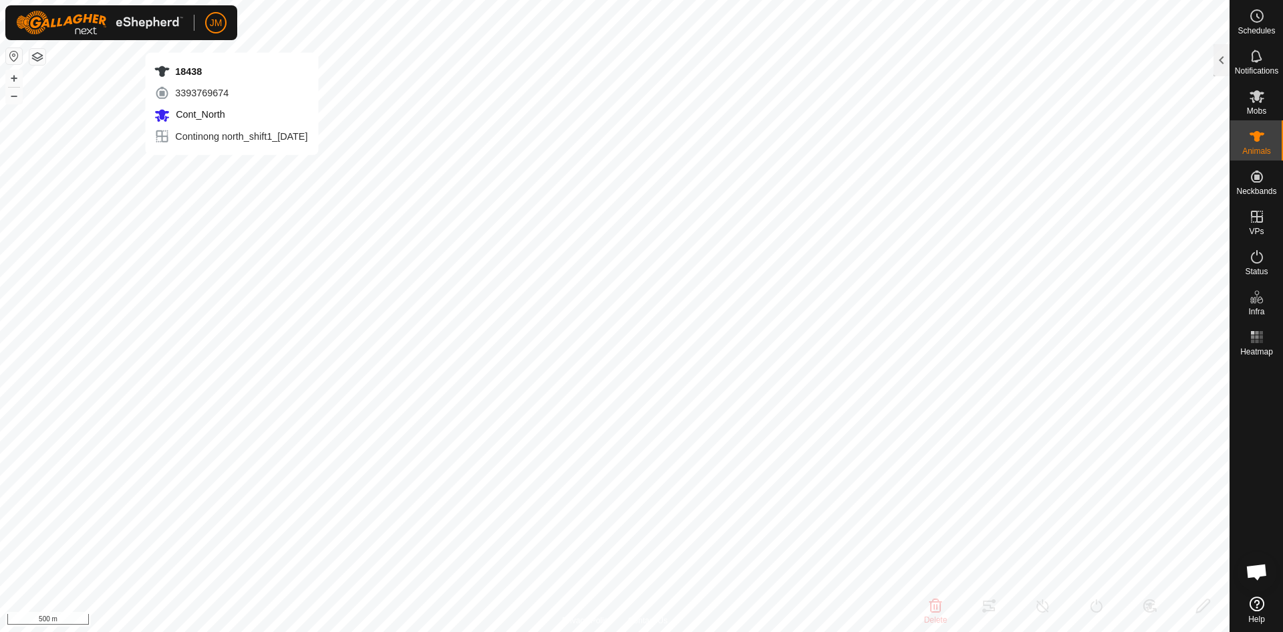
type input "-"
type input "20370"
type input "-"
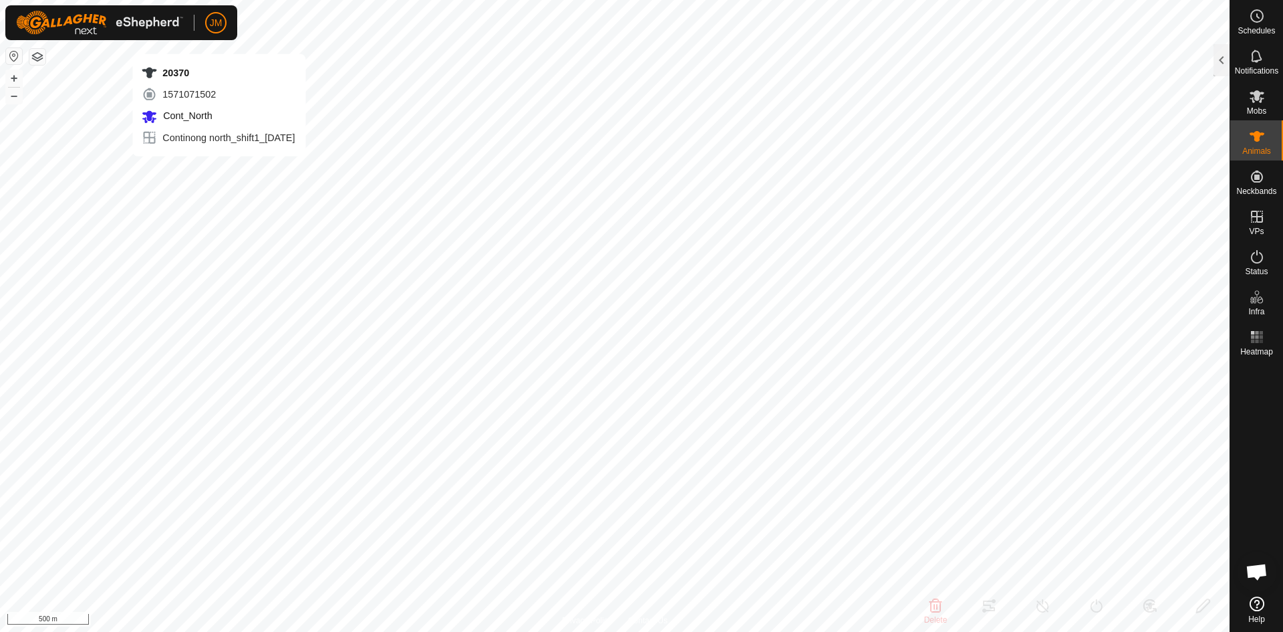
type input "-"
type input "19355"
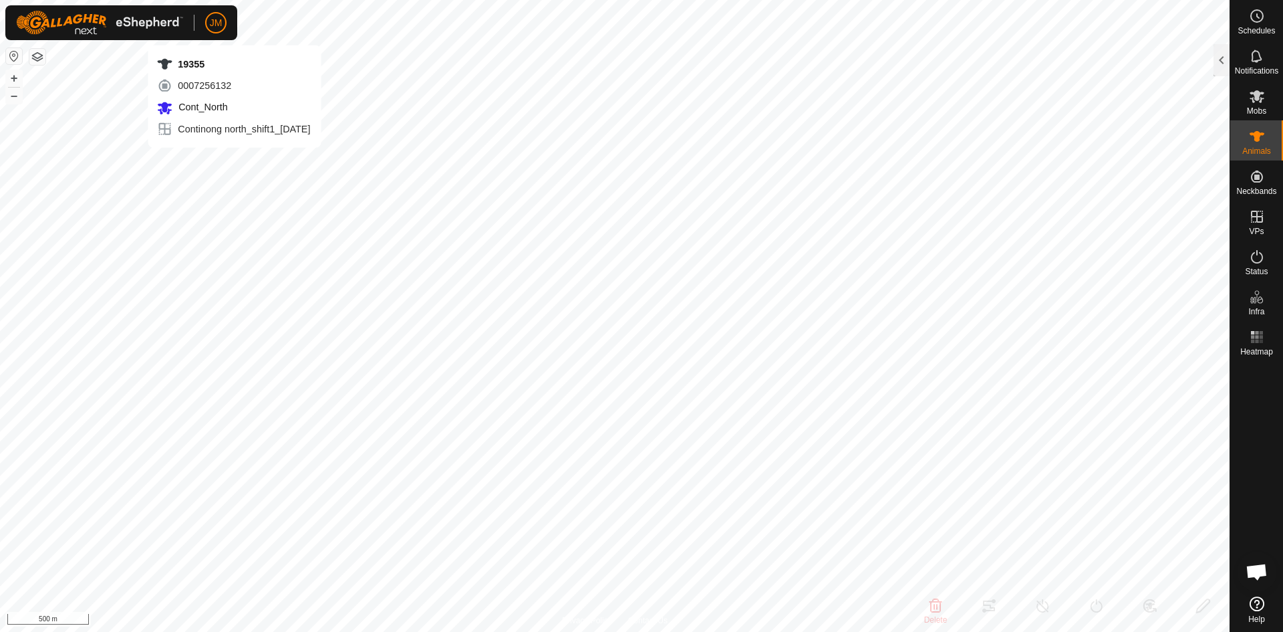
type input "-"
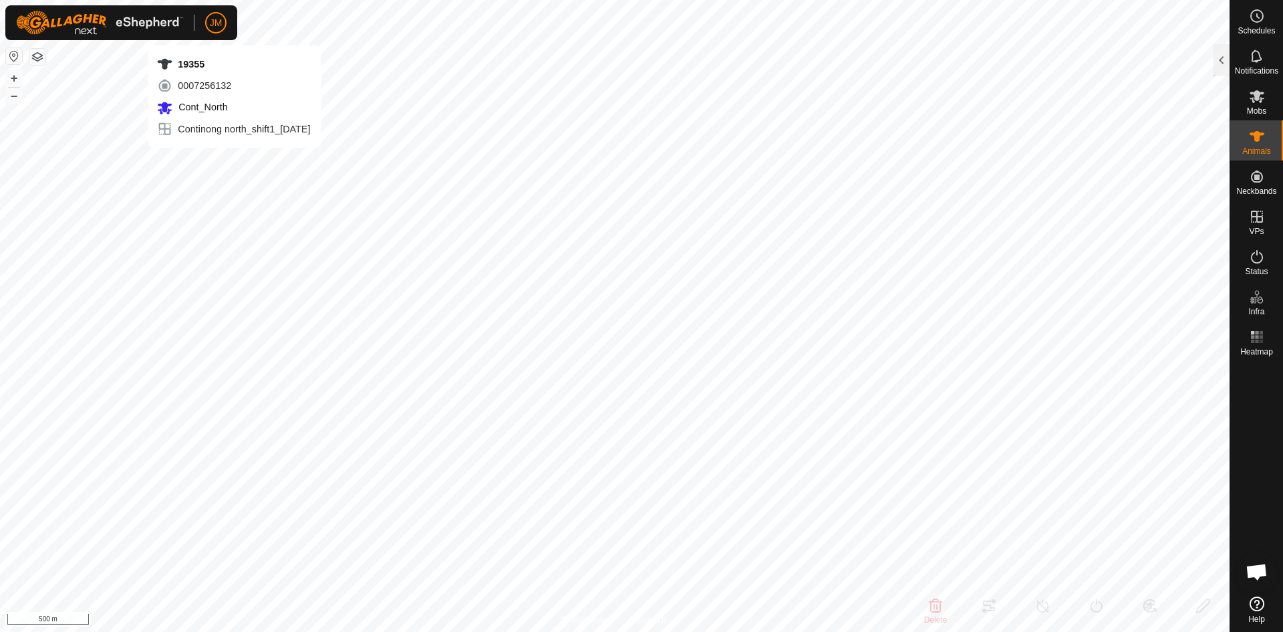
type input "-"
type input "18813"
type input "-"
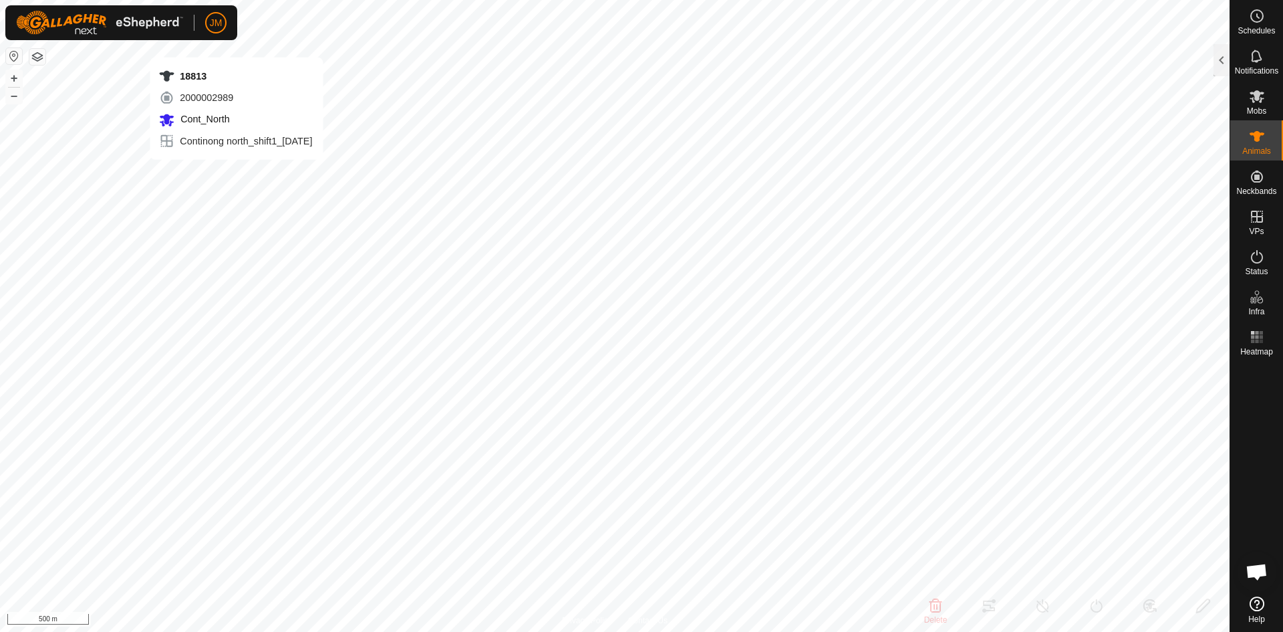
type input "-"
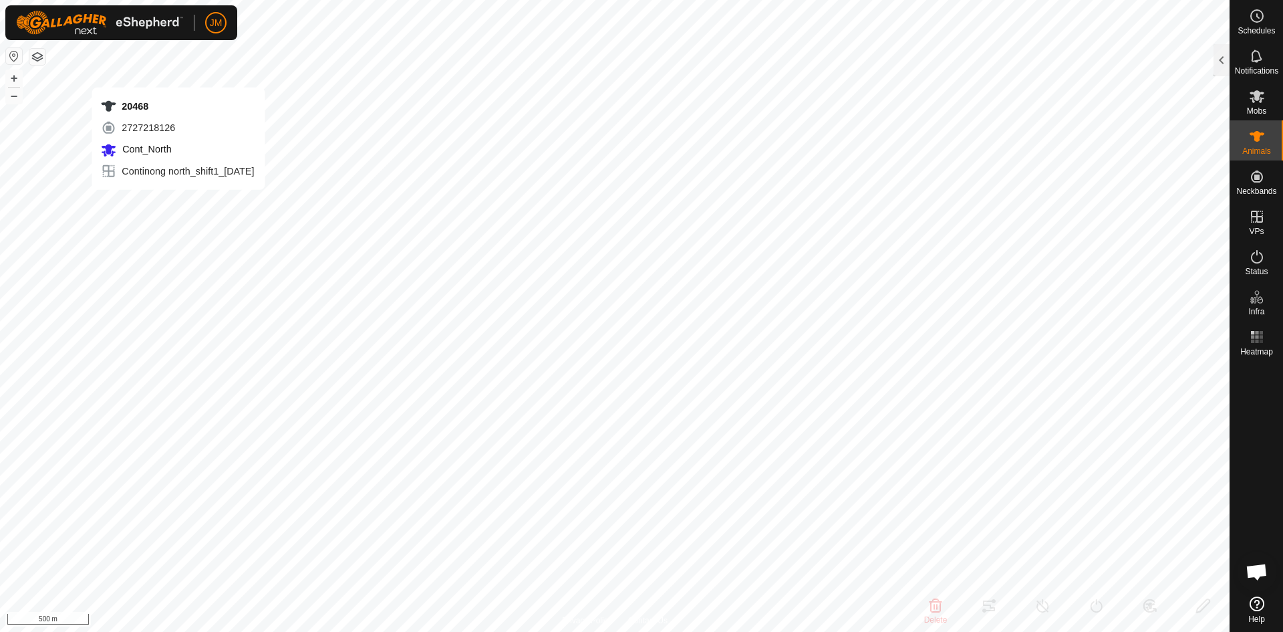
type input "20468"
type input "-"
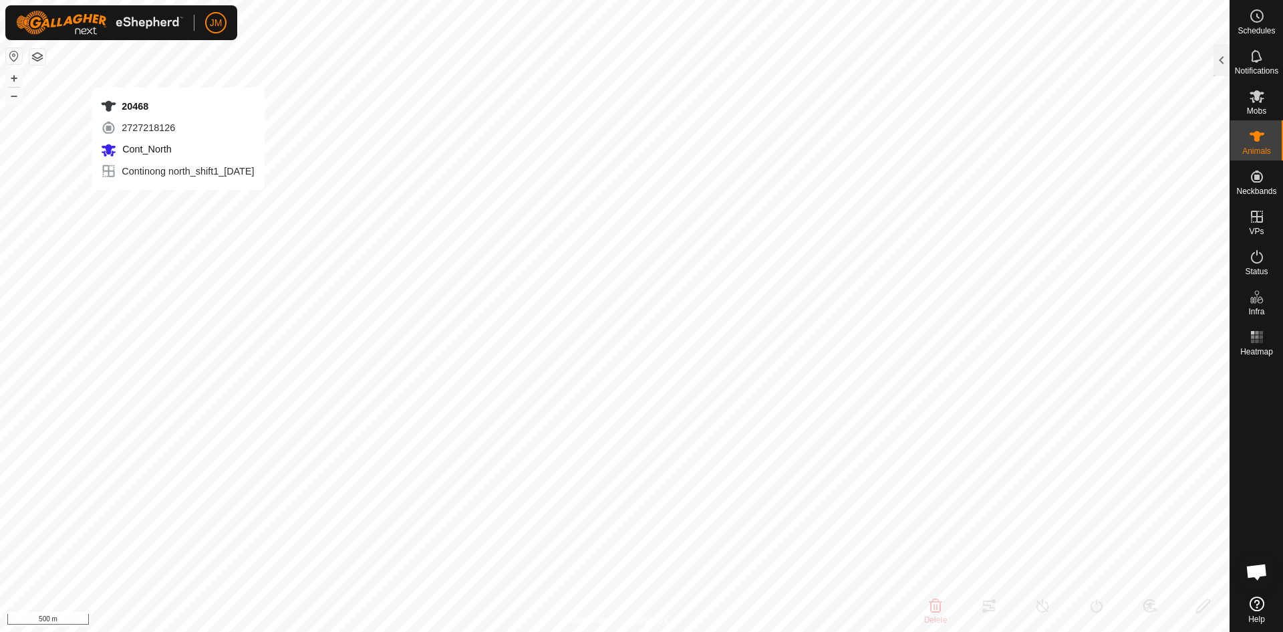
type input "-"
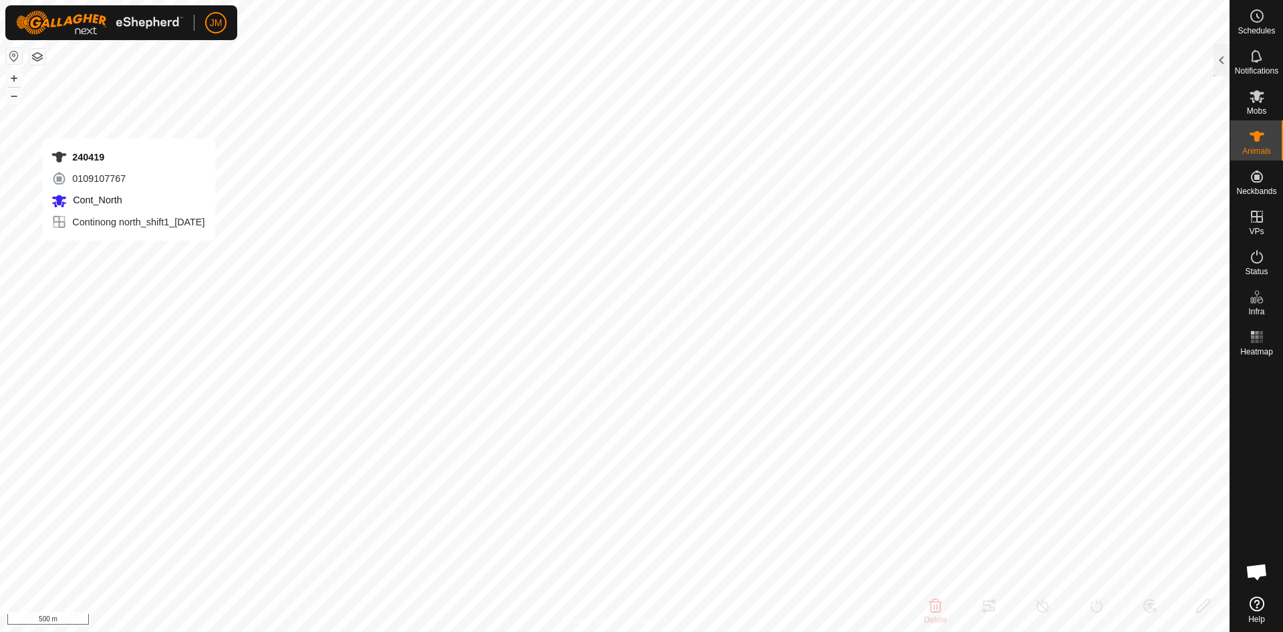
type input "240419"
type input "-"
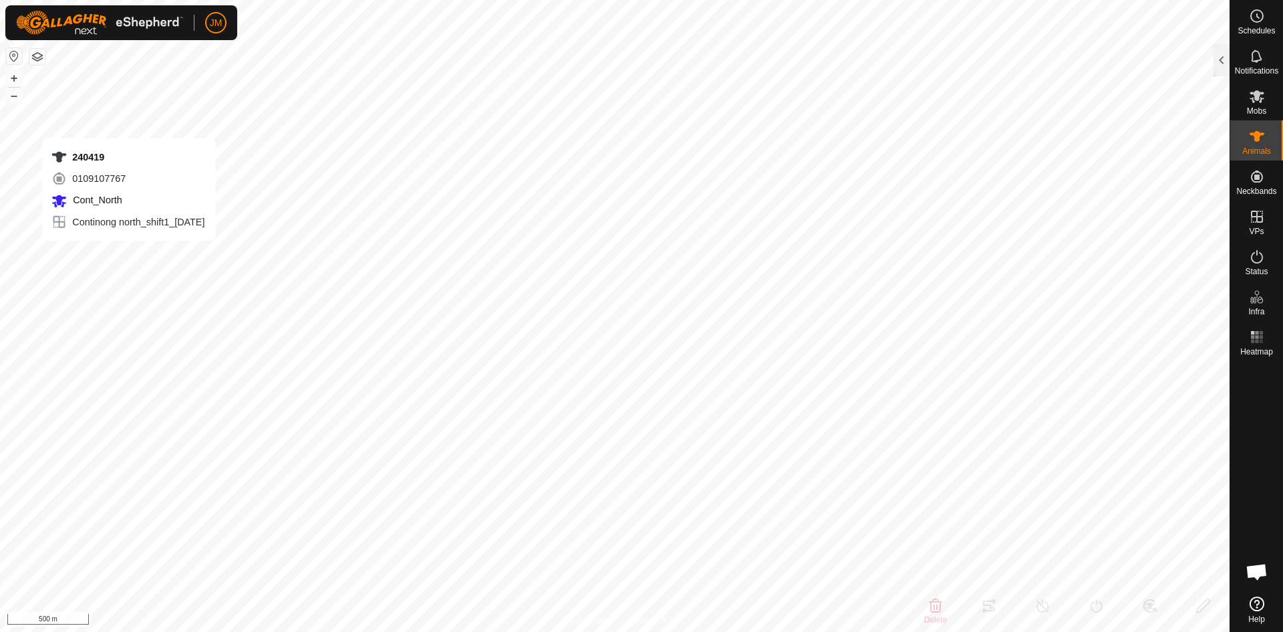
type input "-"
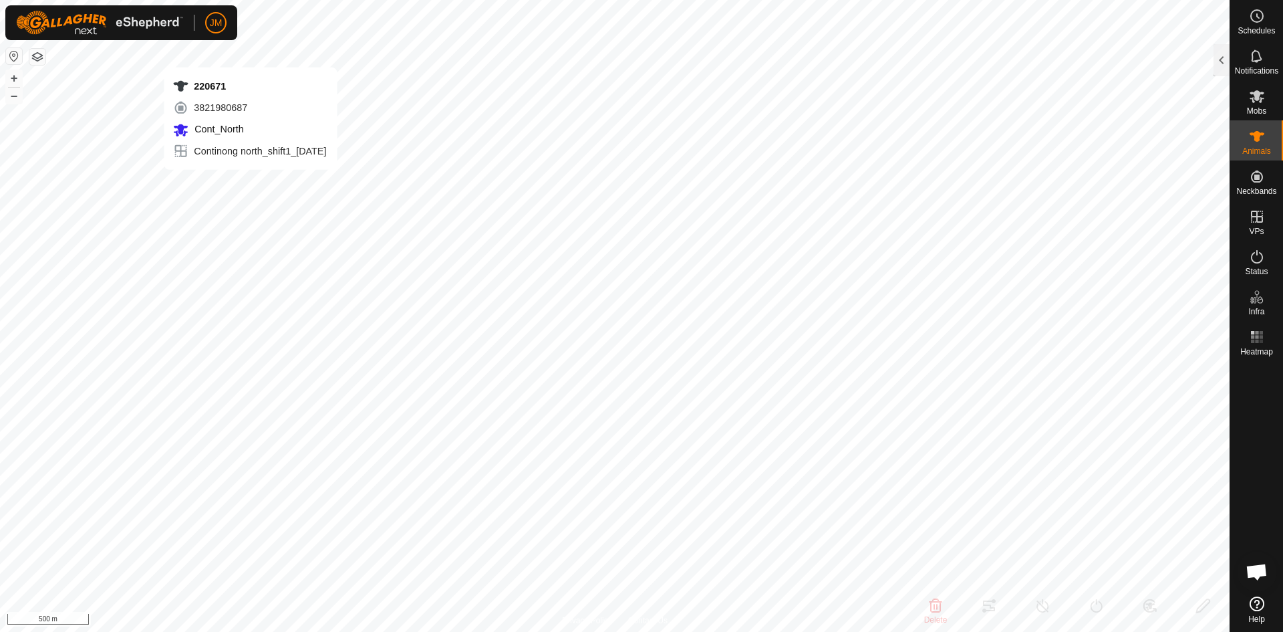
type input "220671"
type input "-"
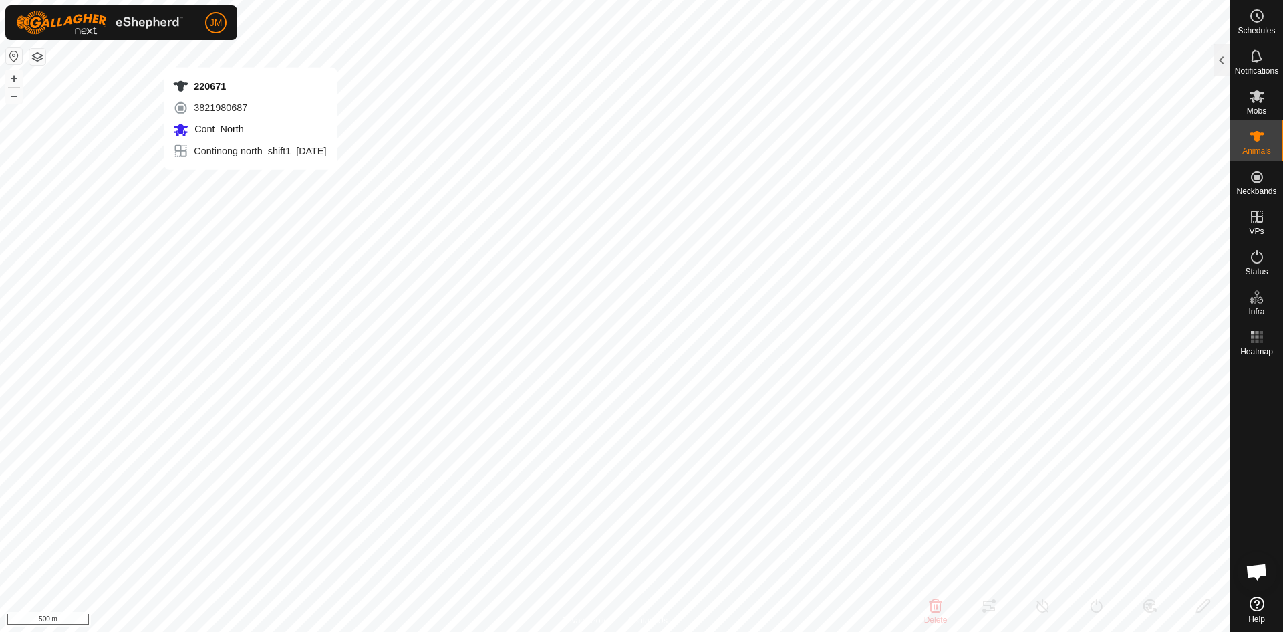
type input "-"
type input "18438"
type input "-"
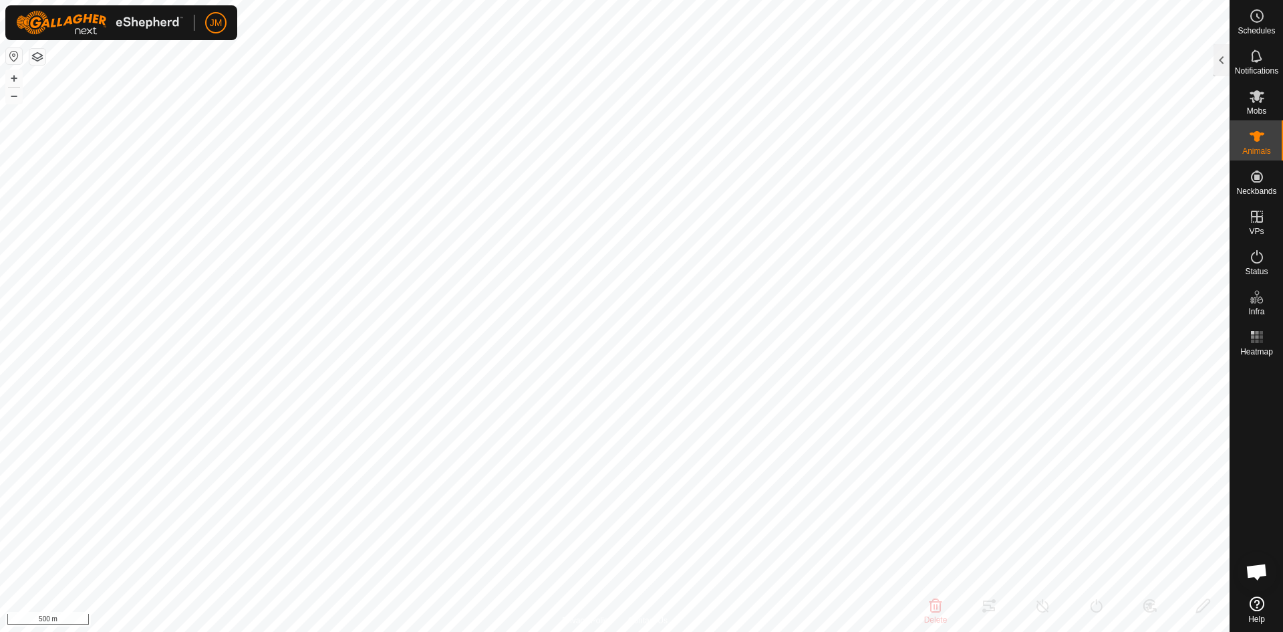
type input "-"
type input "18438"
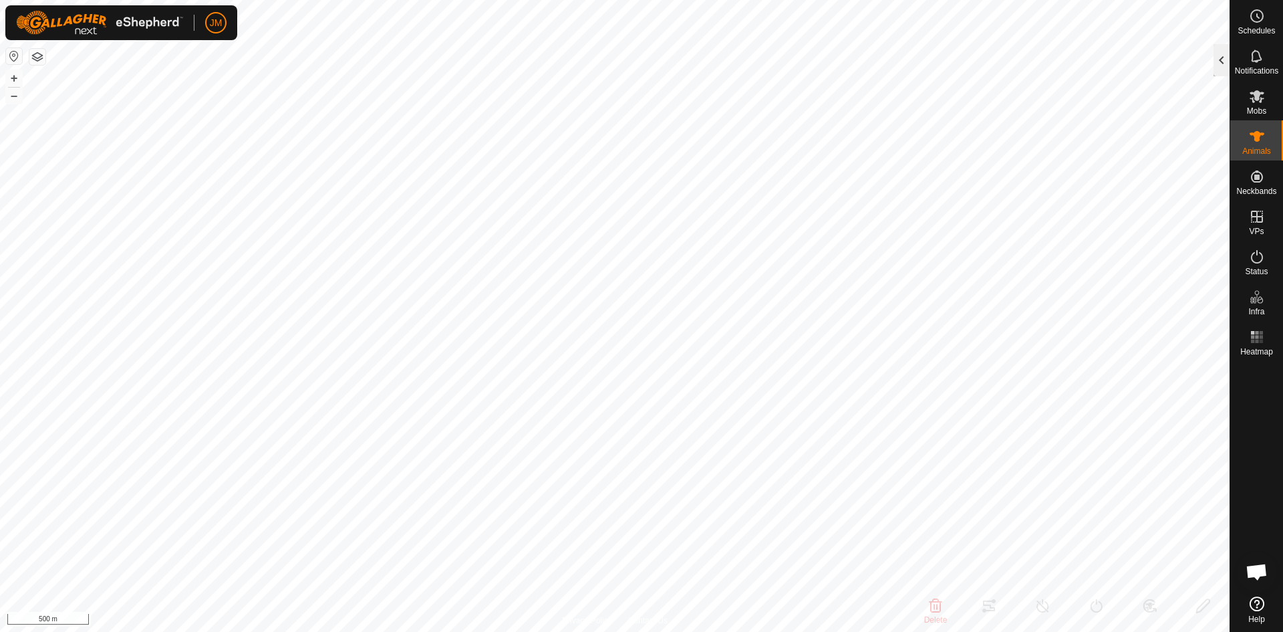
click at [1218, 72] on div at bounding box center [1222, 60] width 16 height 32
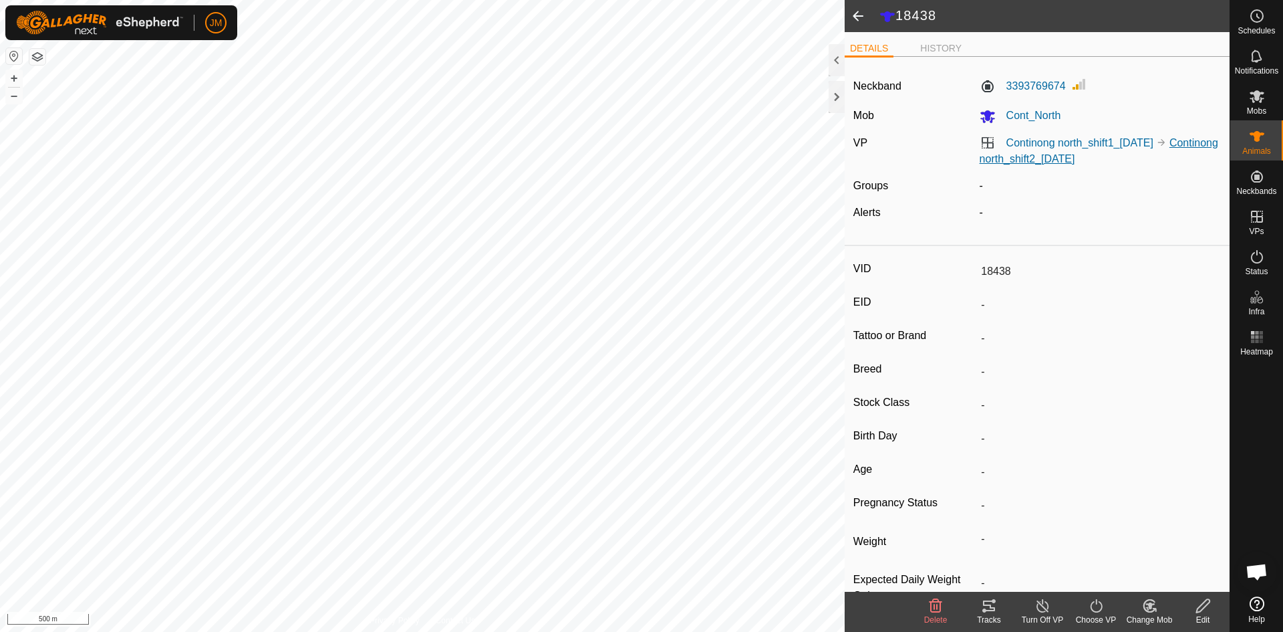
click at [1093, 158] on link "Continong north_shift2_[DATE]" at bounding box center [1099, 150] width 239 height 27
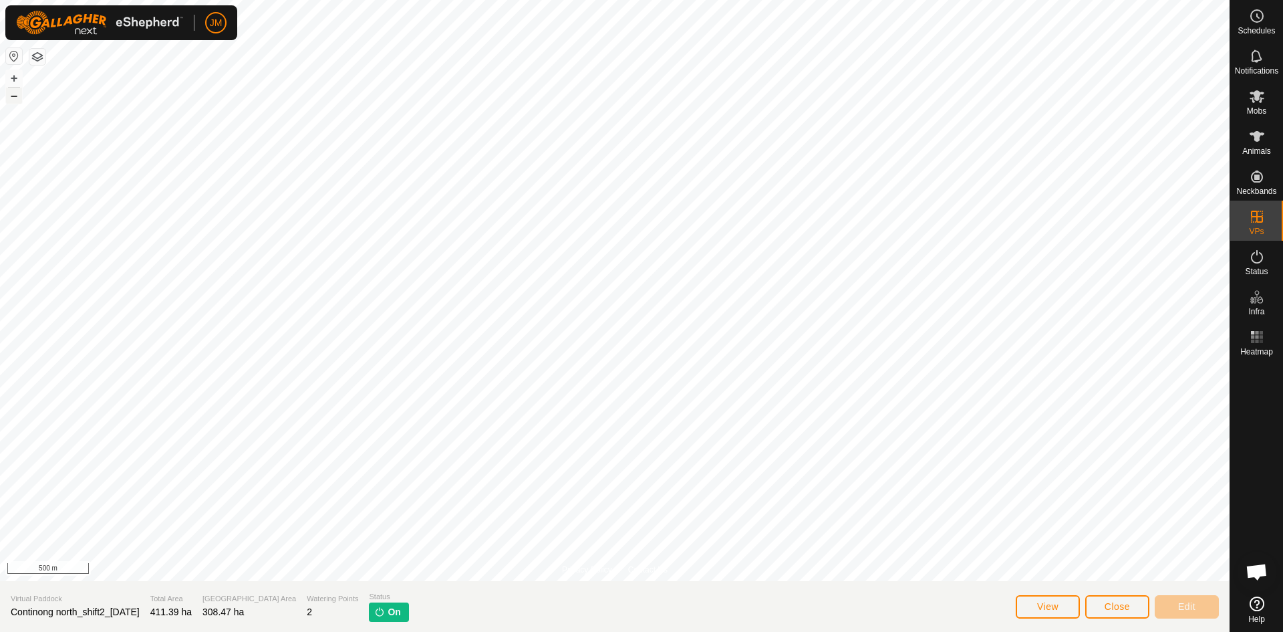
click at [17, 97] on button "–" at bounding box center [14, 96] width 16 height 16
click at [1122, 613] on button "Close" at bounding box center [1117, 606] width 64 height 23
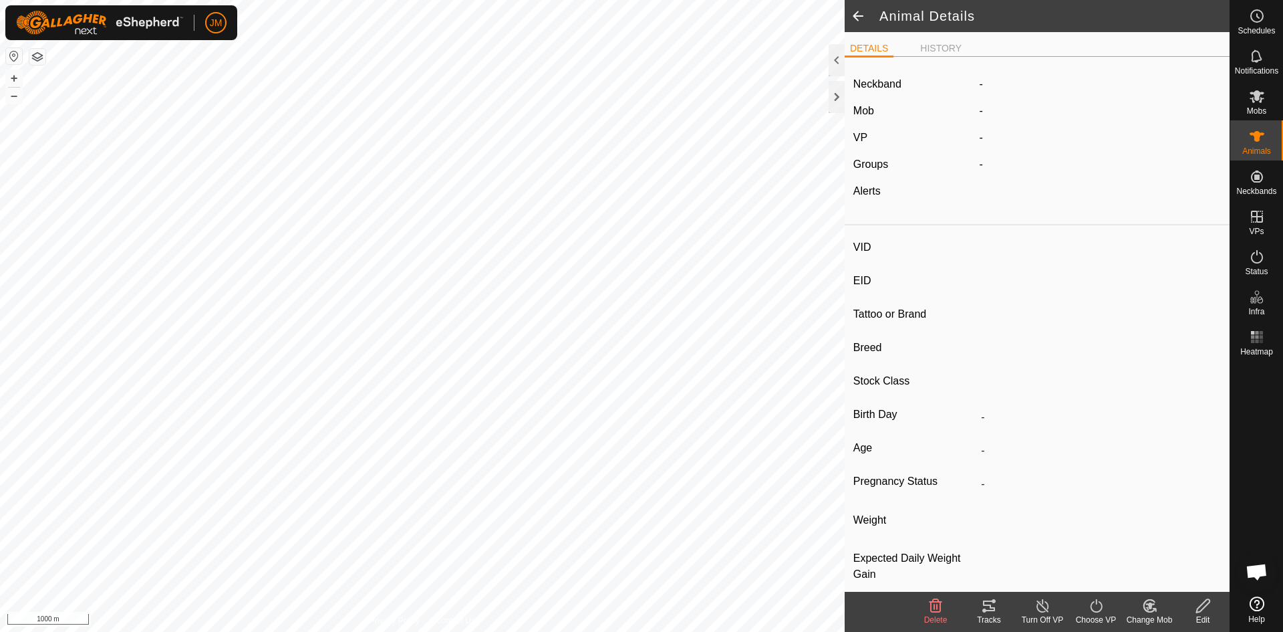
type input "18438"
type input "-"
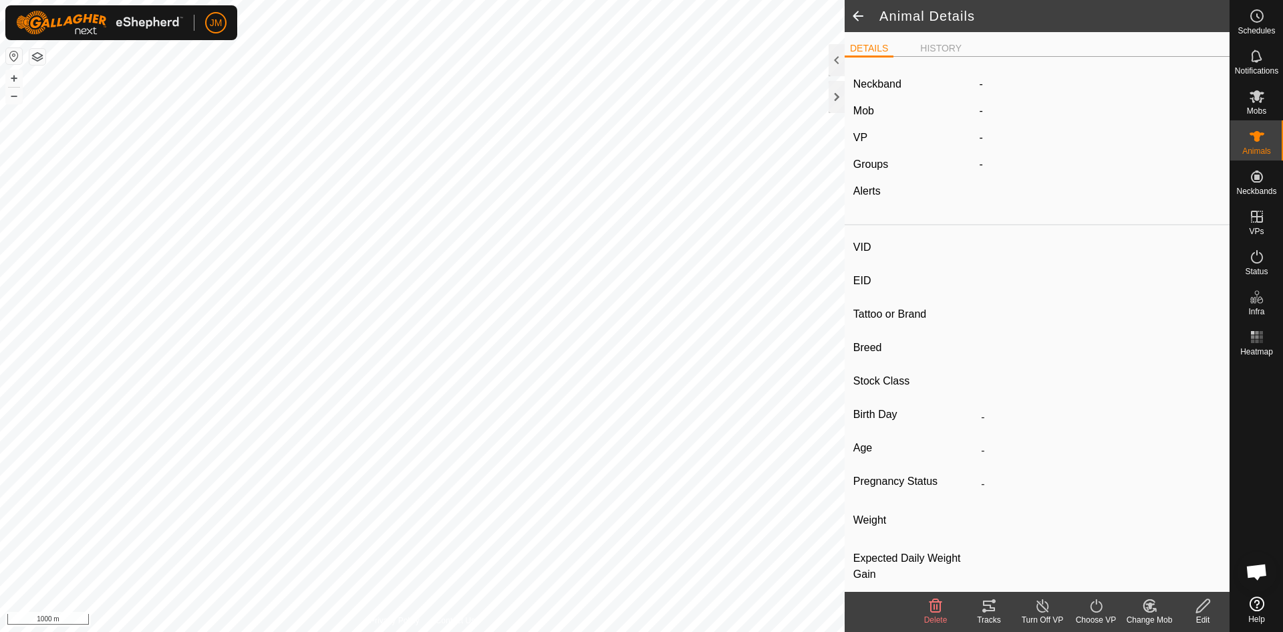
type input "-"
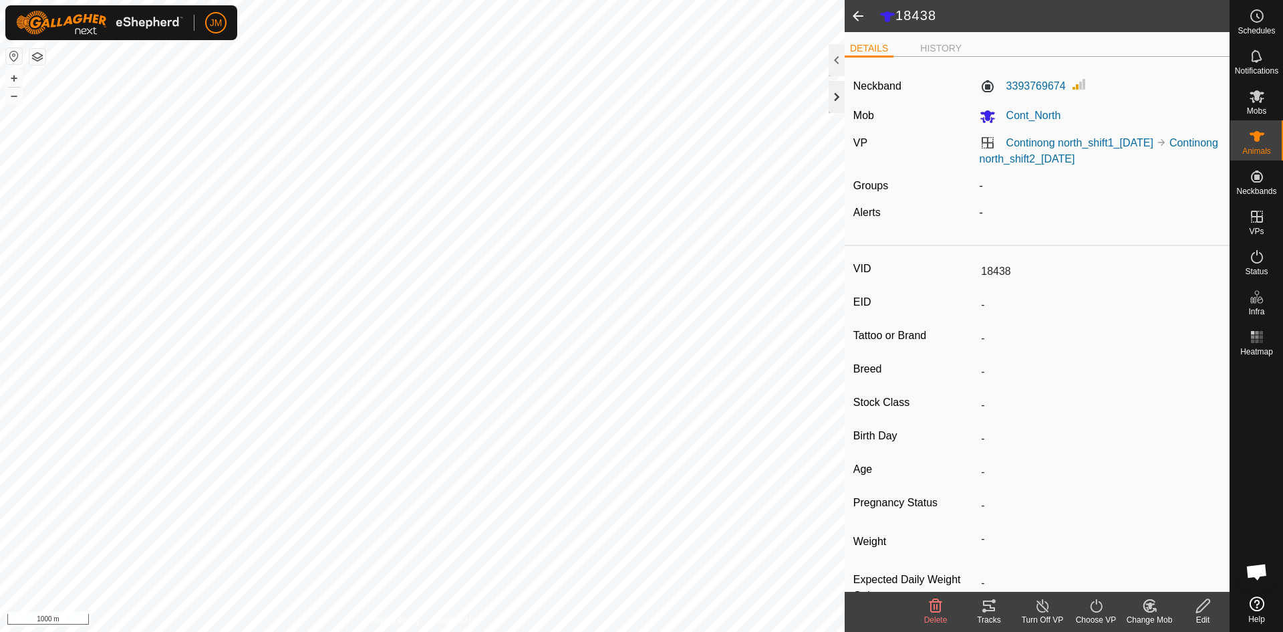
click at [833, 103] on div at bounding box center [837, 97] width 16 height 32
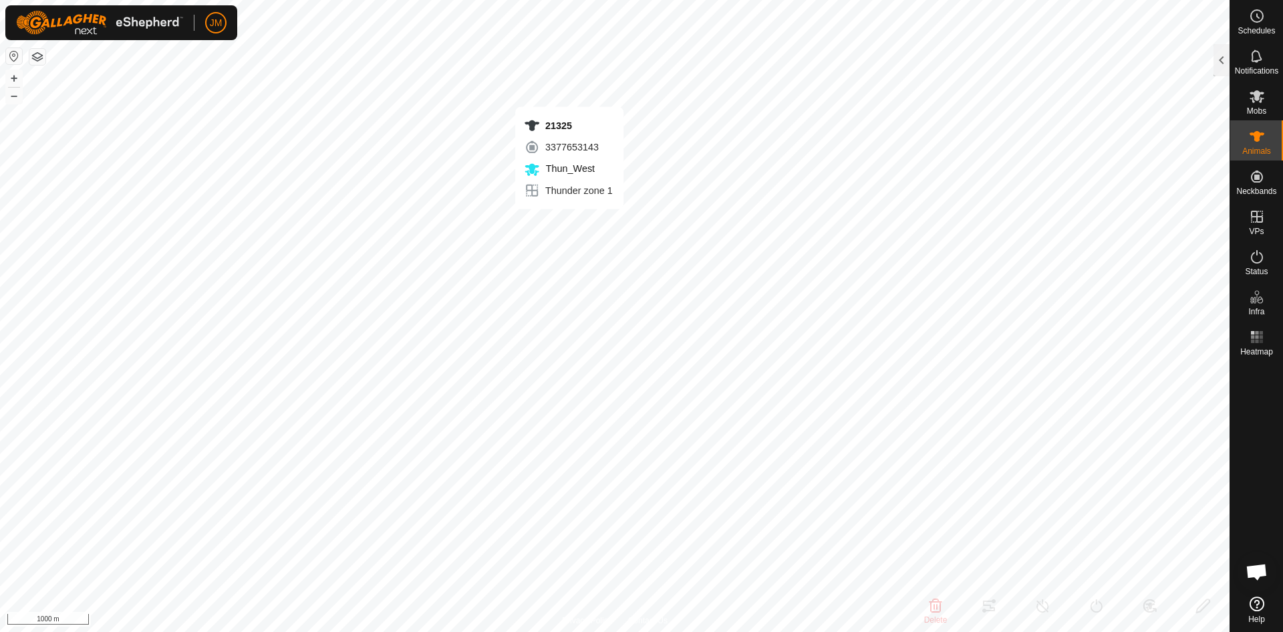
type input "21325"
type input "-"
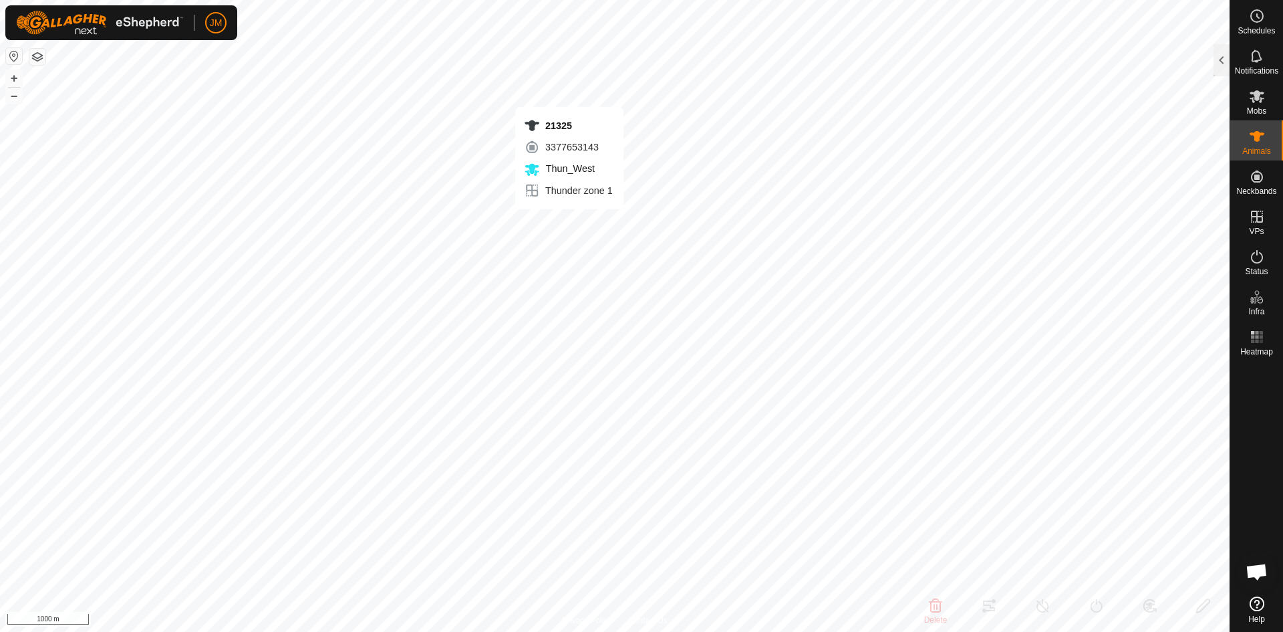
type input "-"
click at [14, 74] on button "+" at bounding box center [14, 78] width 16 height 16
type input "21100"
type input "-"
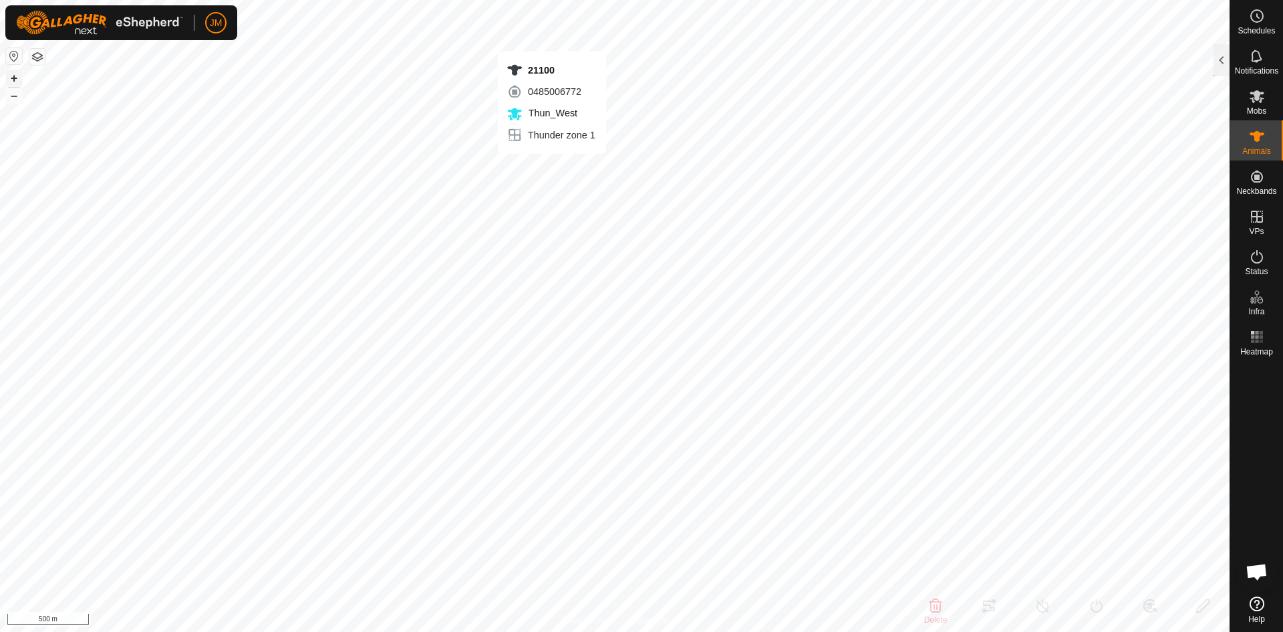
type input "-"
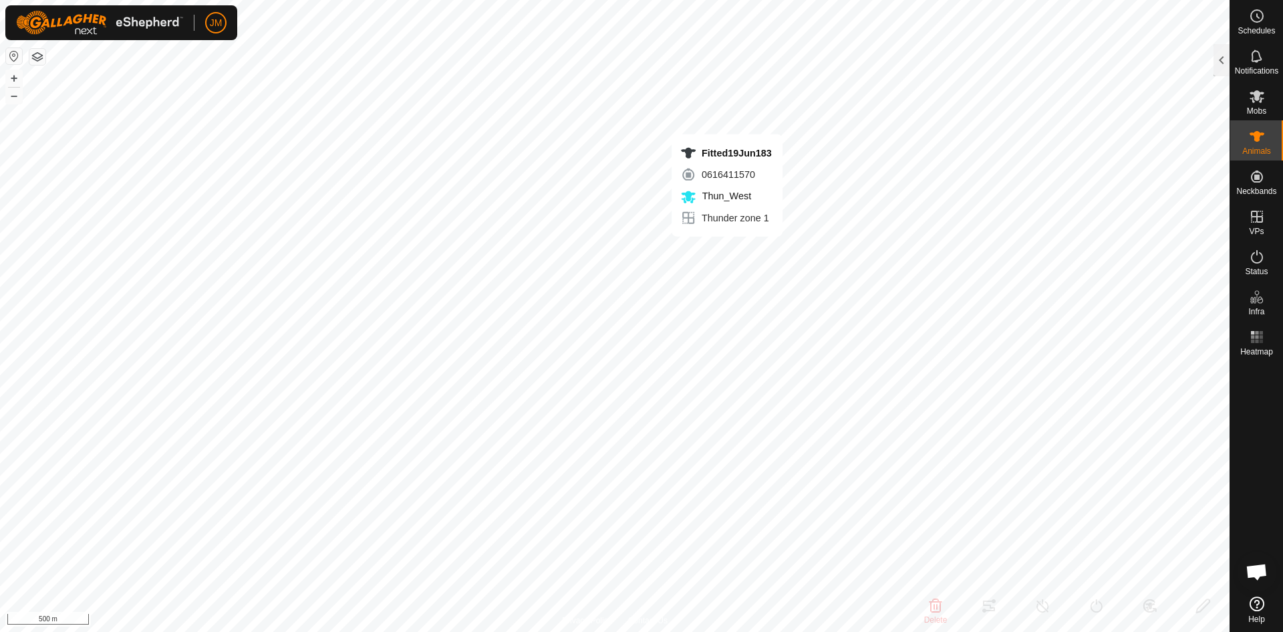
type input "Fitted19Jun183"
type input "-"
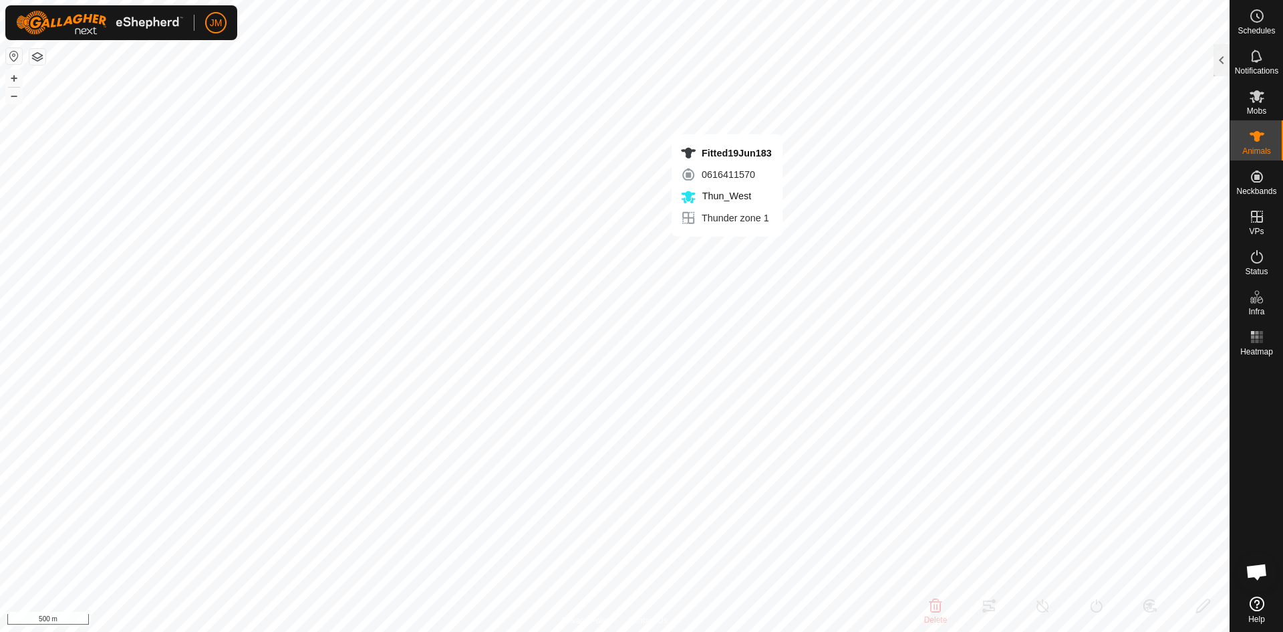
type input "-"
click at [1224, 58] on div at bounding box center [1222, 60] width 16 height 32
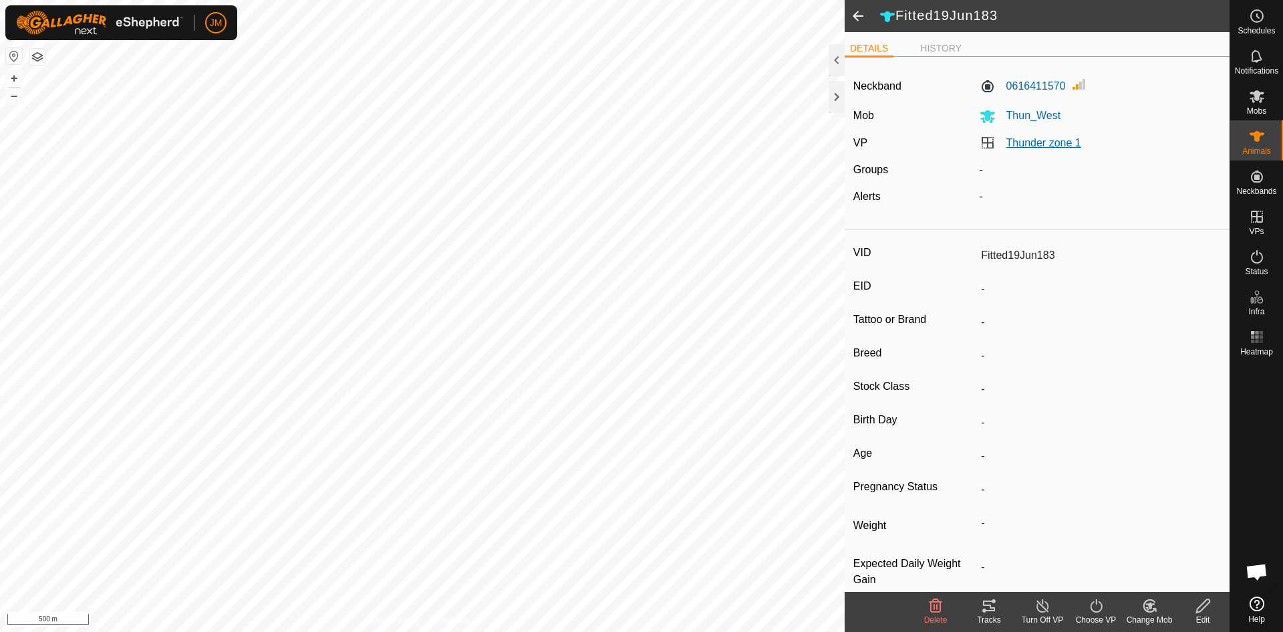
click at [1026, 146] on link "Thunder zone 1" at bounding box center [1043, 142] width 75 height 11
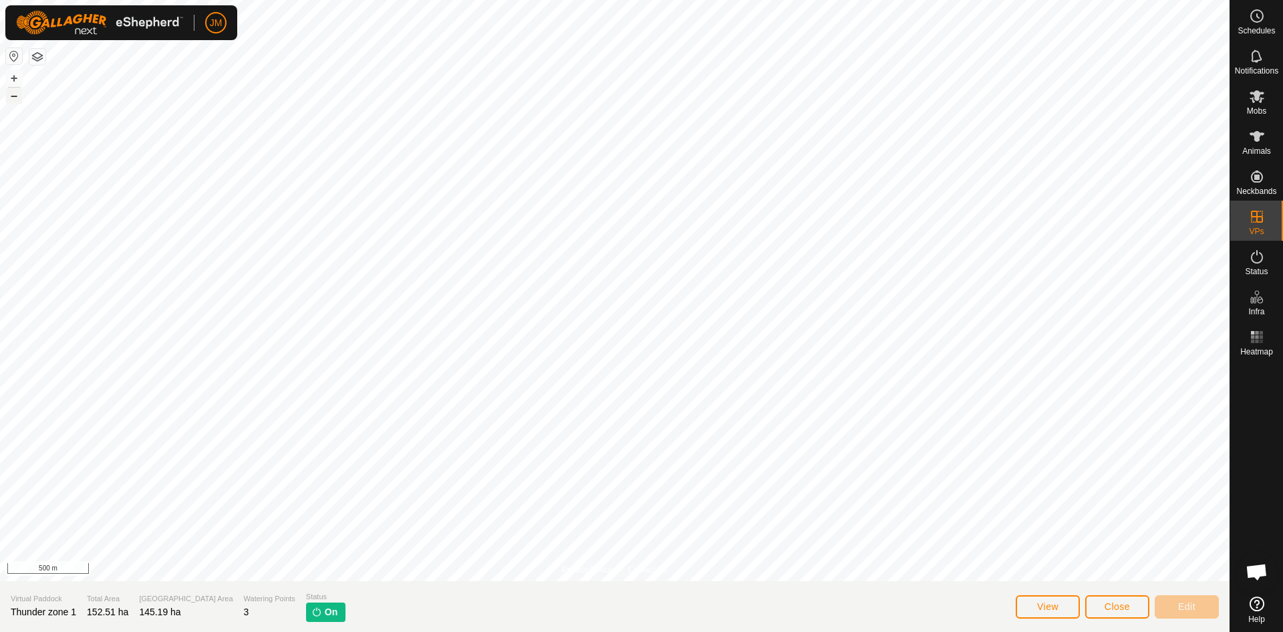
click at [15, 99] on button "–" at bounding box center [14, 96] width 16 height 16
click at [19, 75] on button "+" at bounding box center [14, 78] width 16 height 16
click at [1108, 606] on span "Close" at bounding box center [1117, 606] width 25 height 11
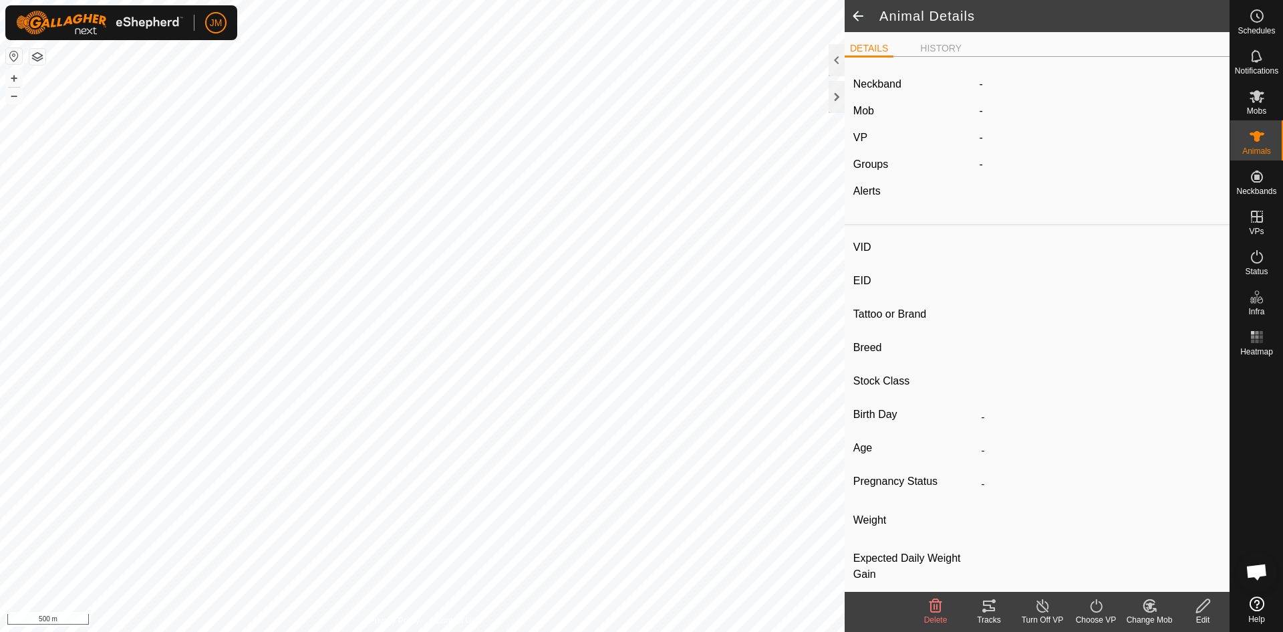
type input "Fitted19Jun183"
type input "-"
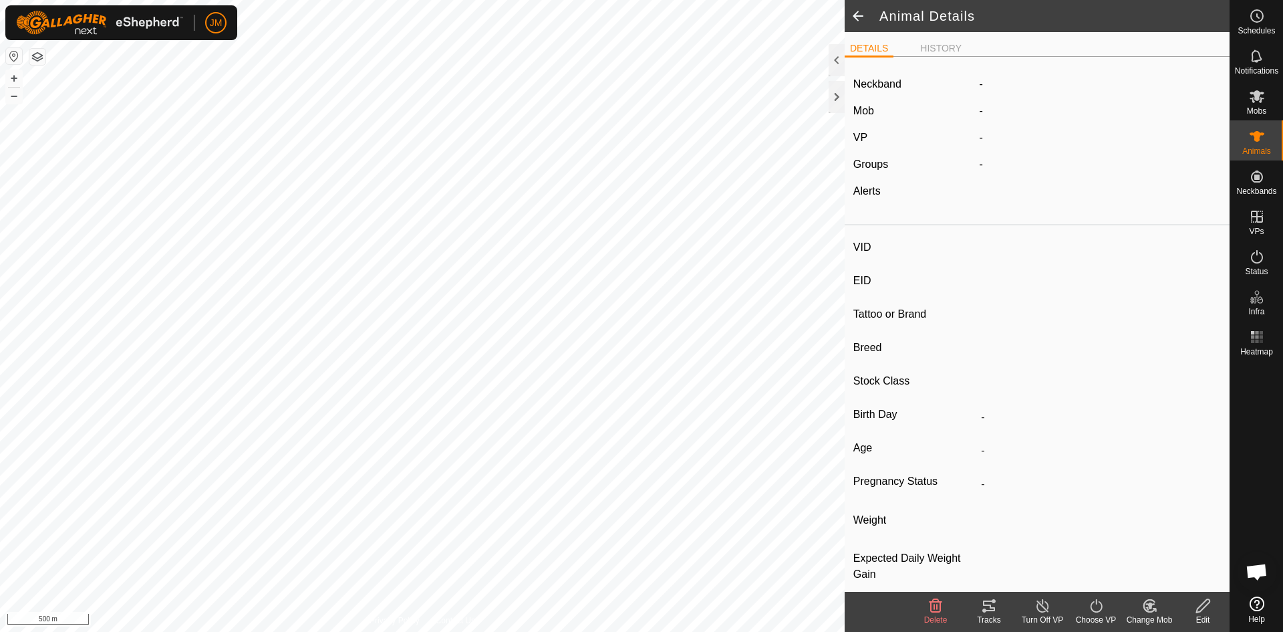
type input "-"
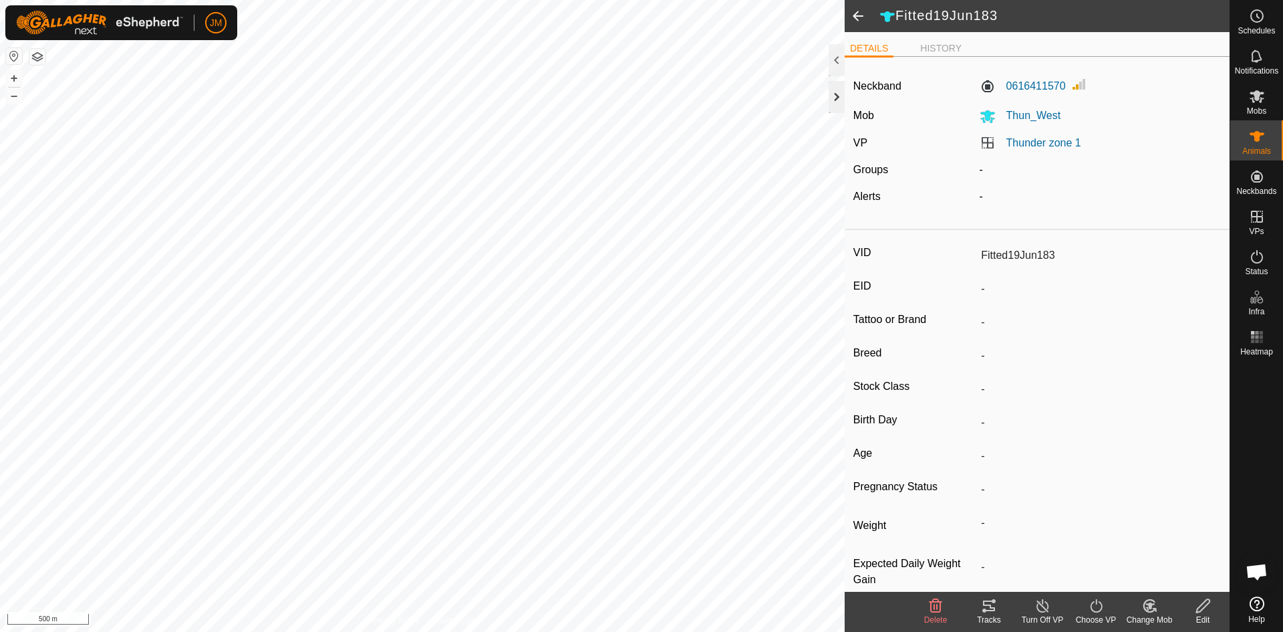
click at [836, 96] on div at bounding box center [837, 97] width 16 height 32
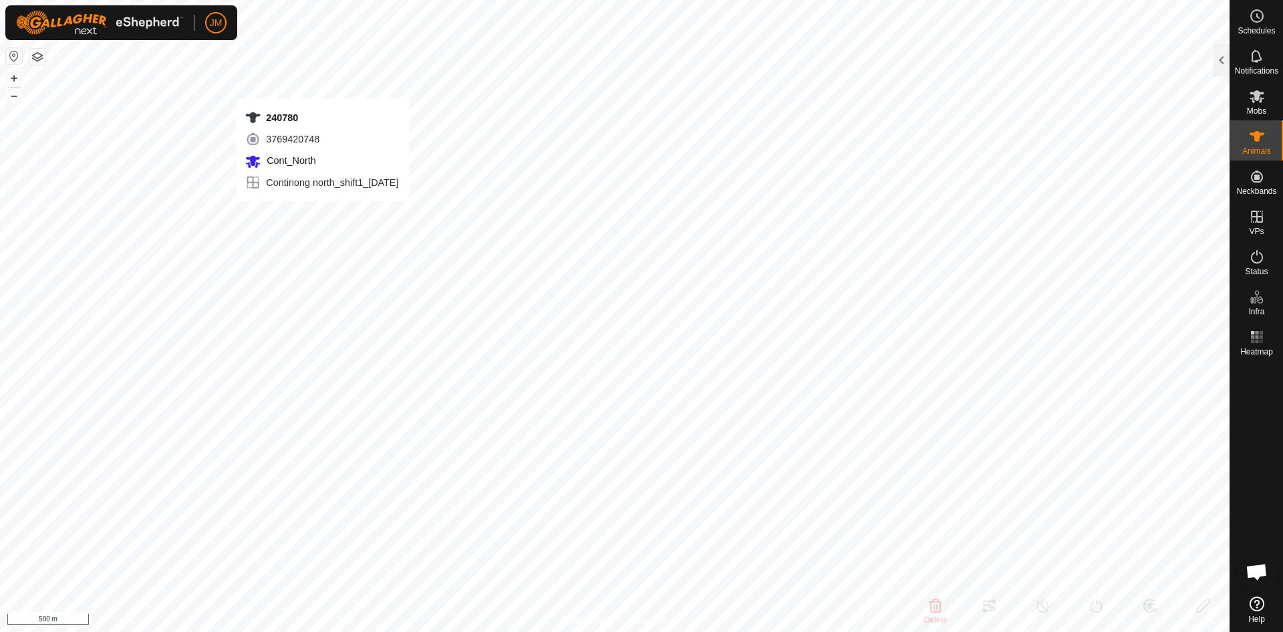
type input "240780"
type input "-"
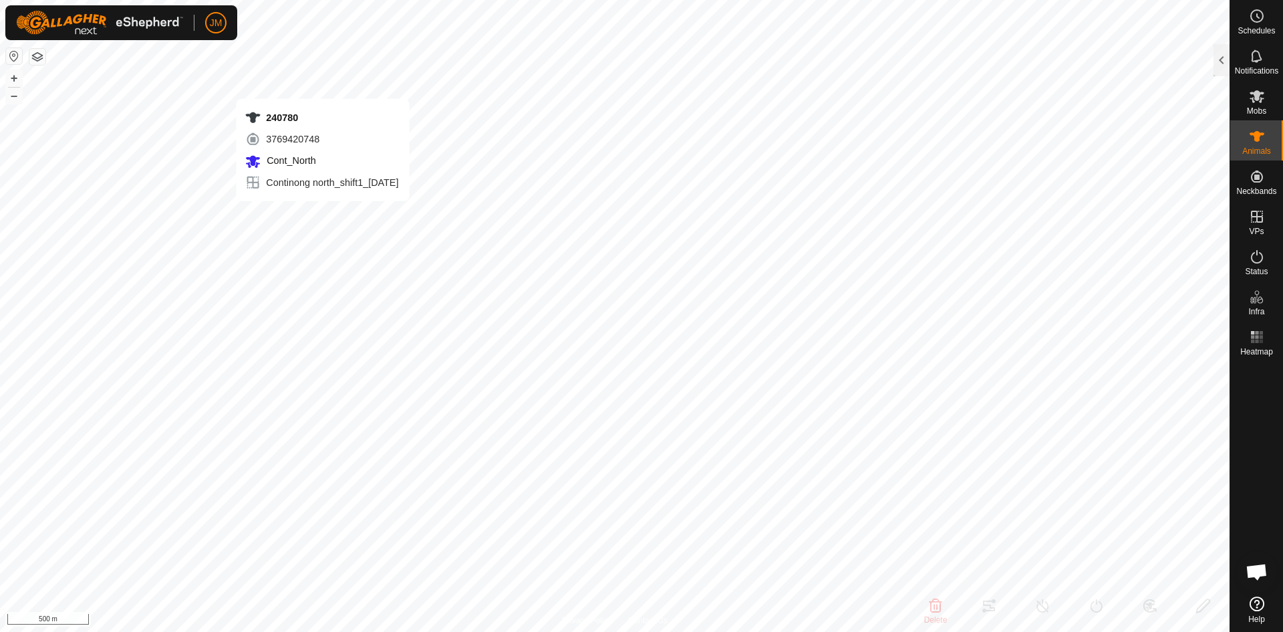
type input "-"
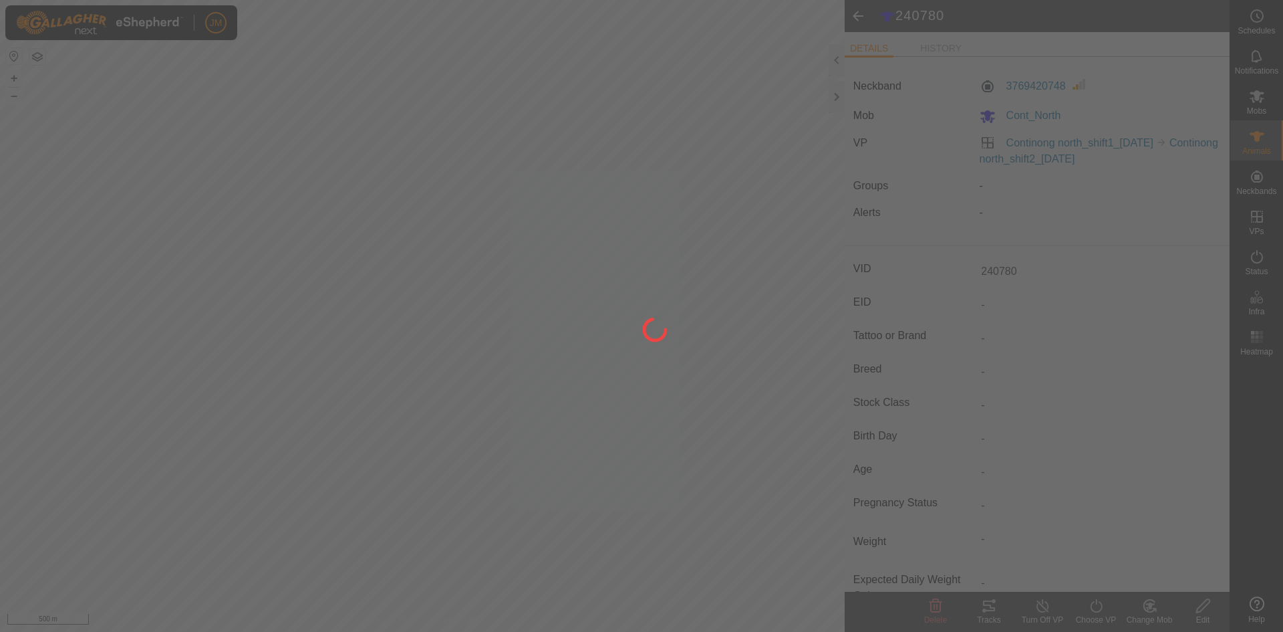
click at [838, 98] on div at bounding box center [641, 316] width 1283 height 632
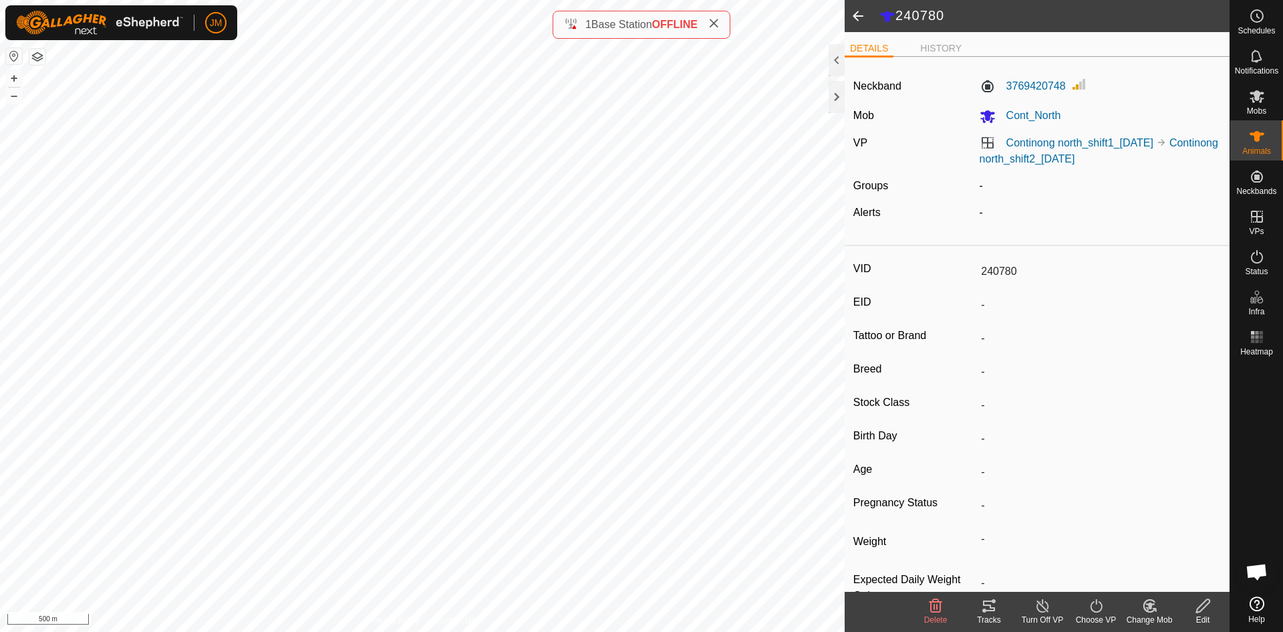
click at [838, 98] on div at bounding box center [837, 97] width 16 height 32
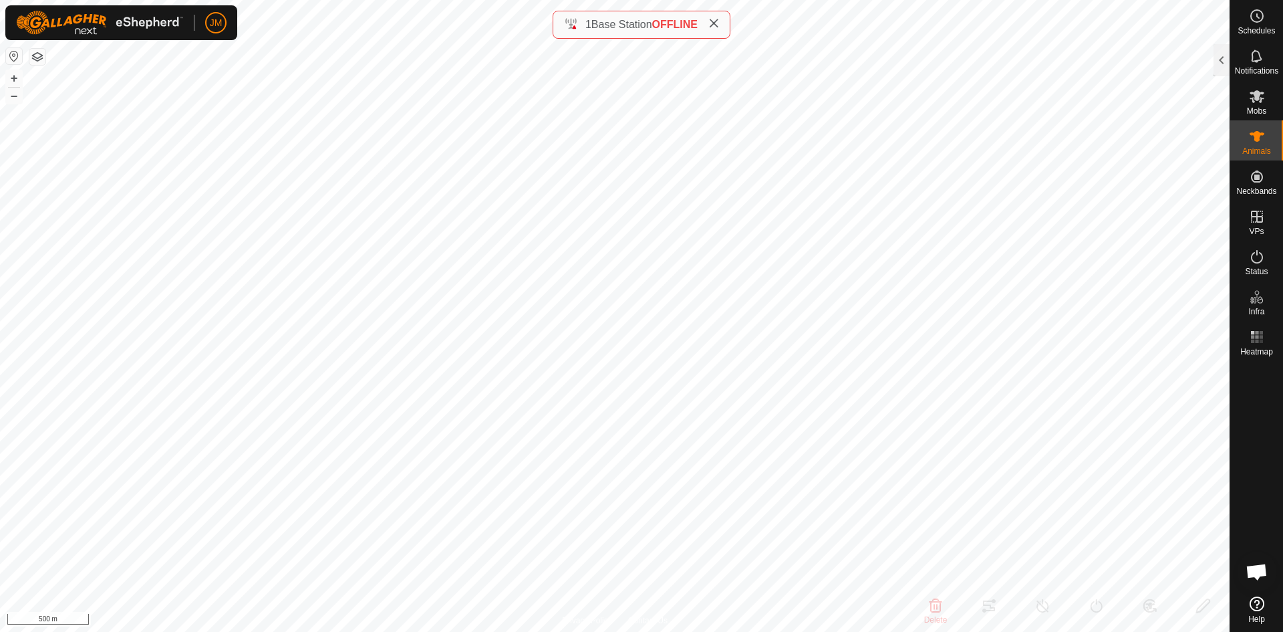
click at [718, 25] on icon at bounding box center [713, 23] width 11 height 11
